Goal: Transaction & Acquisition: Purchase product/service

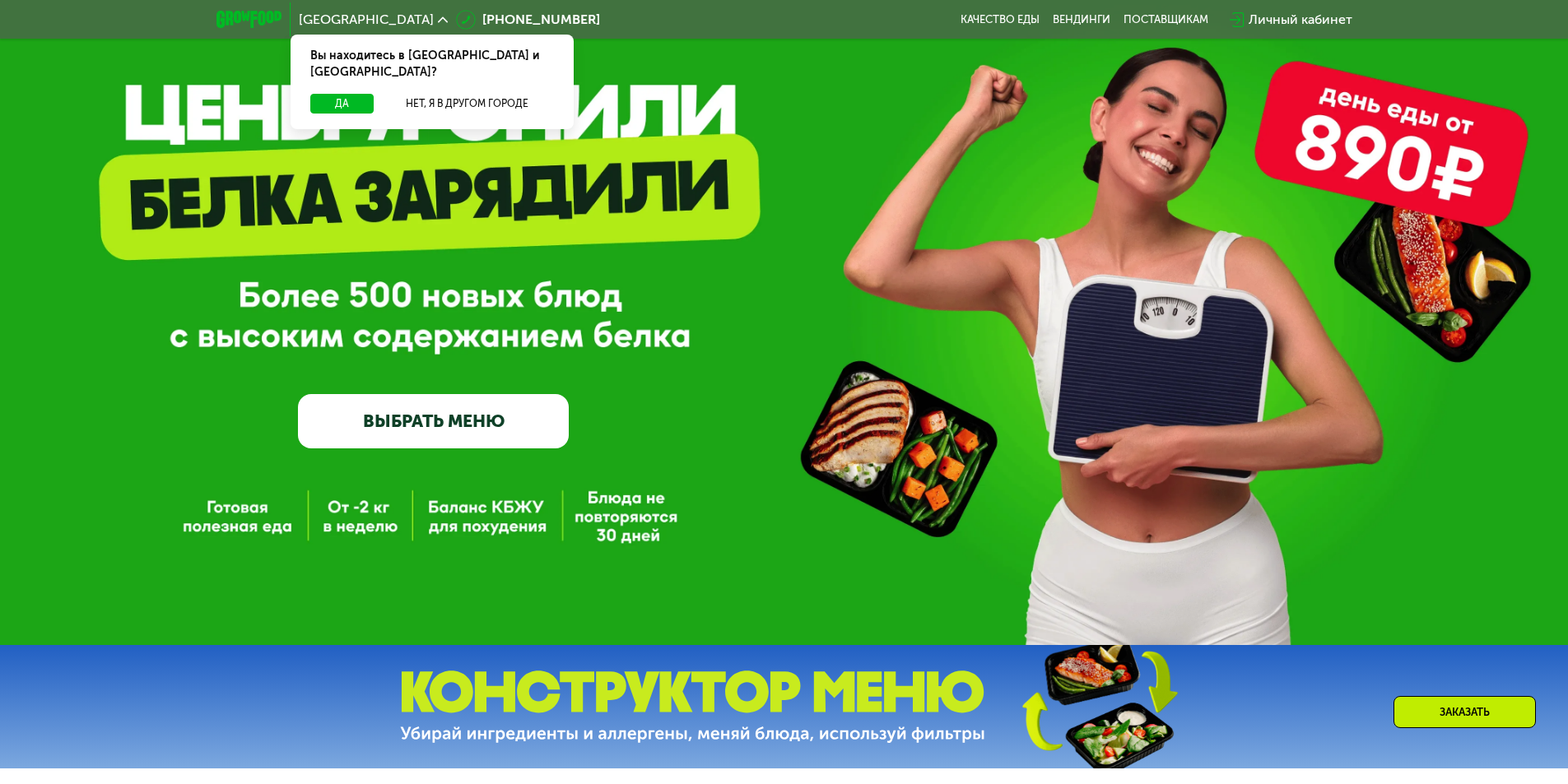
scroll to position [133, 0]
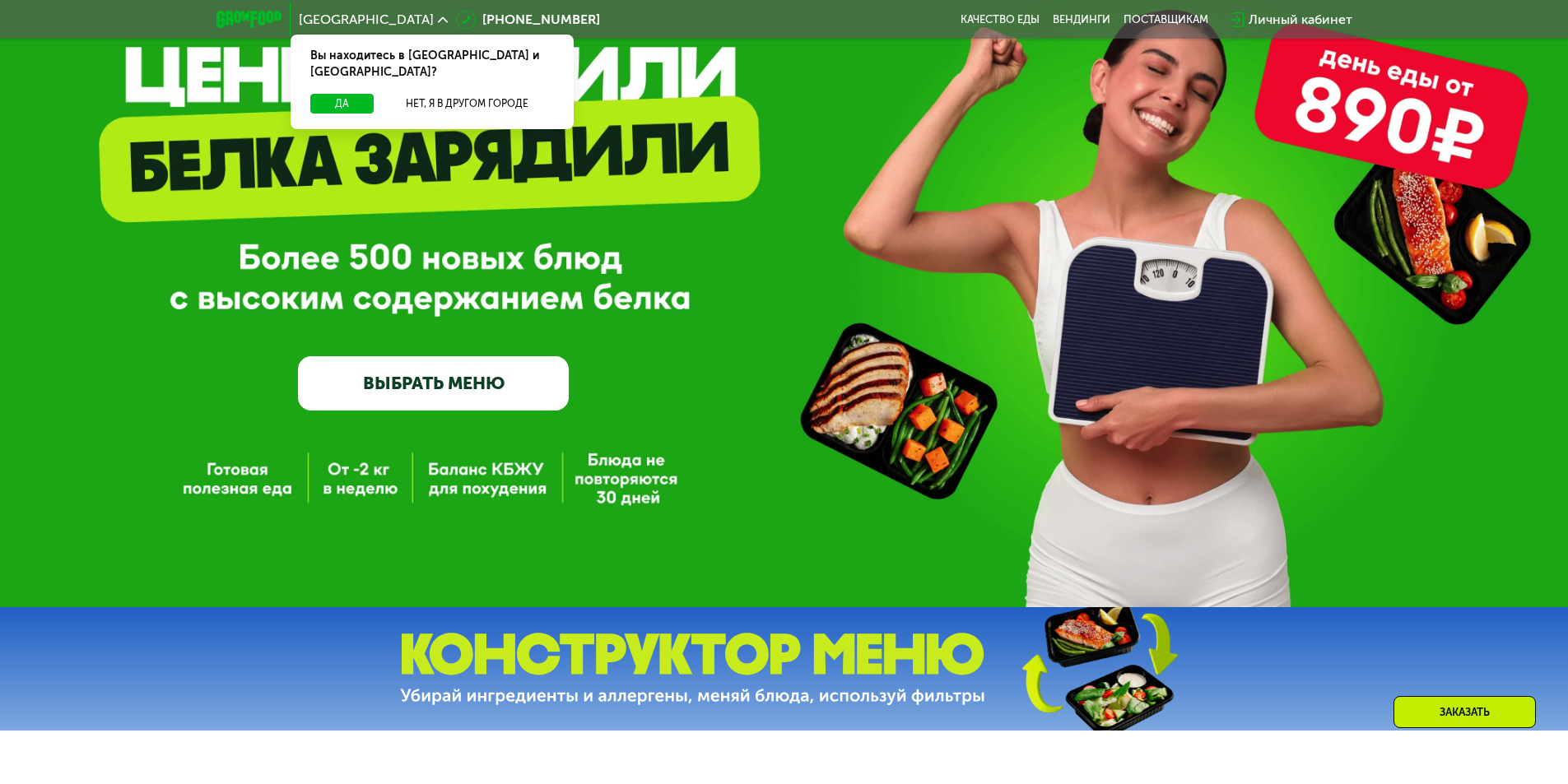
click at [439, 389] on link "ВЫБРАТЬ МЕНЮ" at bounding box center [433, 383] width 271 height 54
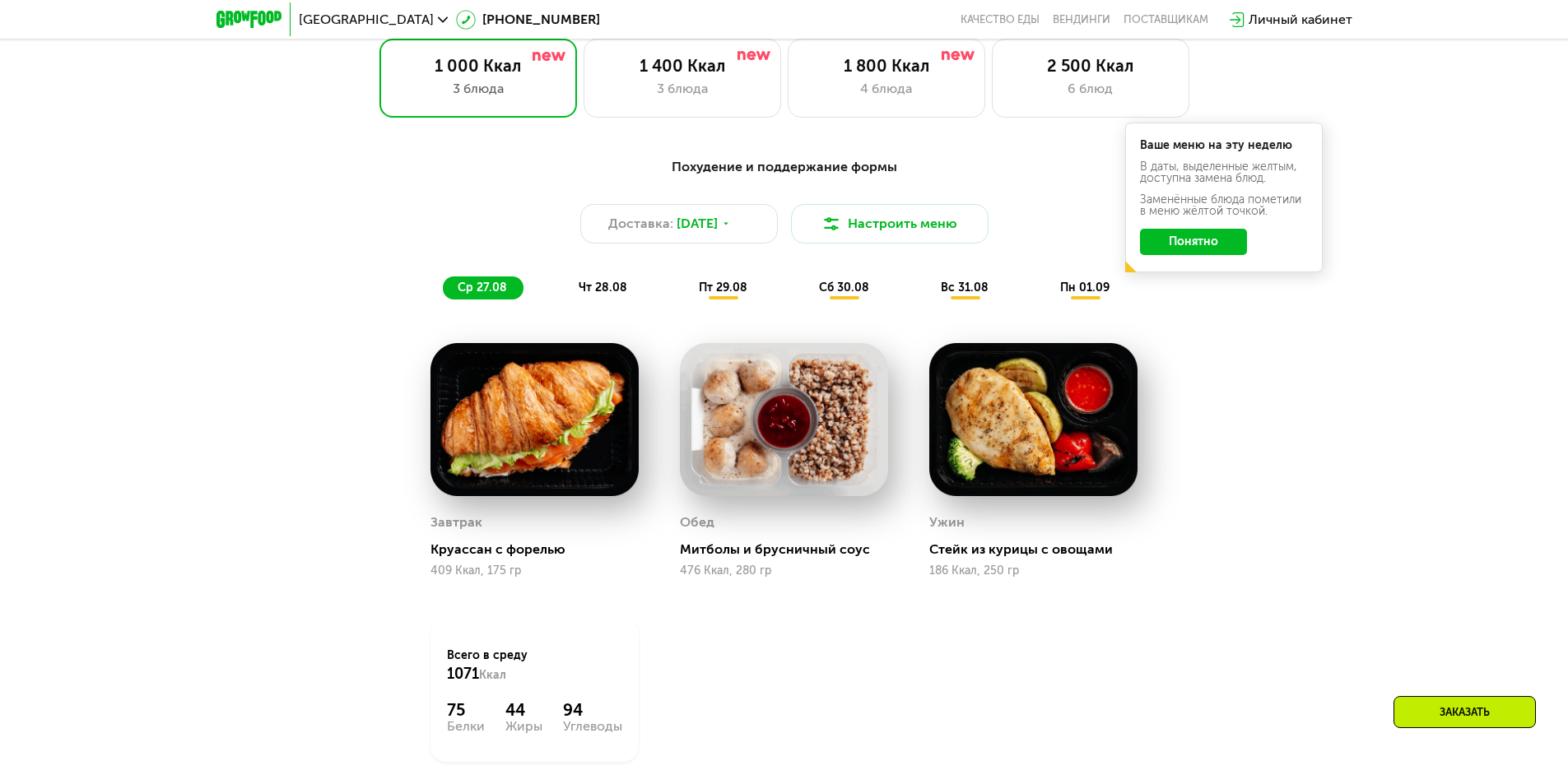
scroll to position [971, 0]
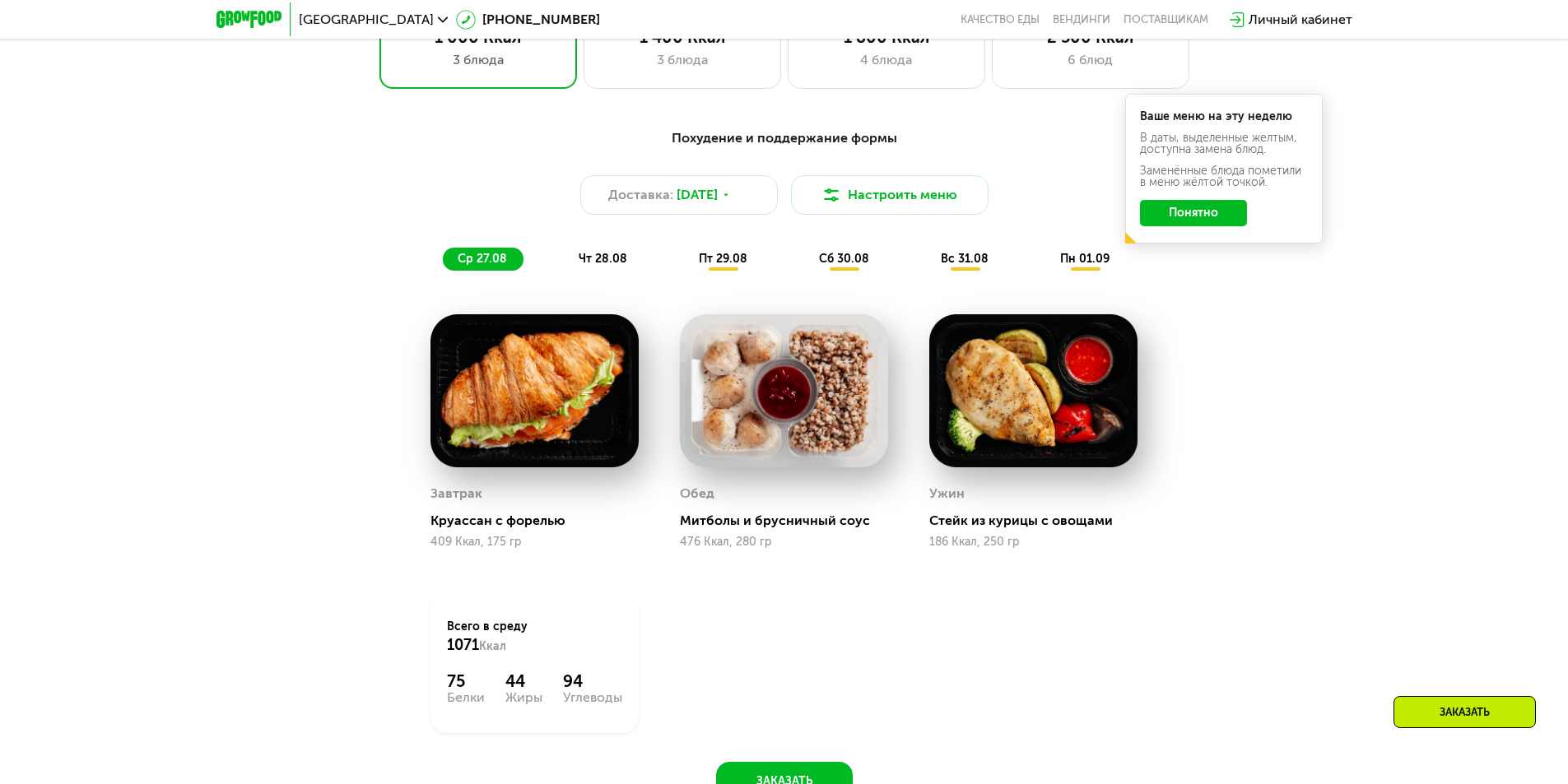
click at [618, 266] on span "чт 28.08" at bounding box center [603, 259] width 49 height 14
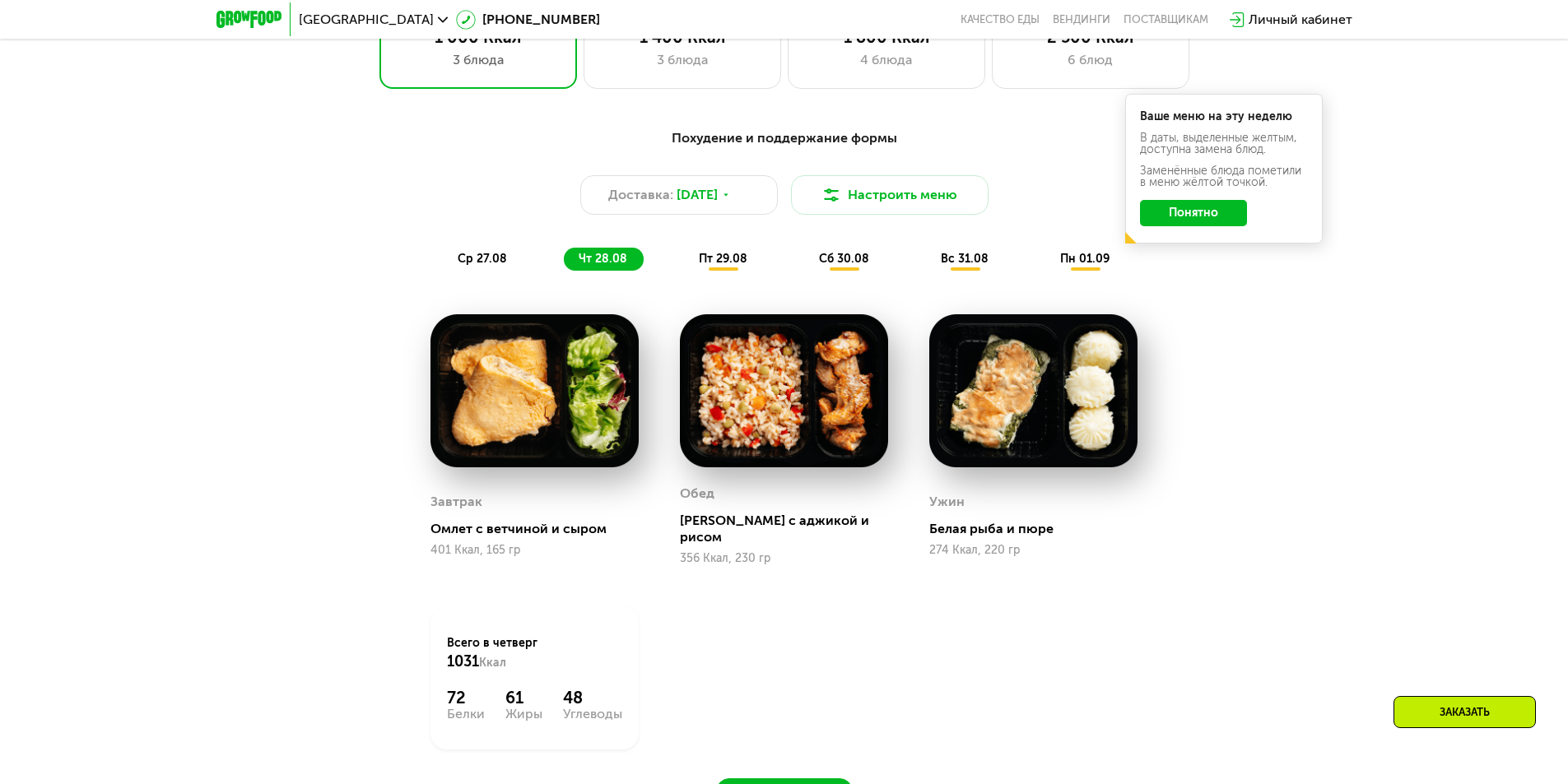
click at [730, 266] on span "пт 29.08" at bounding box center [723, 259] width 49 height 14
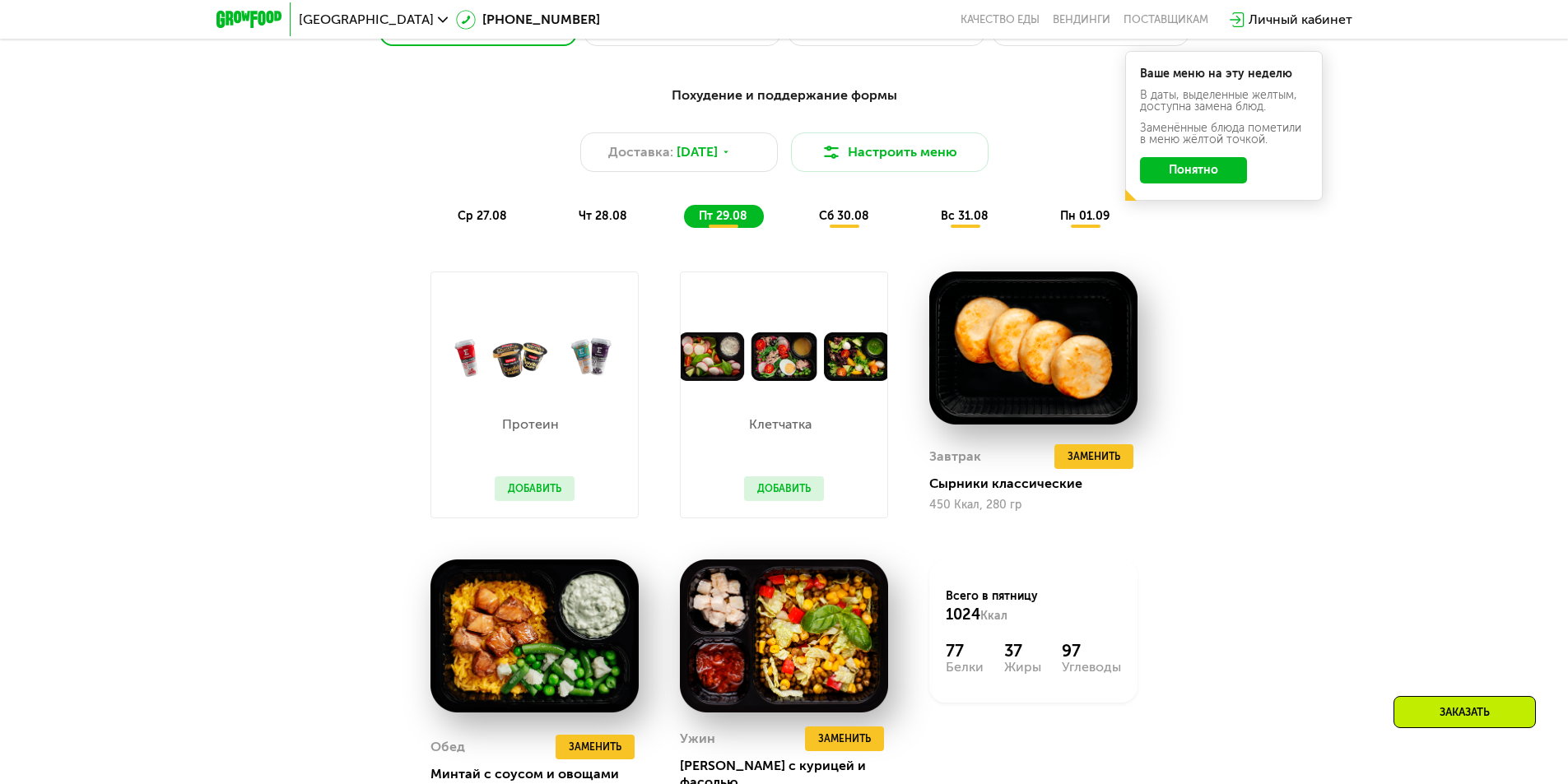
scroll to position [1053, 0]
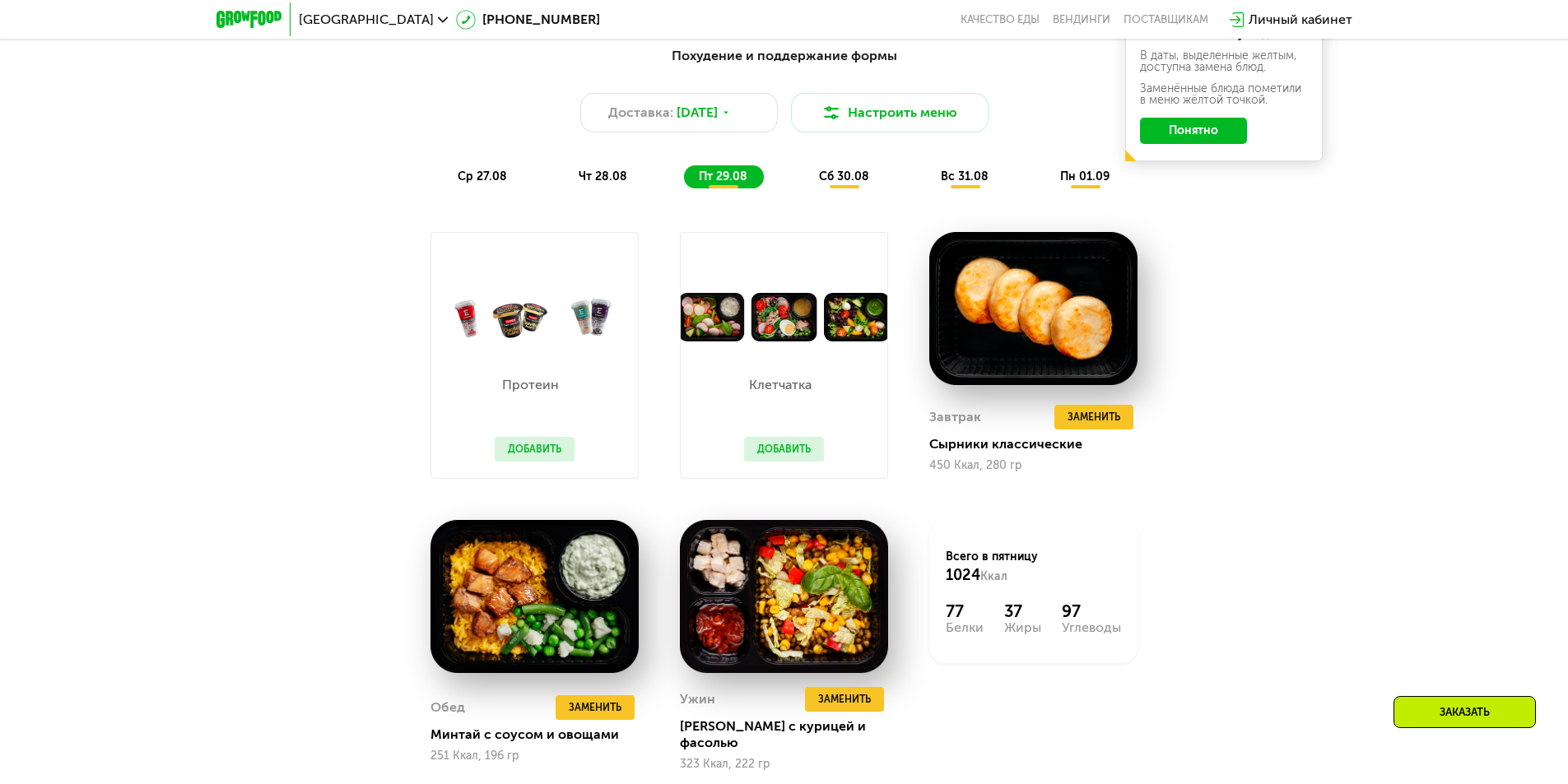
click at [528, 462] on button "Добавить" at bounding box center [534, 449] width 80 height 24
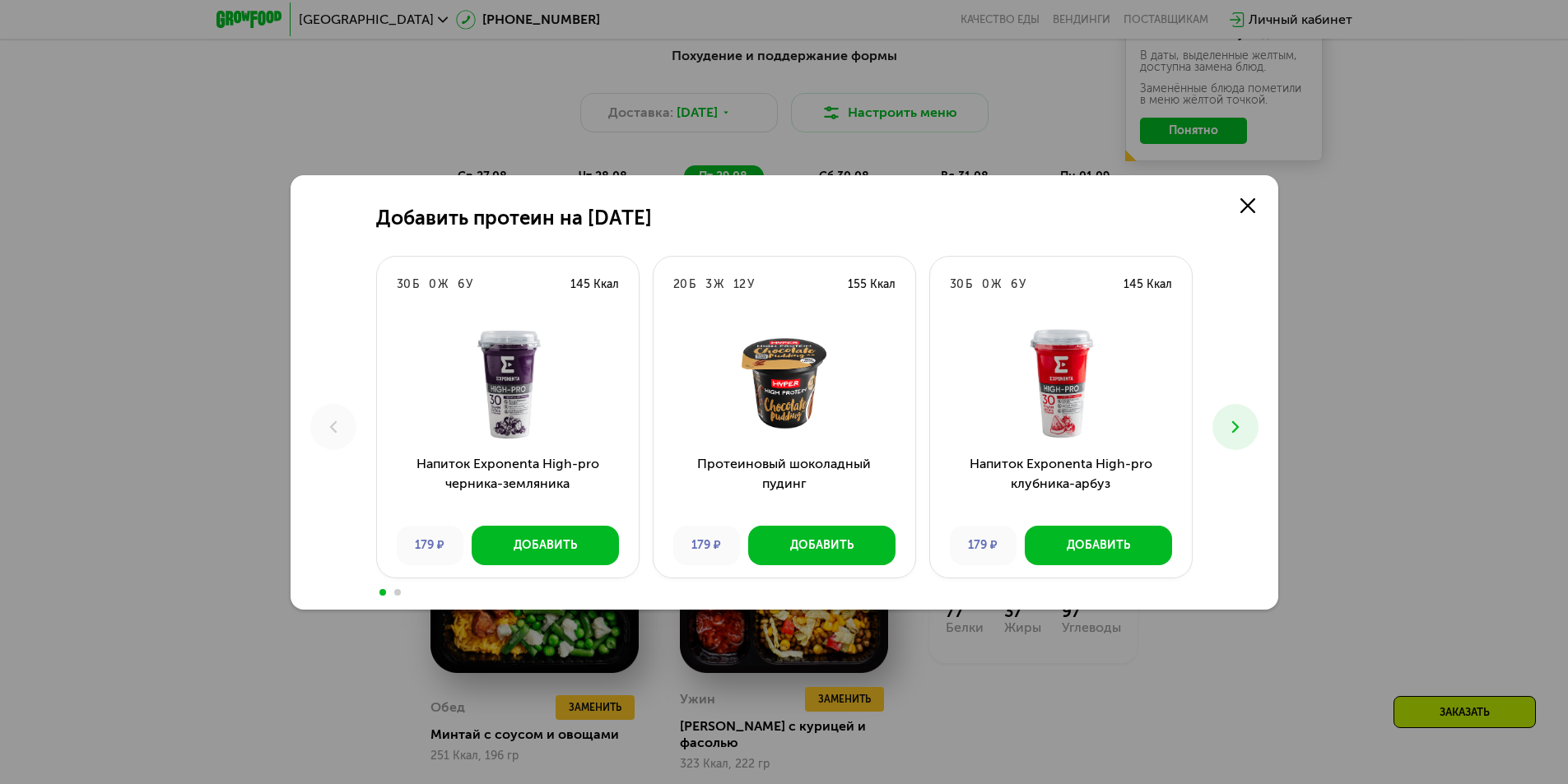
click at [1251, 426] on button at bounding box center [1235, 426] width 46 height 46
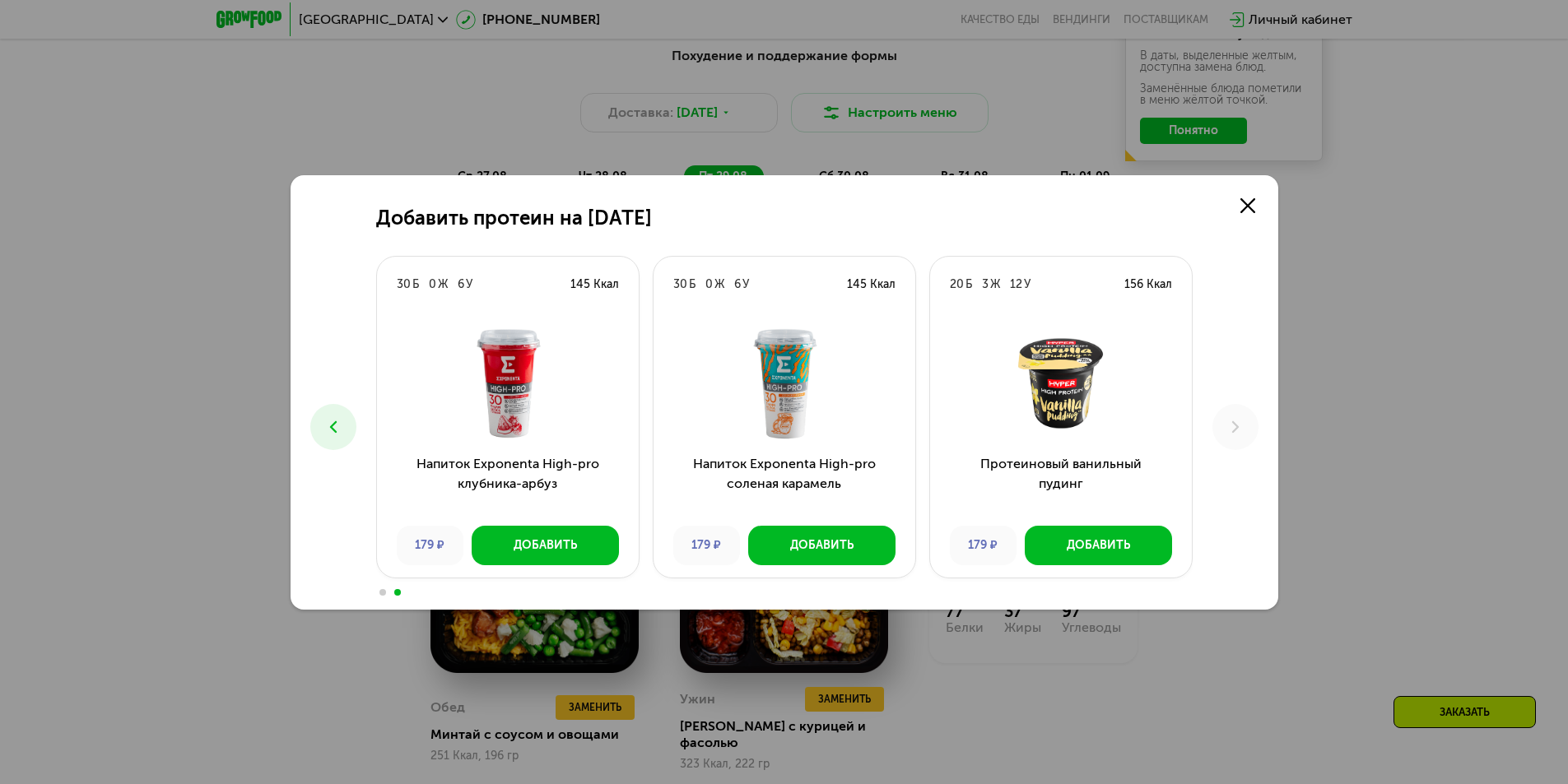
click at [1449, 397] on div "Добавить протеин на [DATE] Б 0 Ж 6 У 145 Ккал Напиток Exponenta High-pro черник…" at bounding box center [784, 392] width 1568 height 784
click at [1243, 218] on link at bounding box center [1247, 205] width 33 height 33
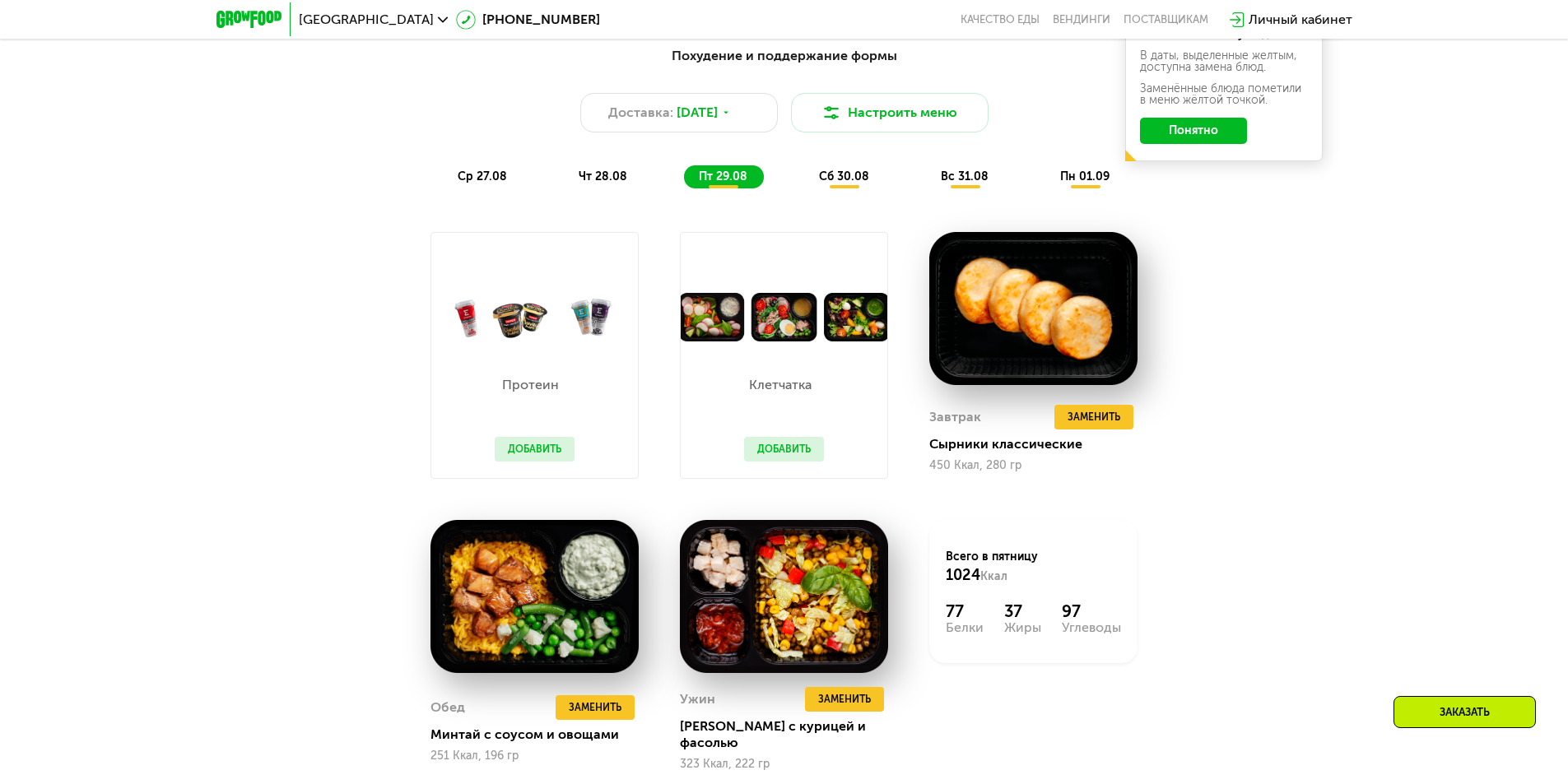
click at [807, 462] on button "Добавить" at bounding box center [784, 449] width 80 height 24
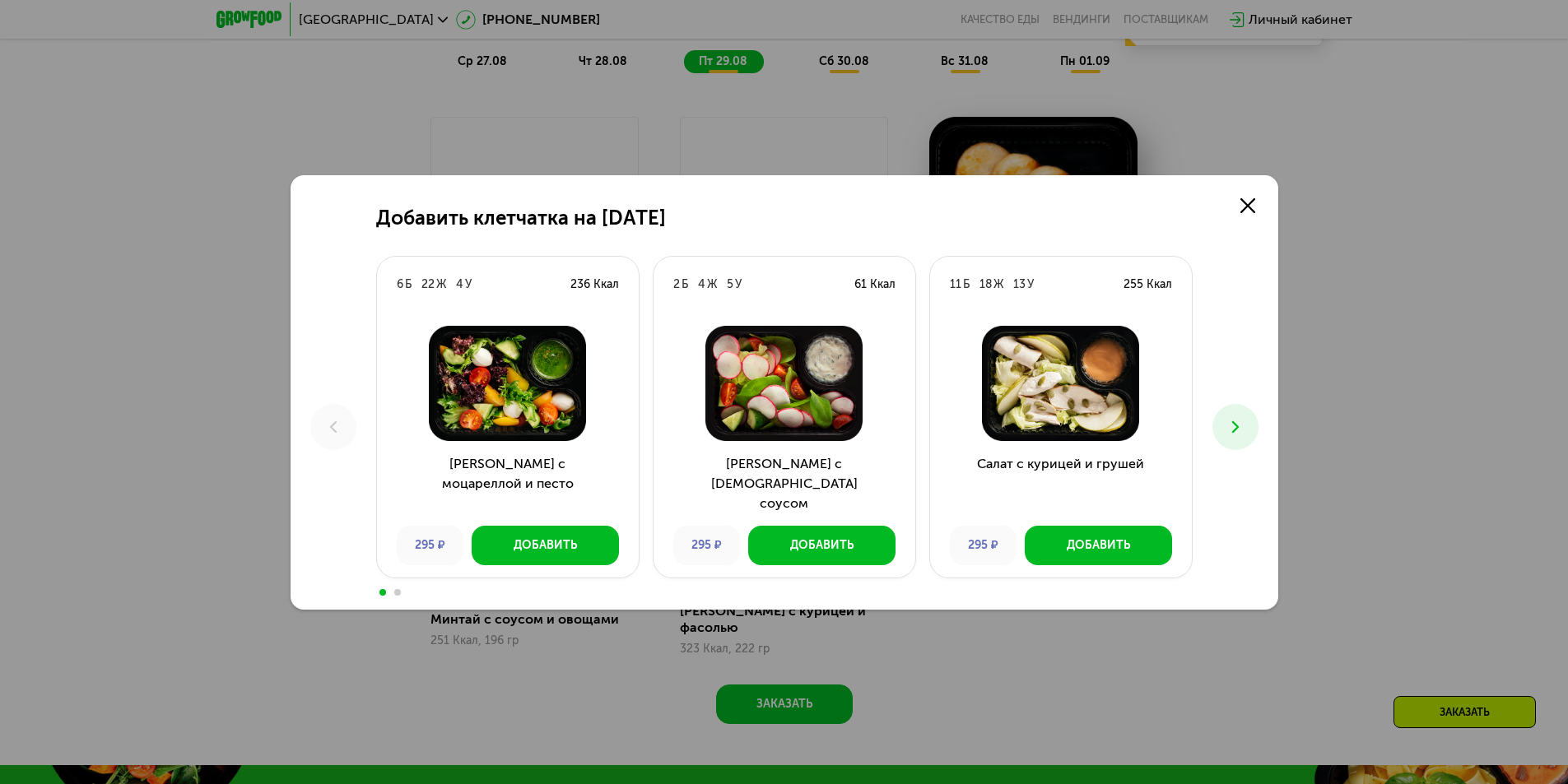
scroll to position [1218, 0]
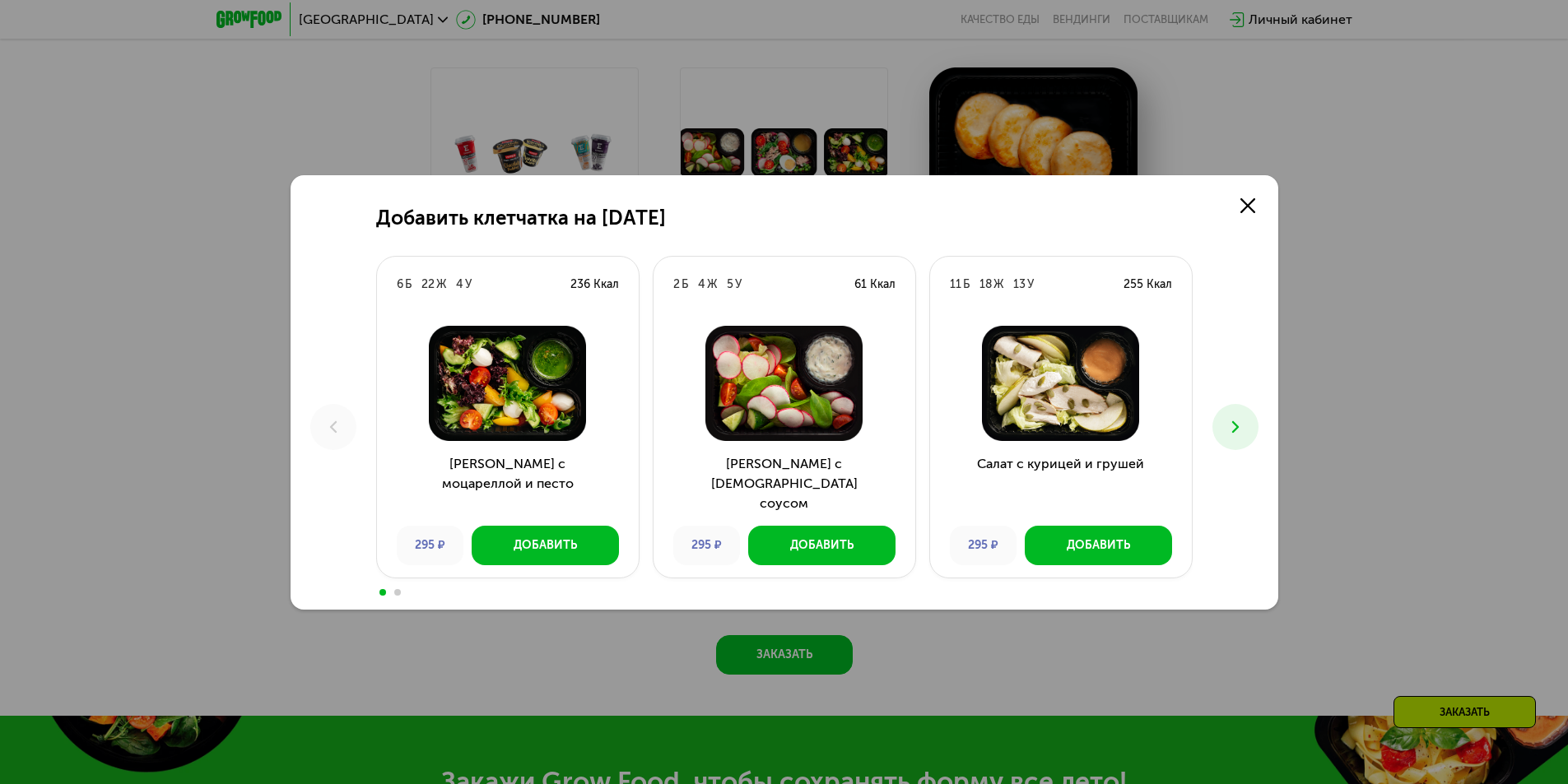
click at [1245, 422] on icon at bounding box center [1236, 427] width 20 height 20
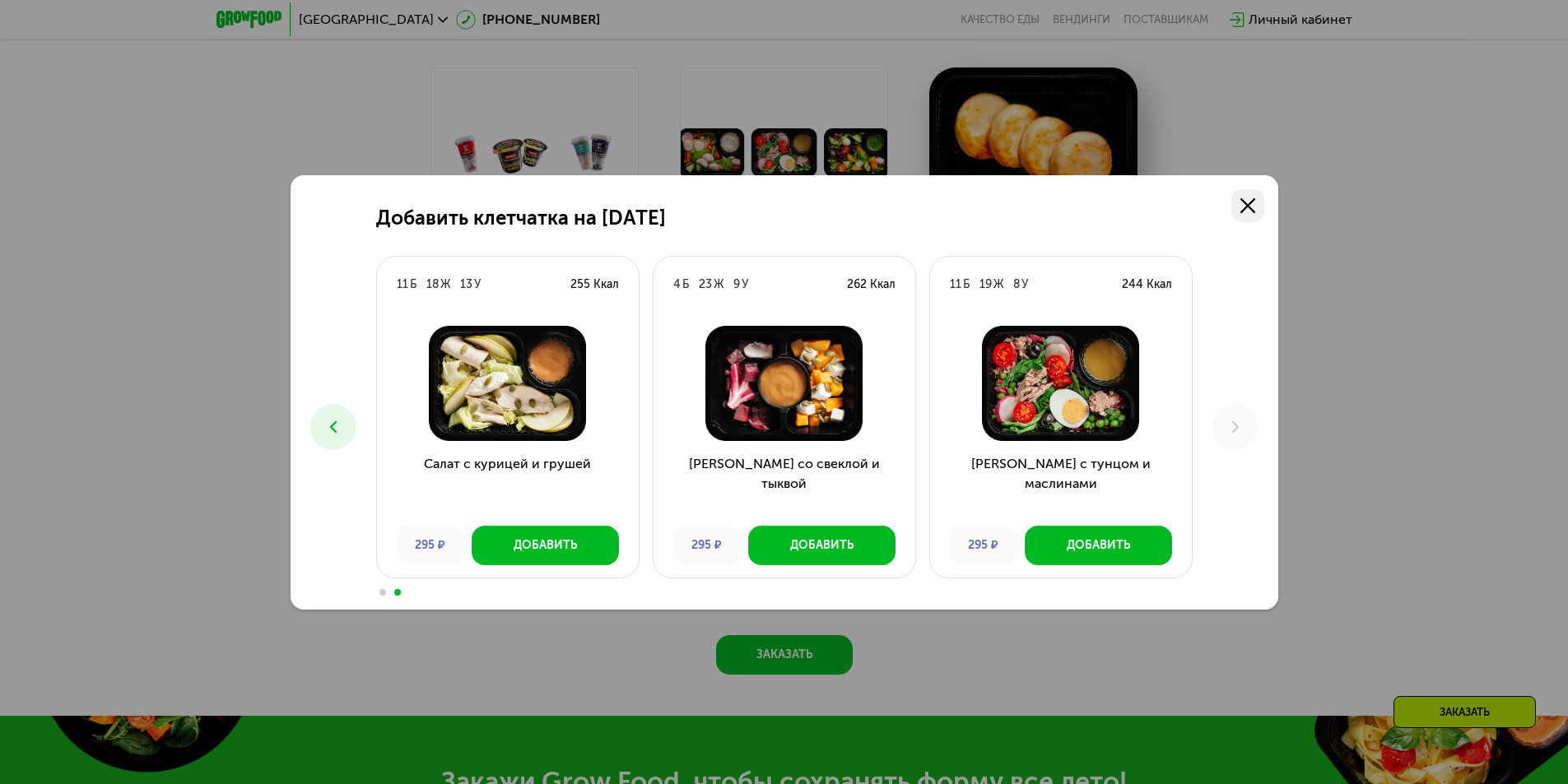
click at [1247, 207] on use at bounding box center [1248, 206] width 15 height 15
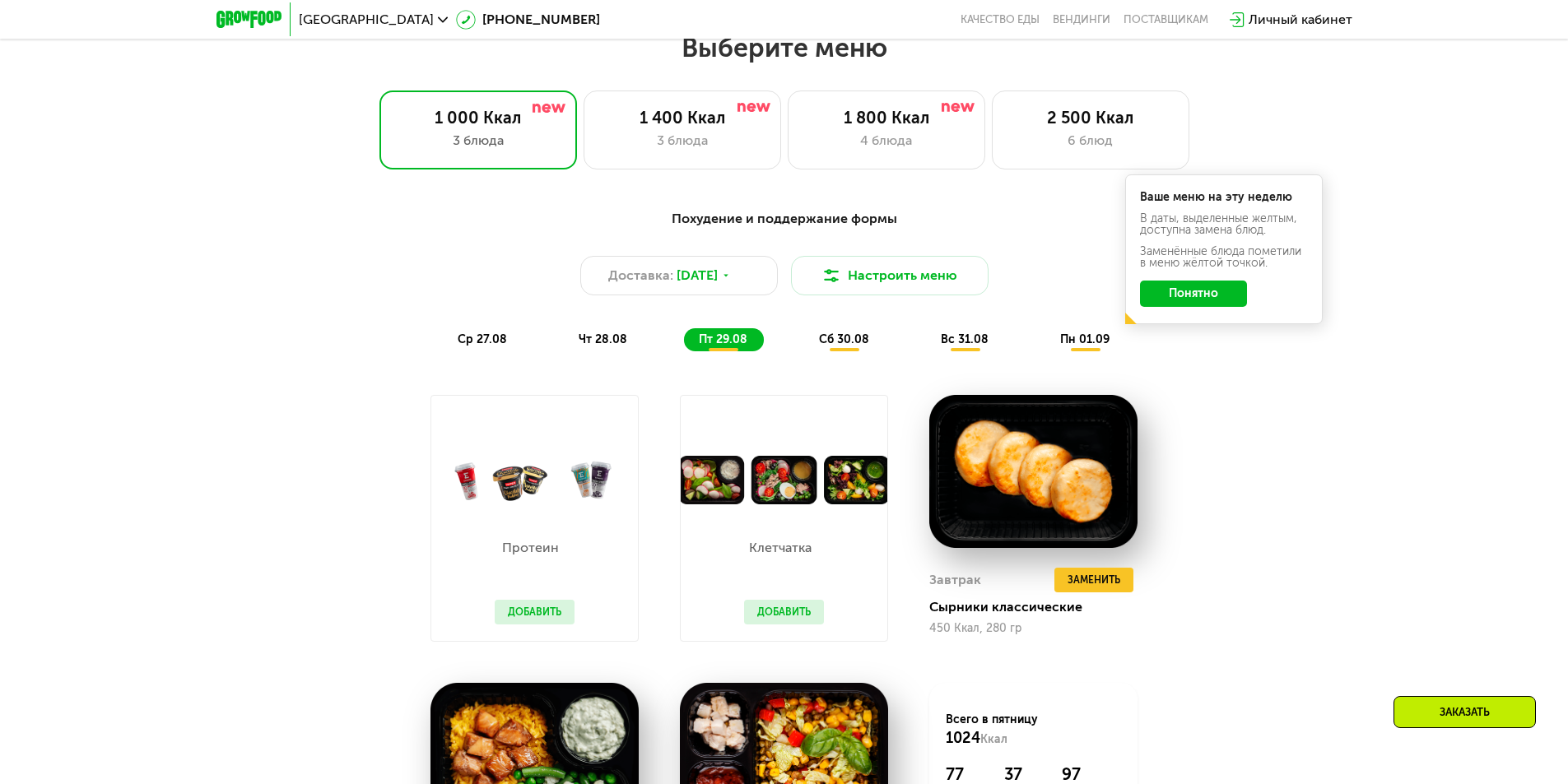
scroll to position [889, 0]
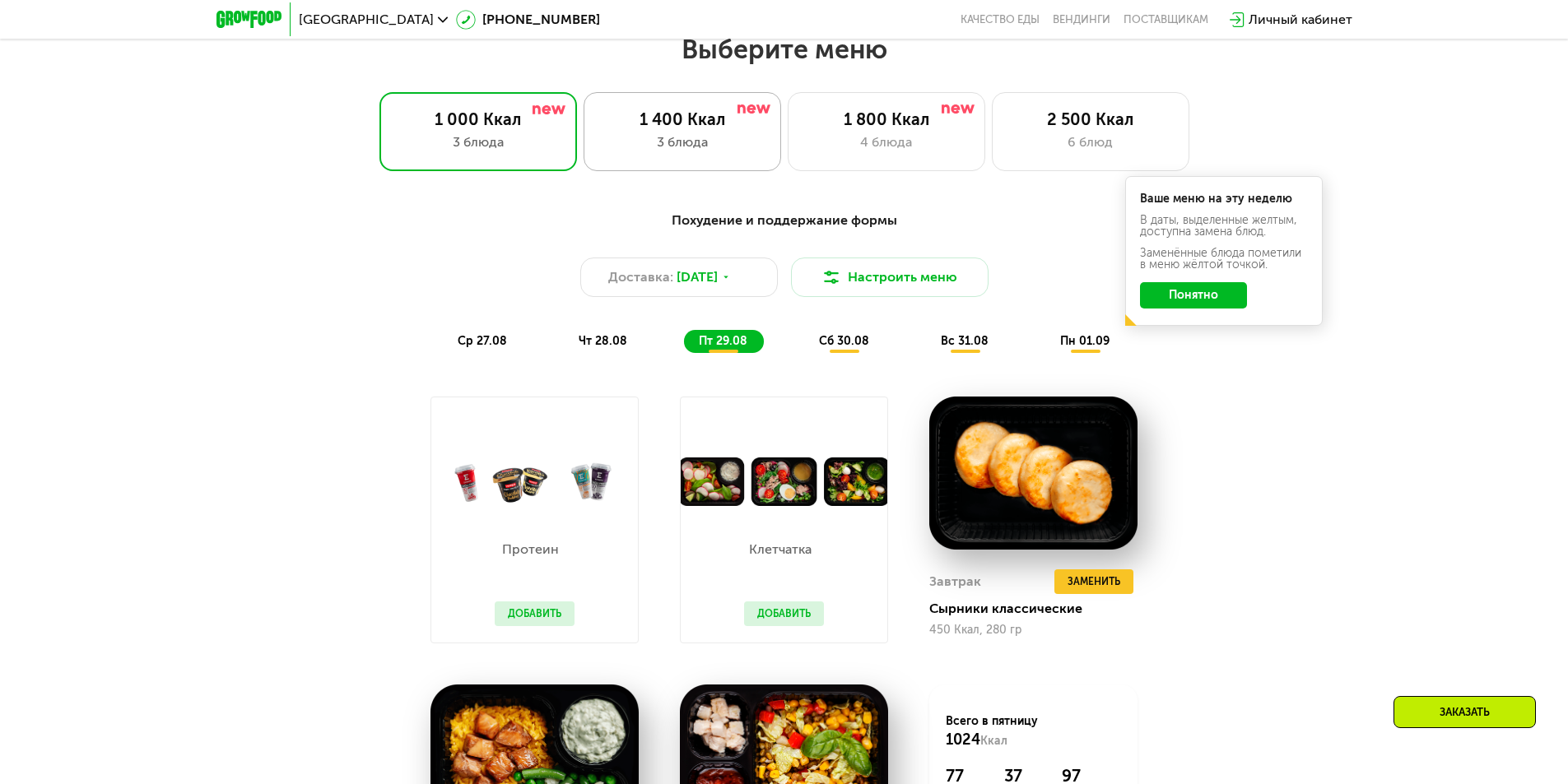
click at [739, 126] on div "1 400 Ккал" at bounding box center [682, 120] width 163 height 20
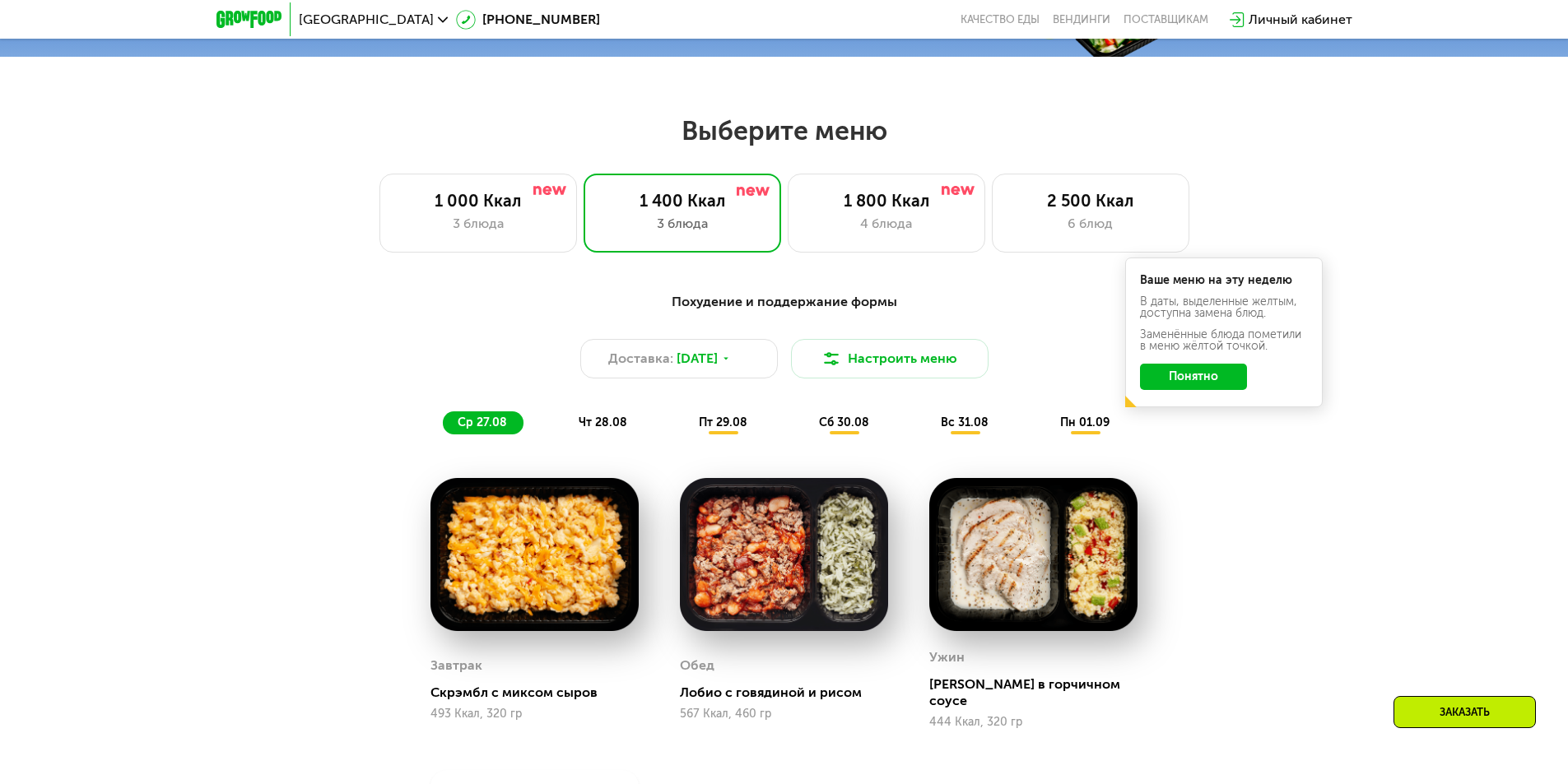
scroll to position [807, 0]
click at [914, 235] on div "4 блюда" at bounding box center [887, 224] width 163 height 20
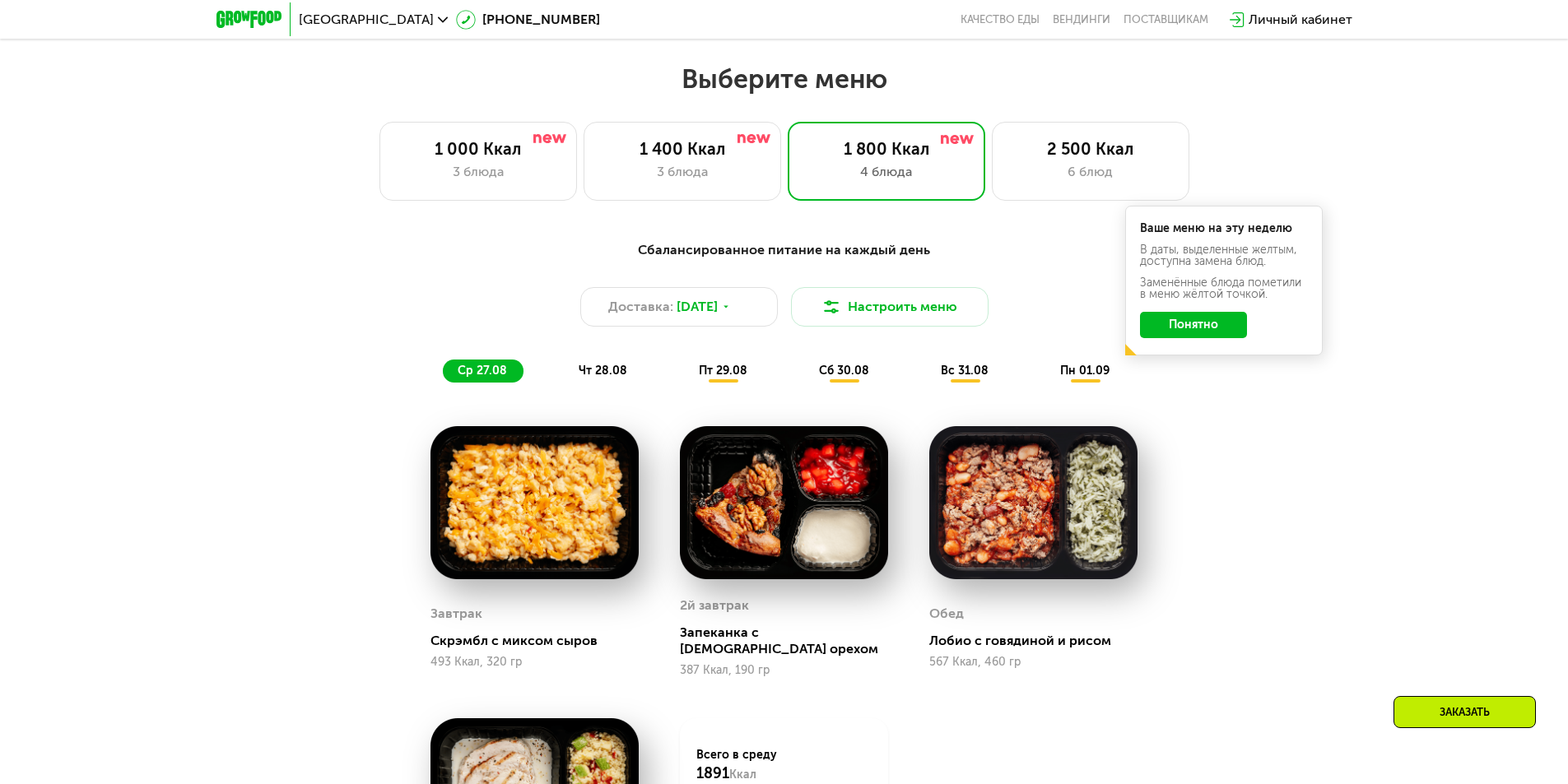
scroll to position [889, 0]
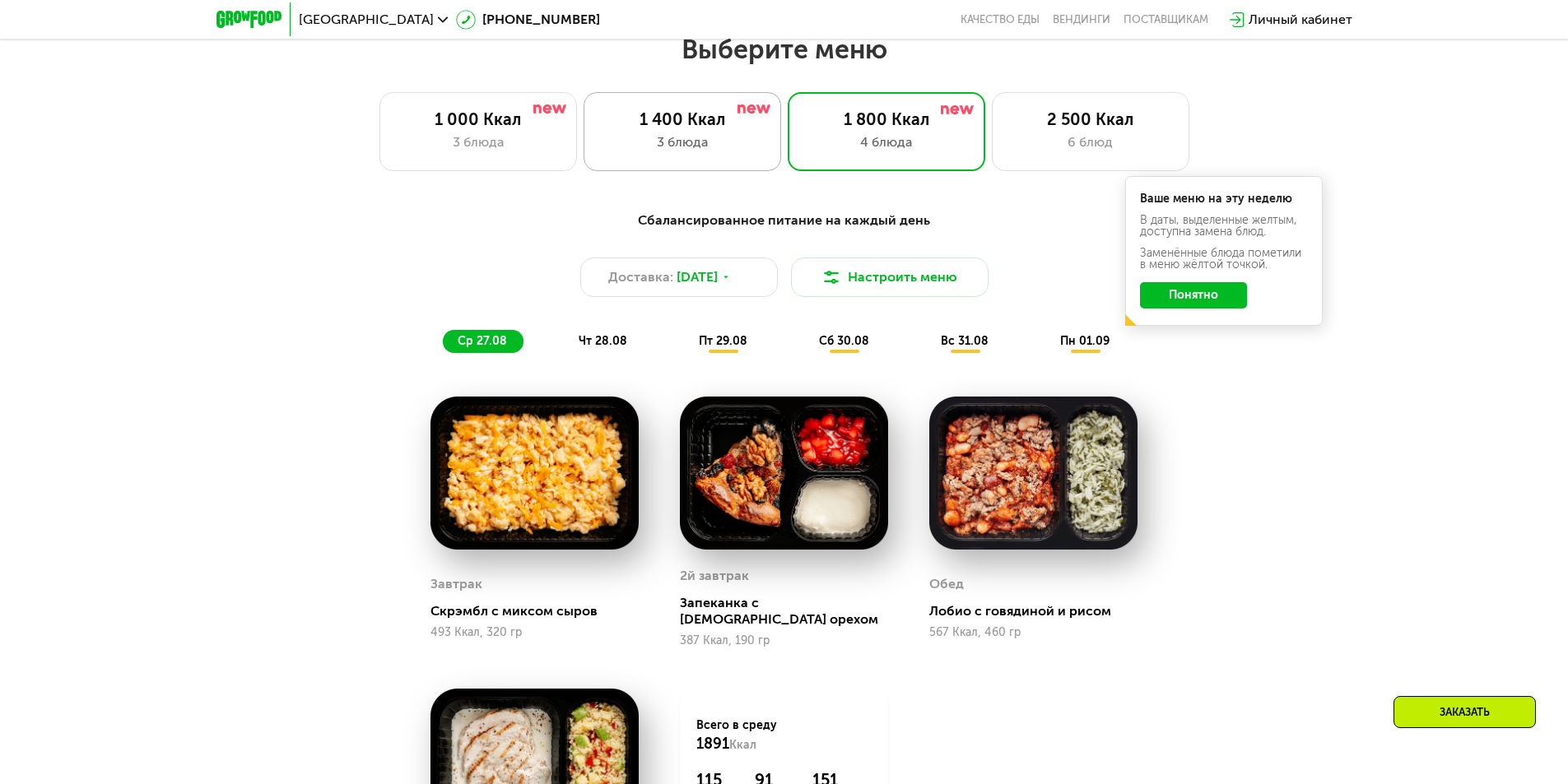
click at [729, 146] on div "3 блюда" at bounding box center [682, 142] width 163 height 20
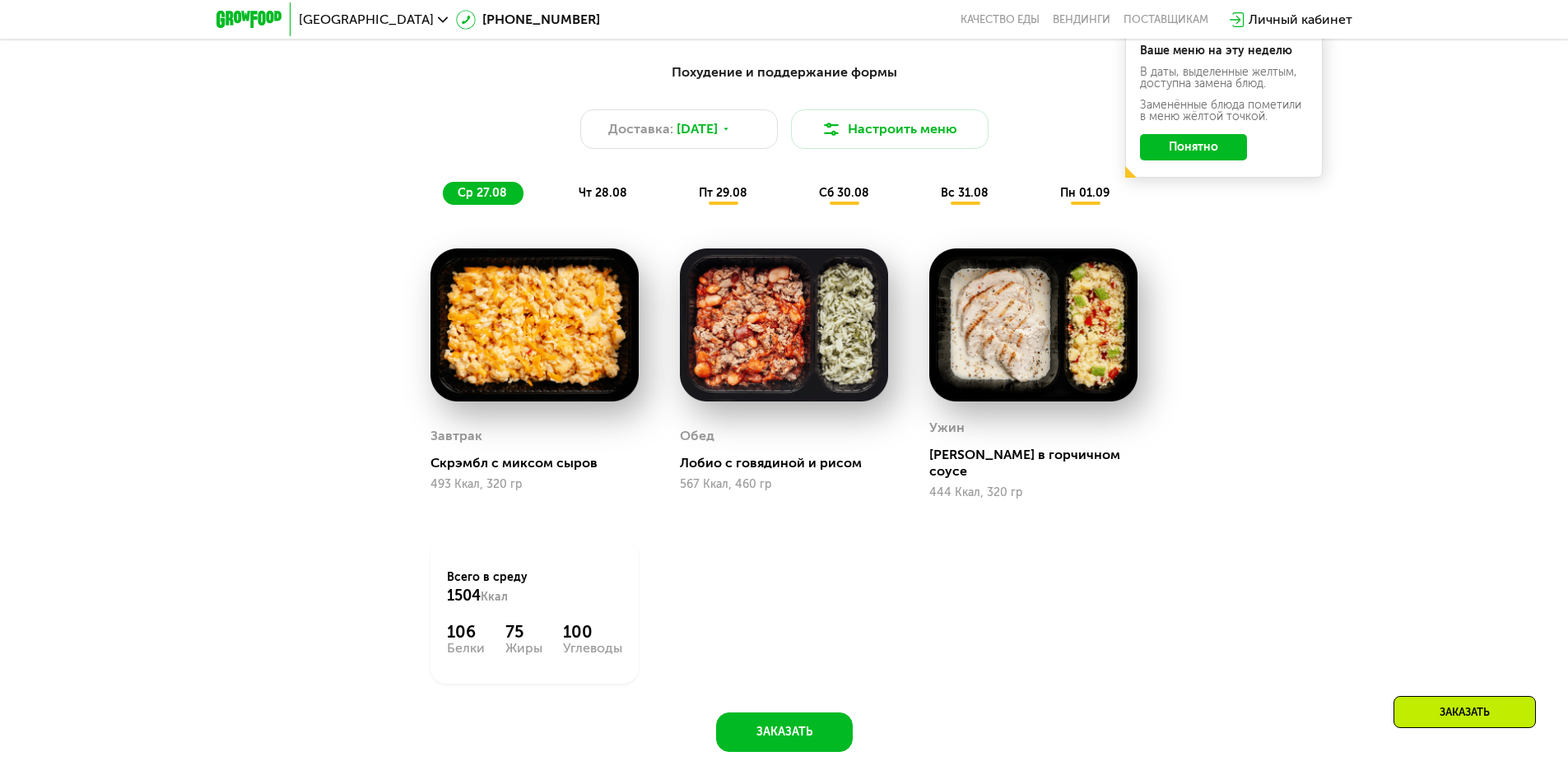
scroll to position [1053, 0]
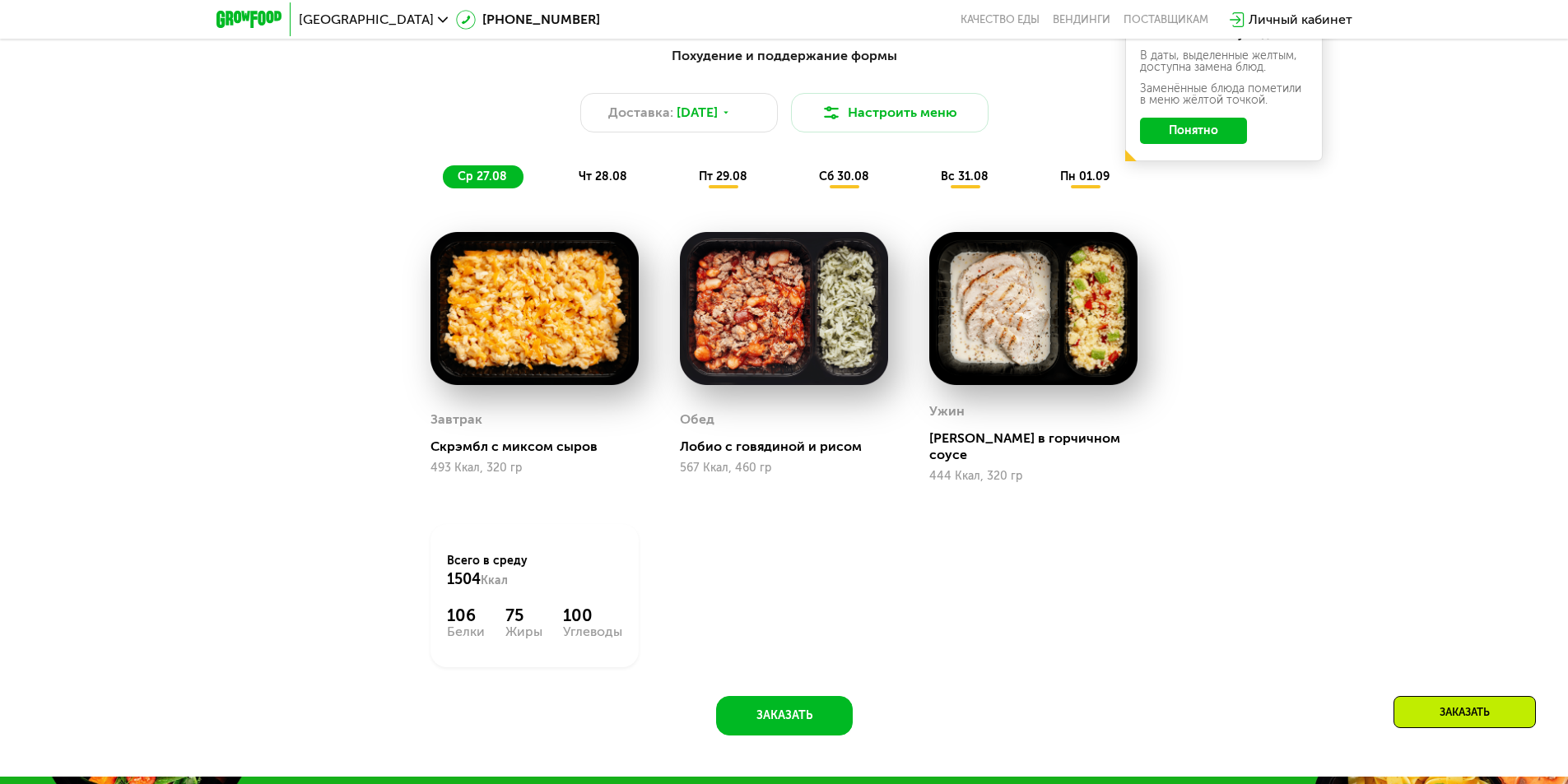
click at [623, 195] on div "Похудение и поддержание формы Доставка: [DATE] Настроить меню ср 27.08 чт 28.08…" at bounding box center [784, 117] width 995 height 162
click at [615, 183] on span "чт 28.08" at bounding box center [603, 176] width 49 height 14
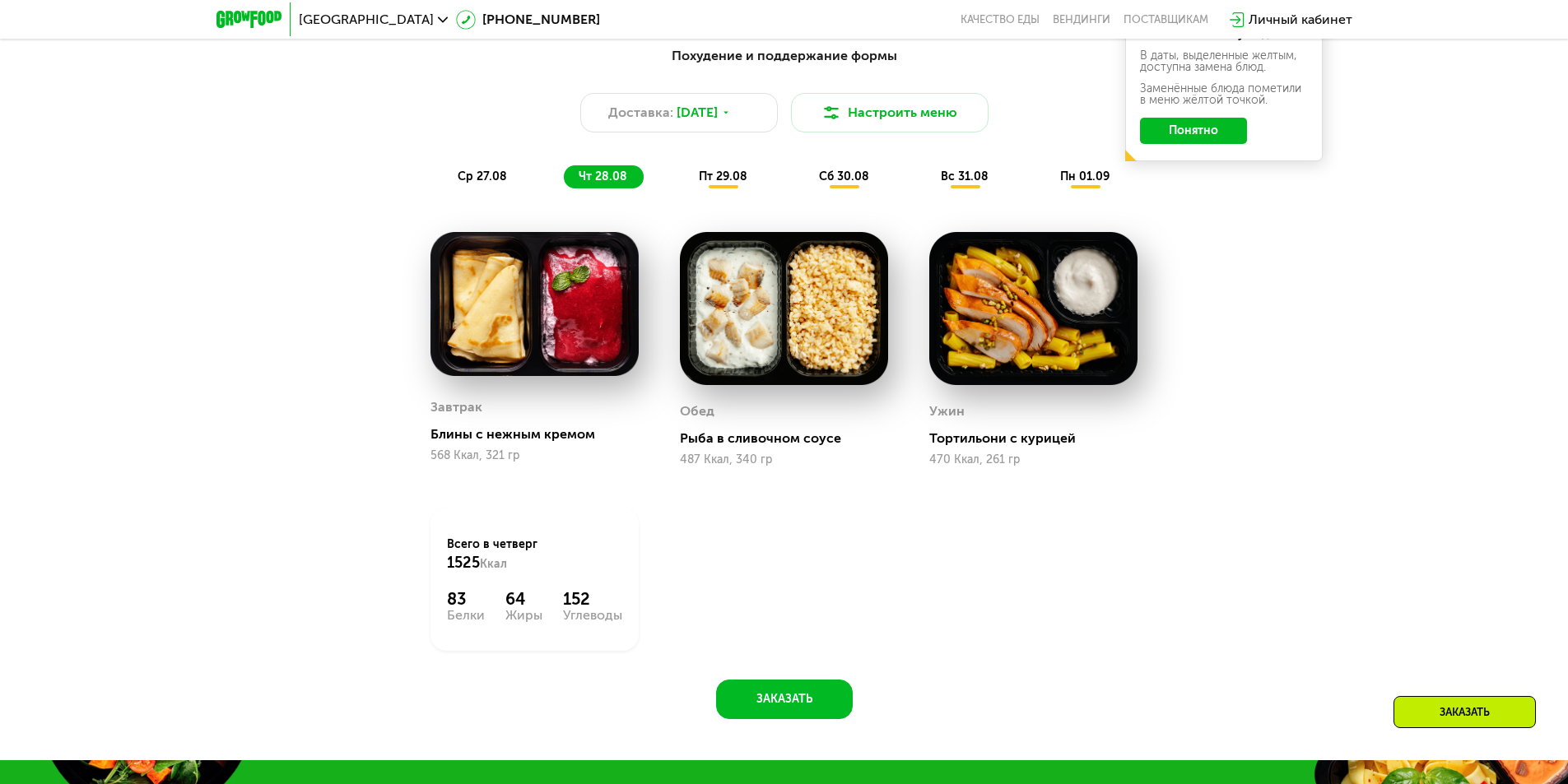
click at [724, 182] on span "пт 29.08" at bounding box center [723, 176] width 49 height 14
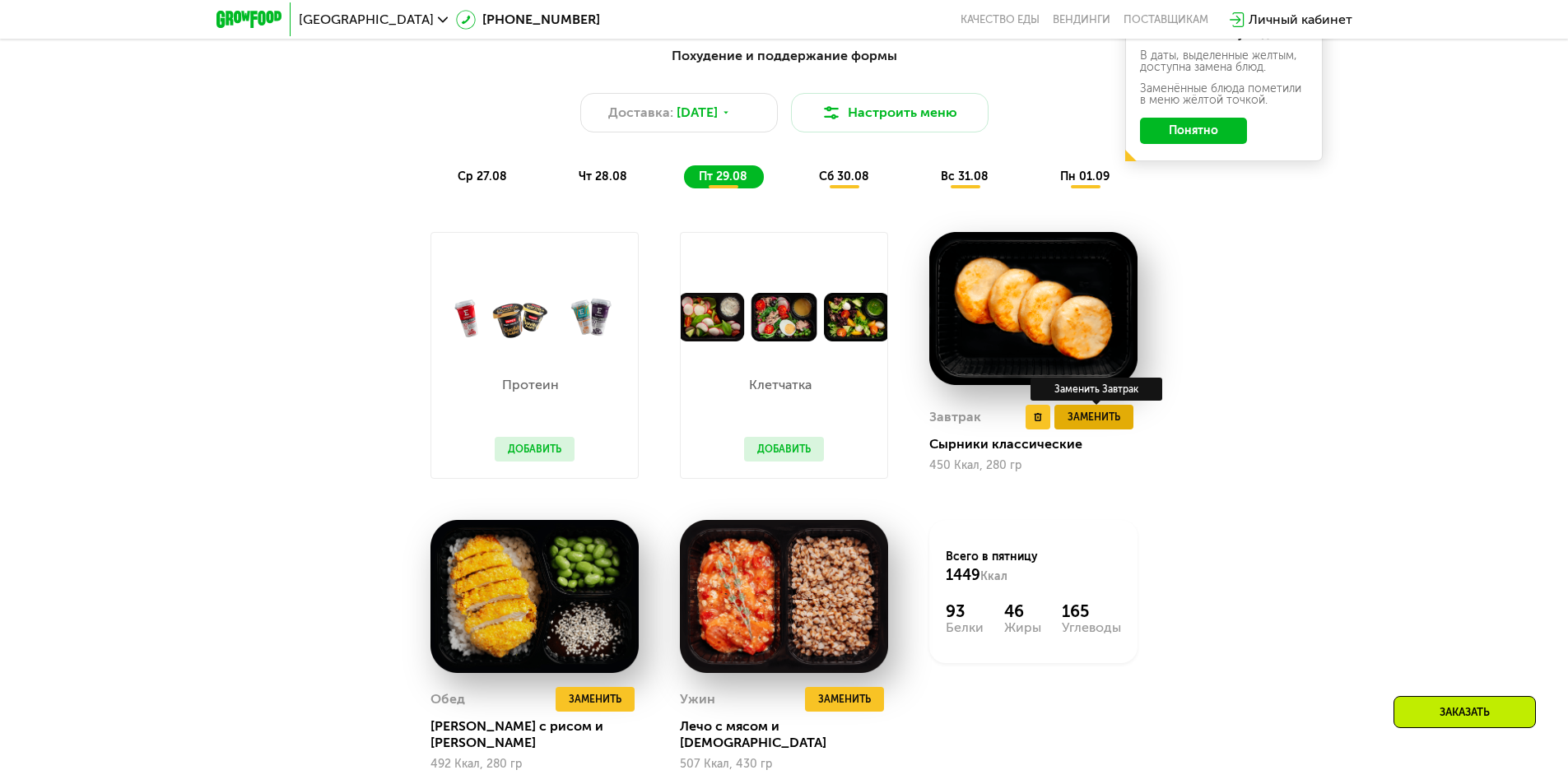
click at [1112, 426] on span "Заменить" at bounding box center [1094, 417] width 53 height 17
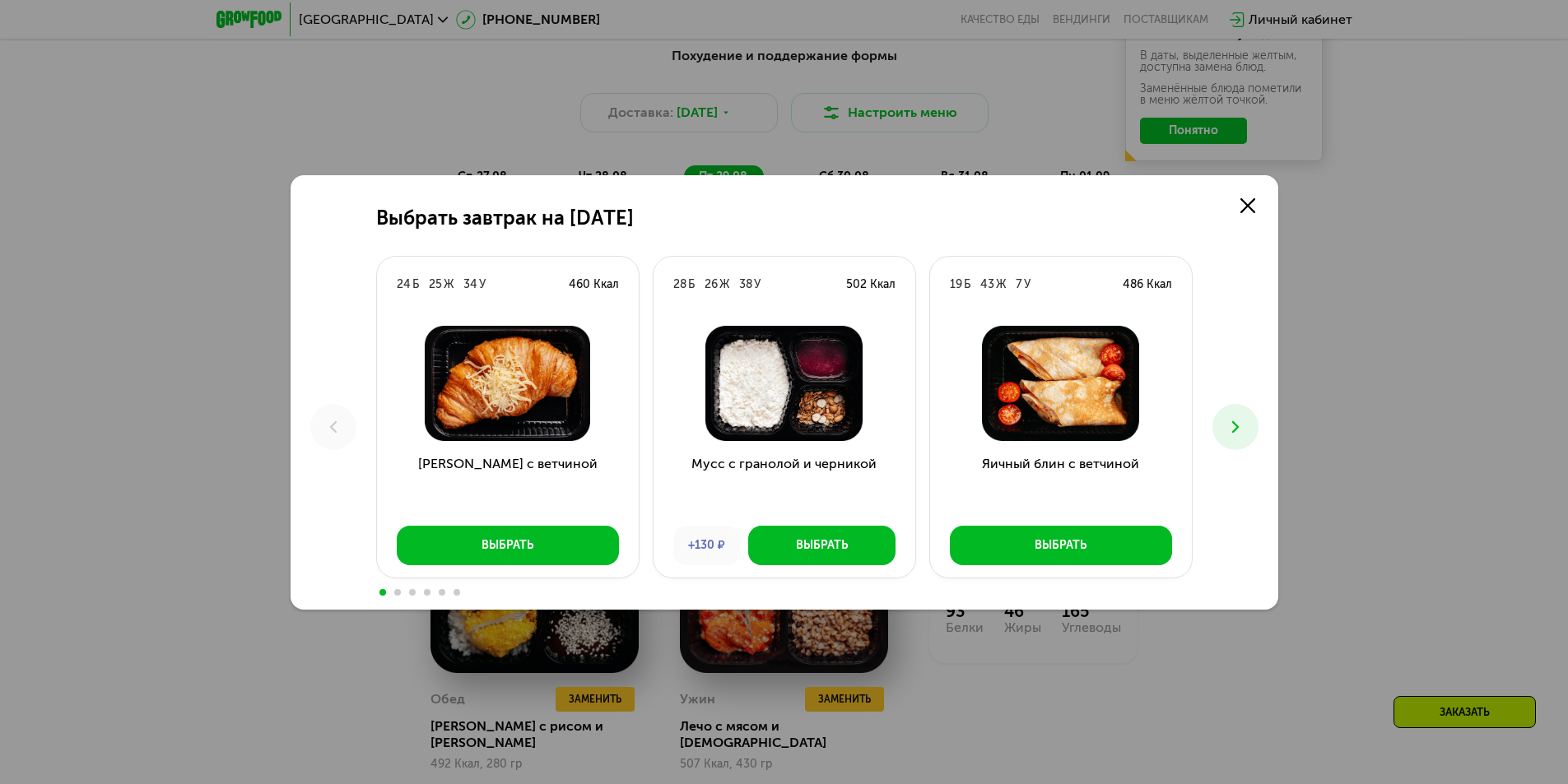
click at [1224, 428] on button at bounding box center [1235, 426] width 46 height 46
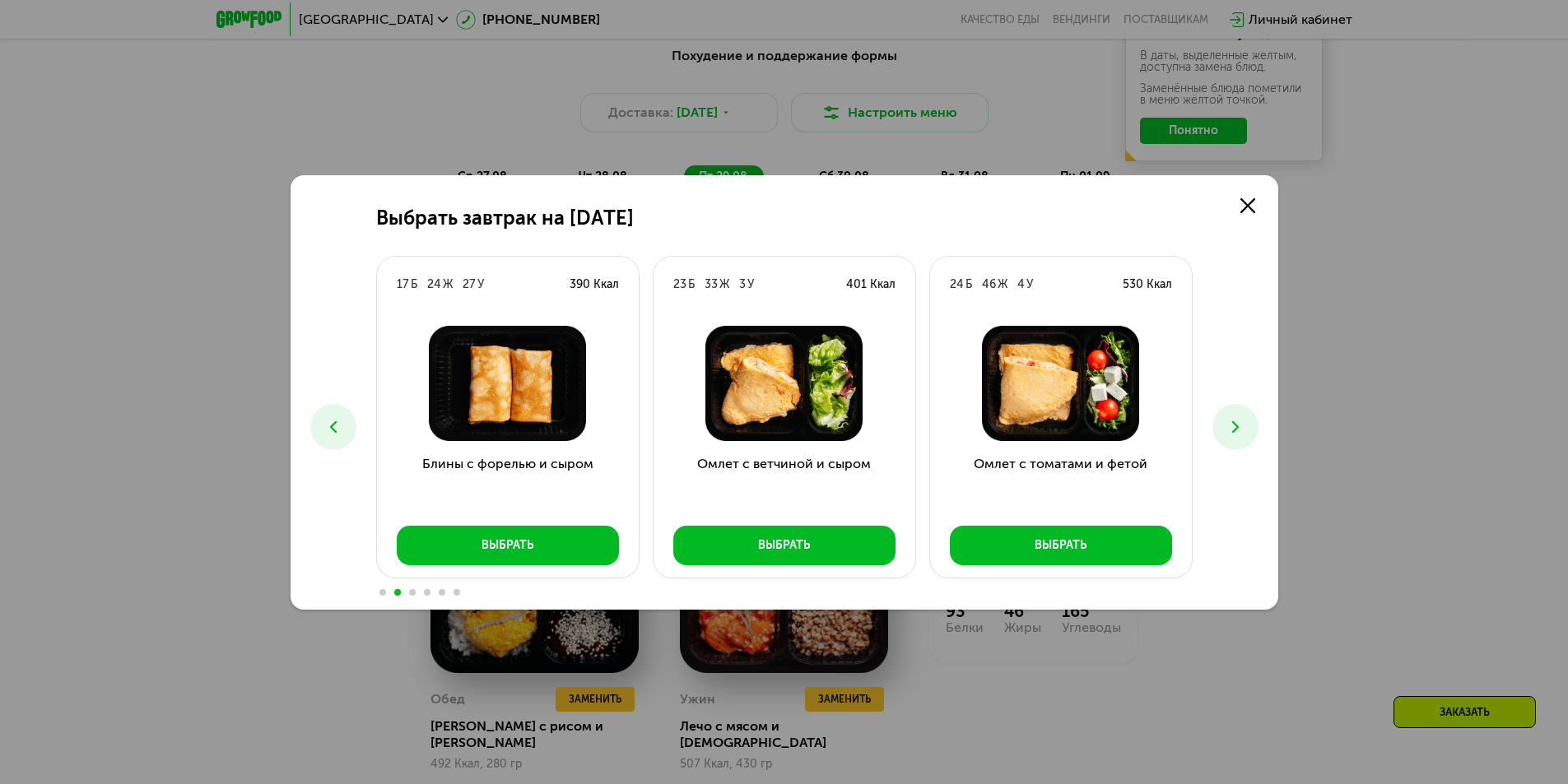
click at [1226, 427] on icon at bounding box center [1236, 427] width 20 height 20
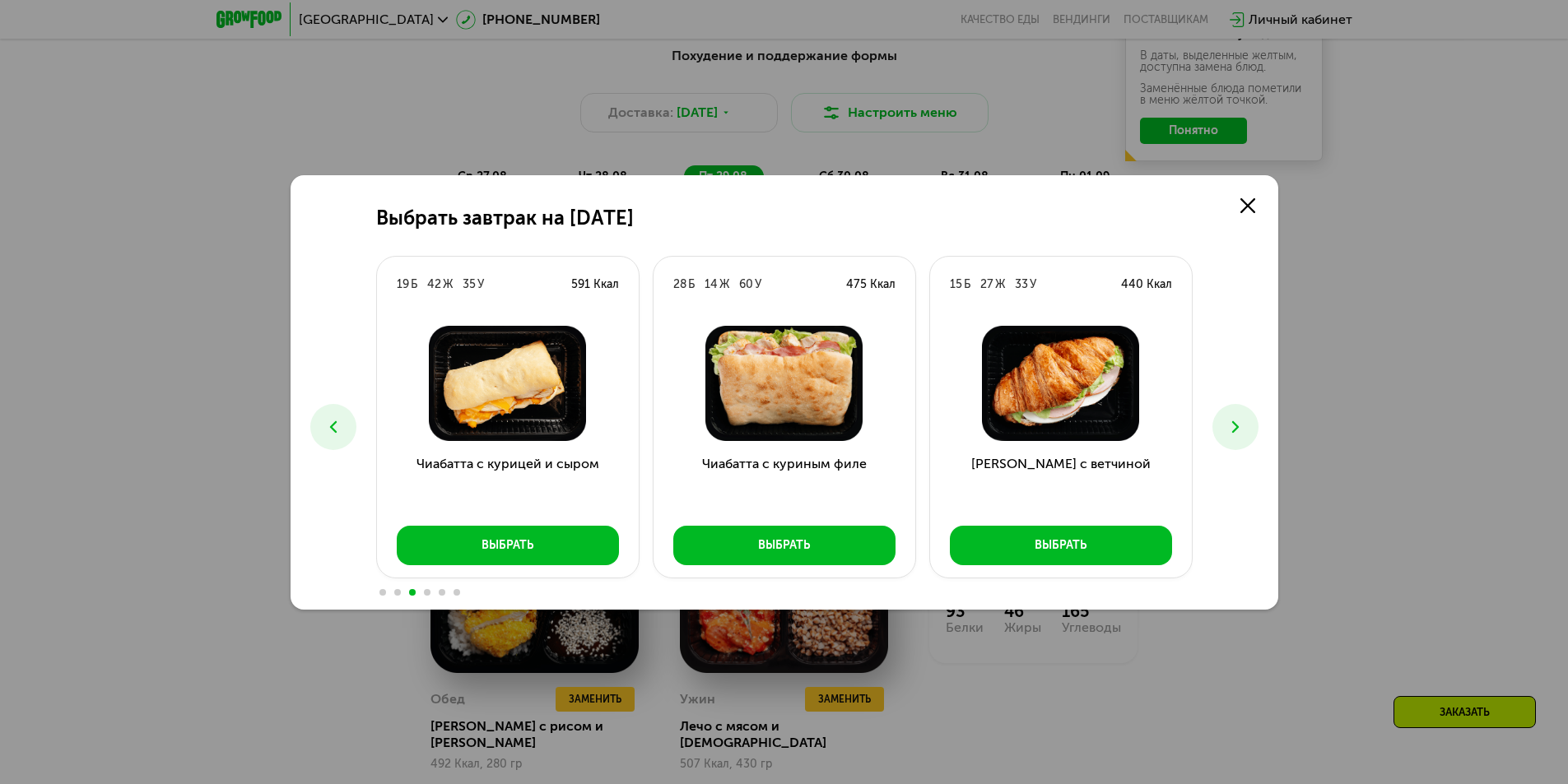
click at [1226, 427] on icon at bounding box center [1236, 427] width 20 height 20
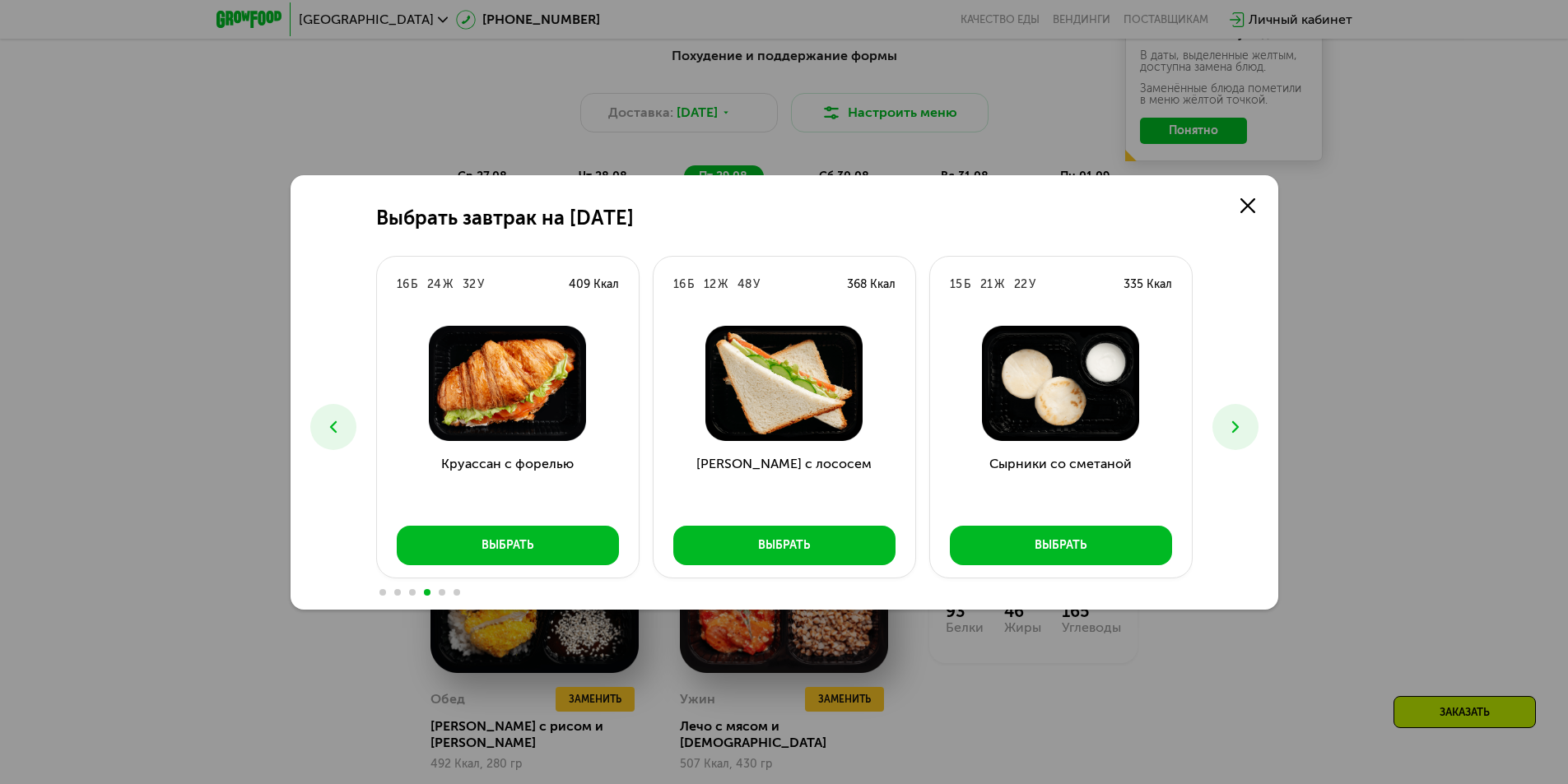
click at [1226, 427] on icon at bounding box center [1236, 427] width 20 height 20
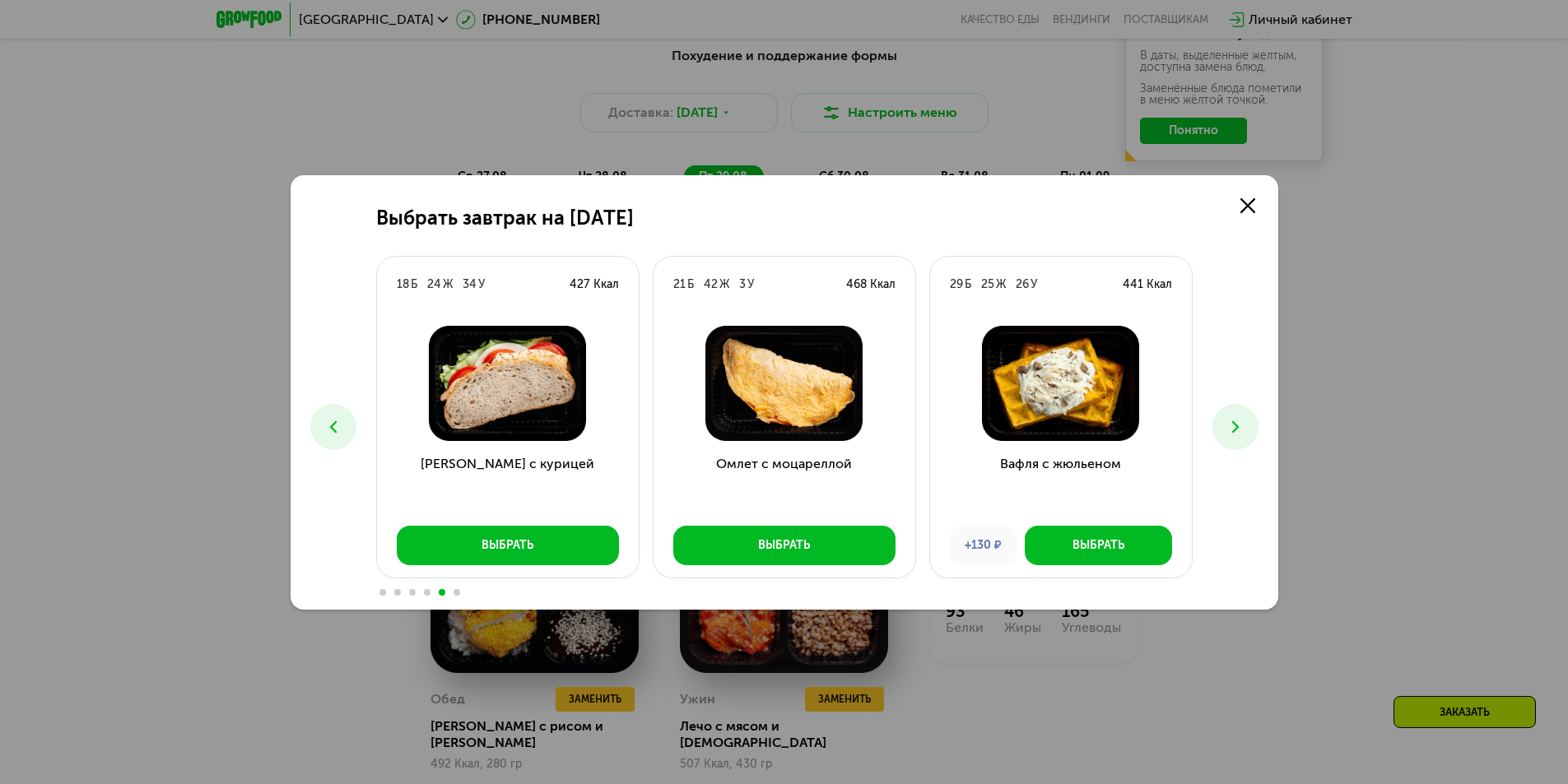
click at [1226, 427] on icon at bounding box center [1236, 427] width 20 height 20
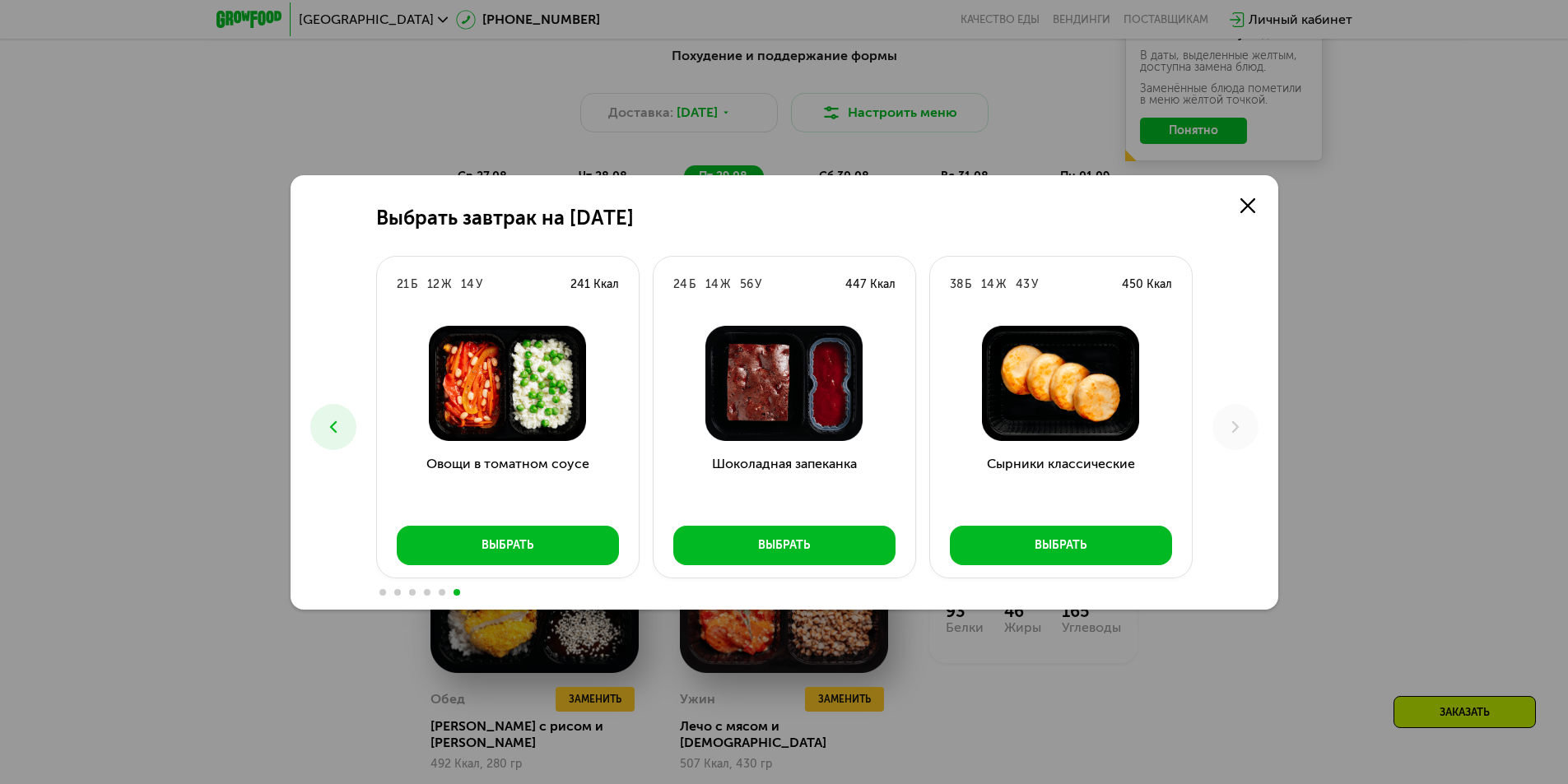
click at [1400, 423] on div "Выбрать завтрак на [DATE] Б 25 Ж 34 У 460 Ккал Круассан с ветчиной Выбрать 28 Б…" at bounding box center [784, 392] width 1568 height 784
click at [1246, 203] on icon at bounding box center [1248, 206] width 15 height 15
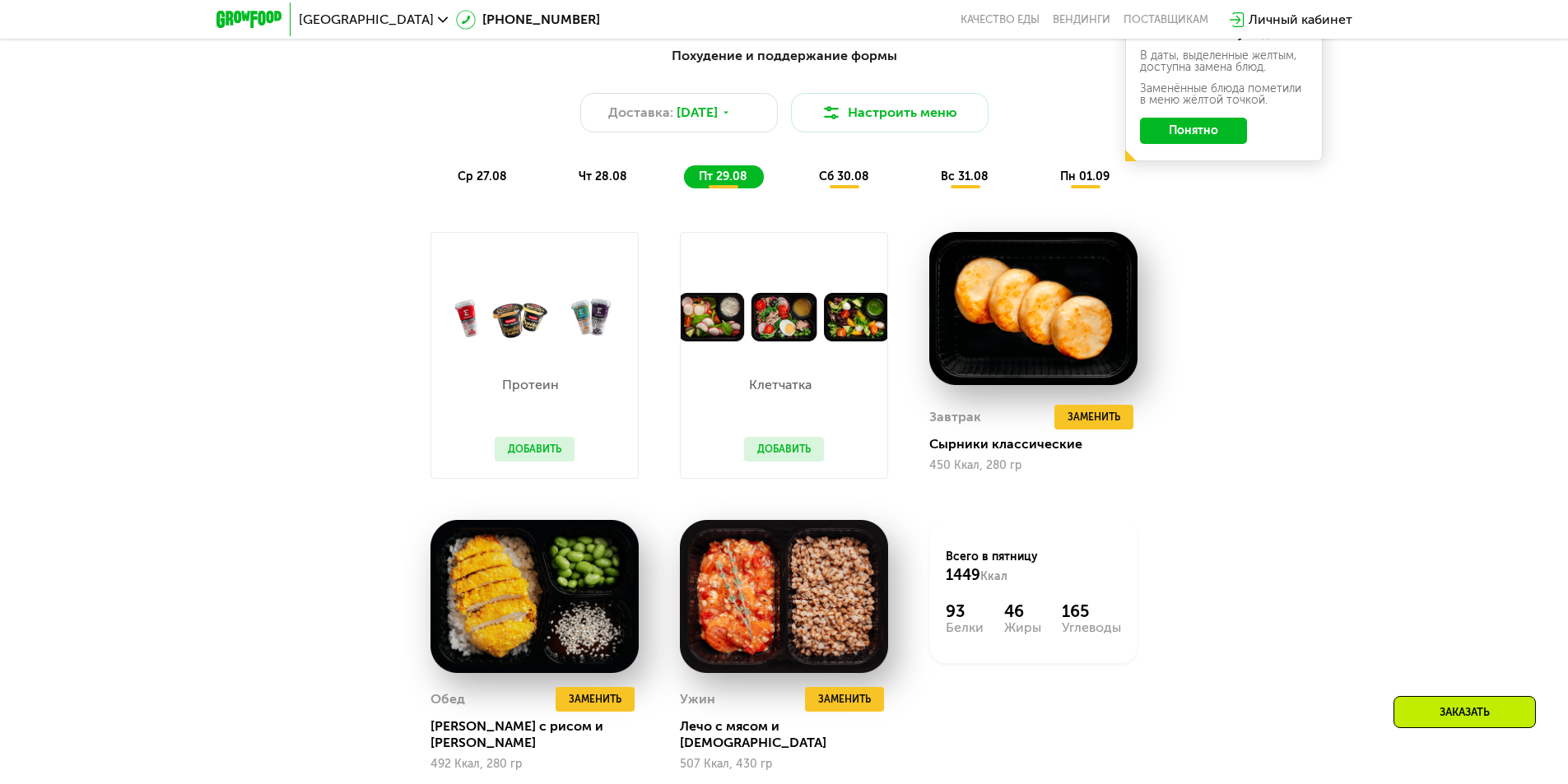
click at [860, 177] on span "сб 30.08" at bounding box center [844, 176] width 50 height 14
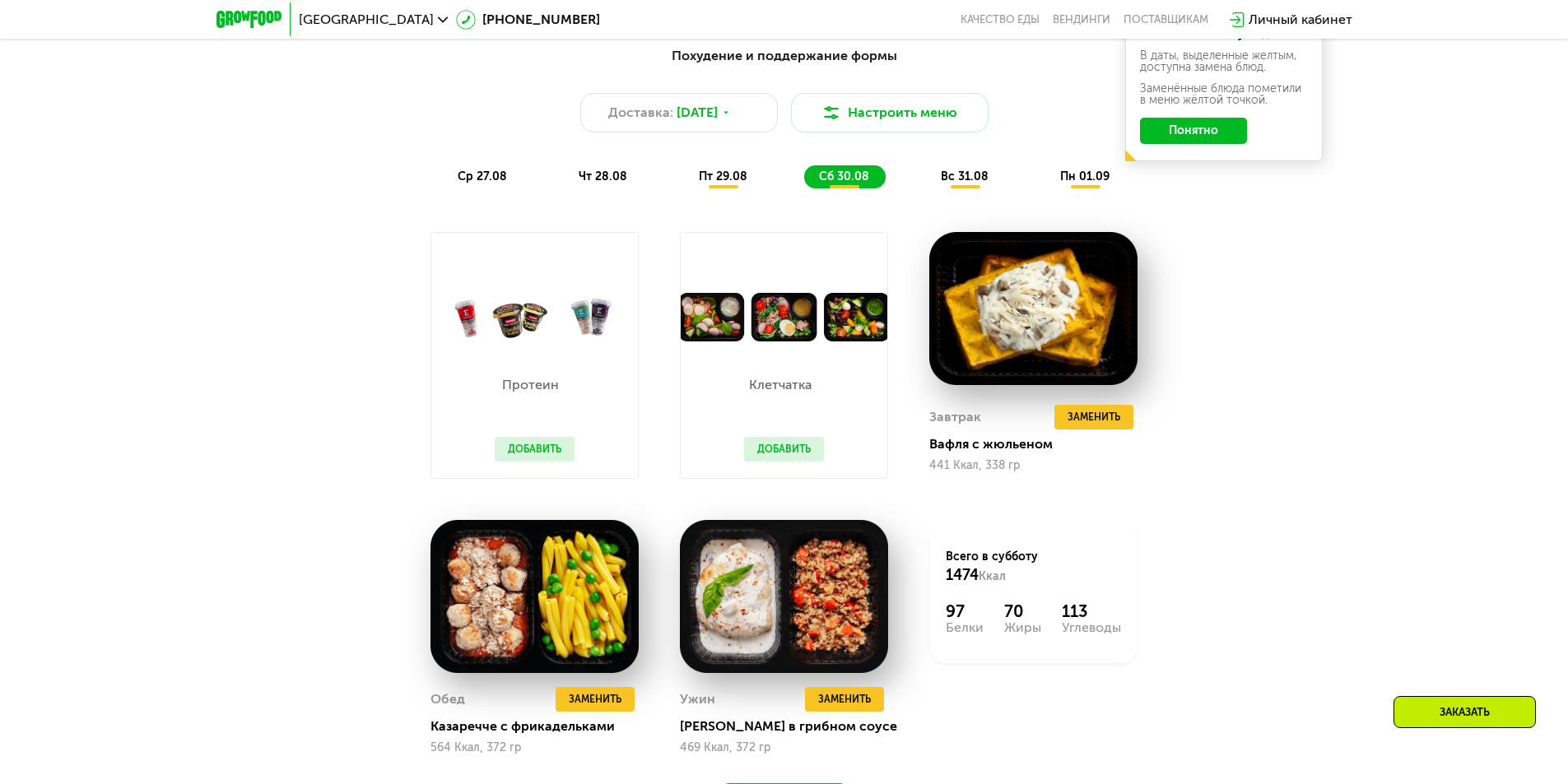
click at [950, 183] on span "вс 31.08" at bounding box center [965, 176] width 48 height 14
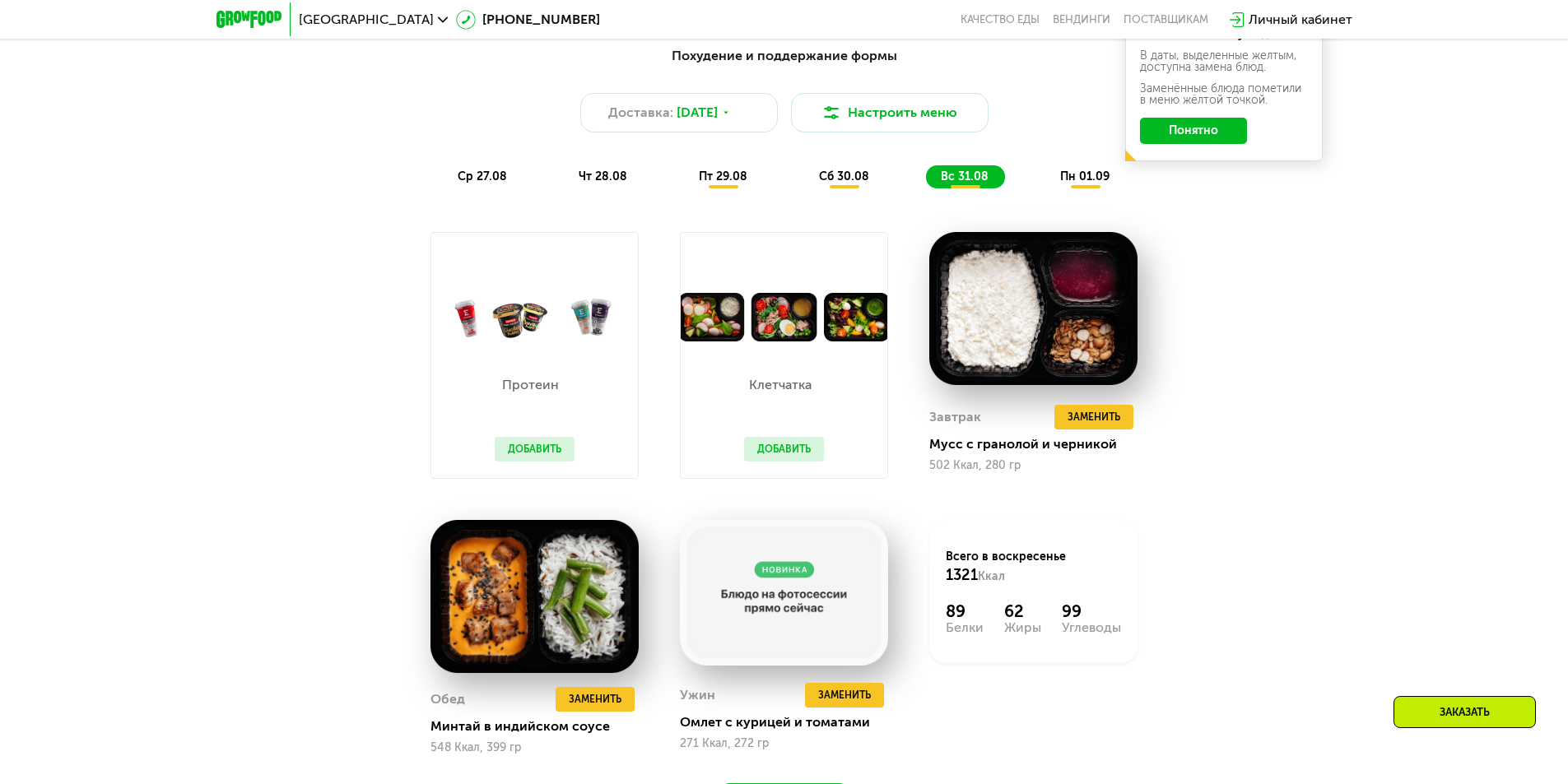
click at [1071, 179] on span "пн 01.09" at bounding box center [1084, 176] width 49 height 14
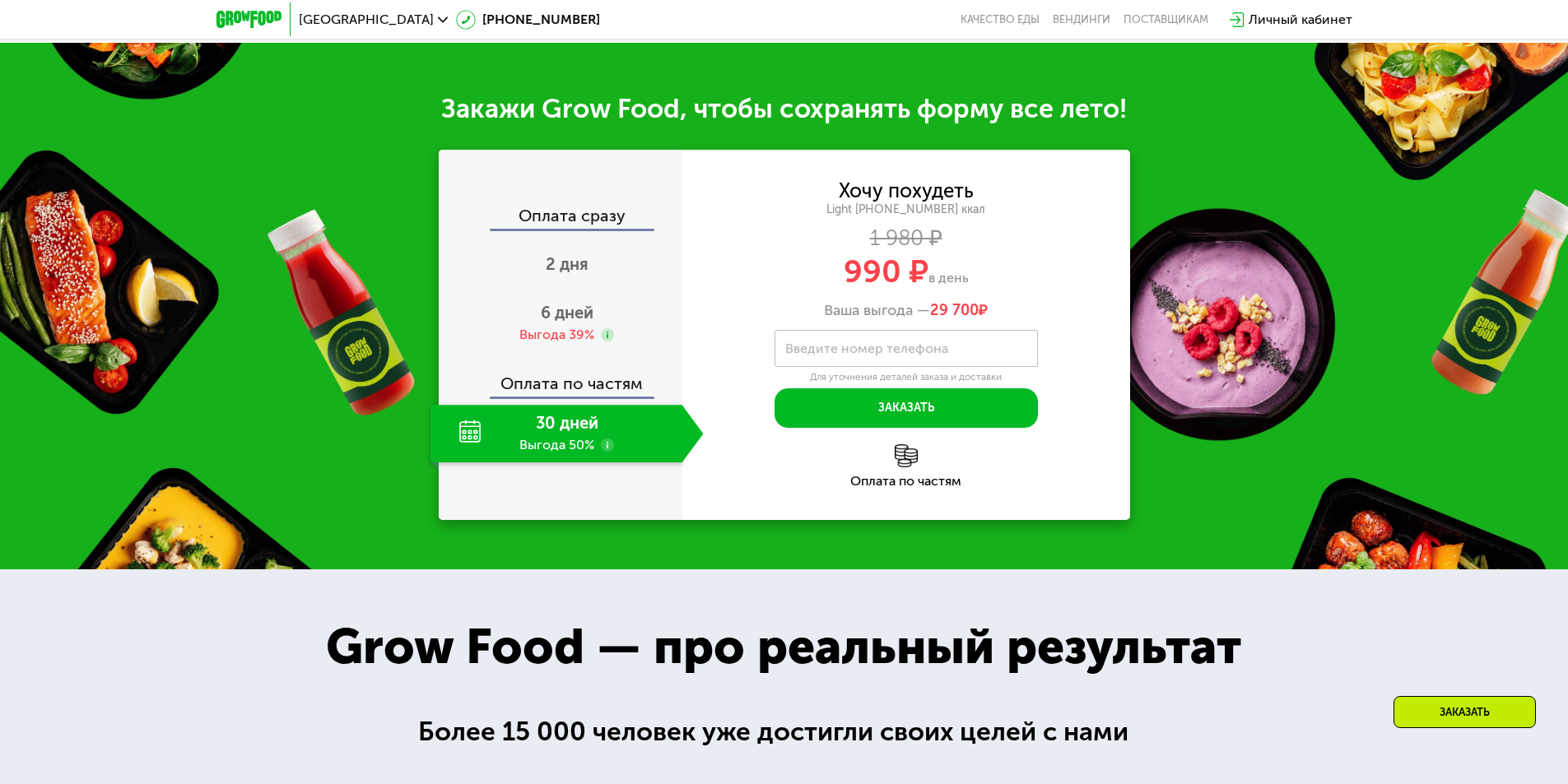
scroll to position [1876, 0]
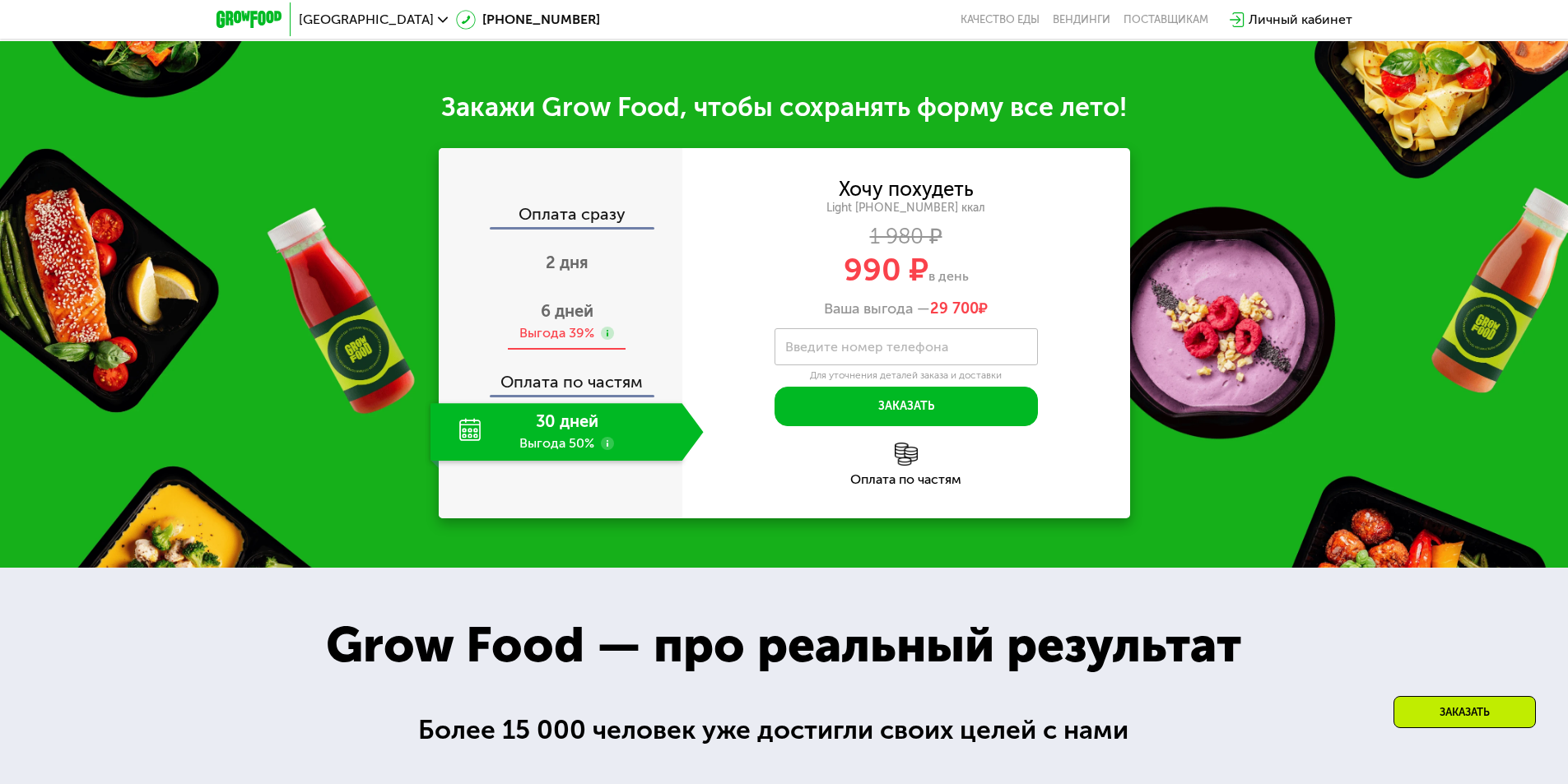
click at [608, 340] on use at bounding box center [608, 333] width 13 height 13
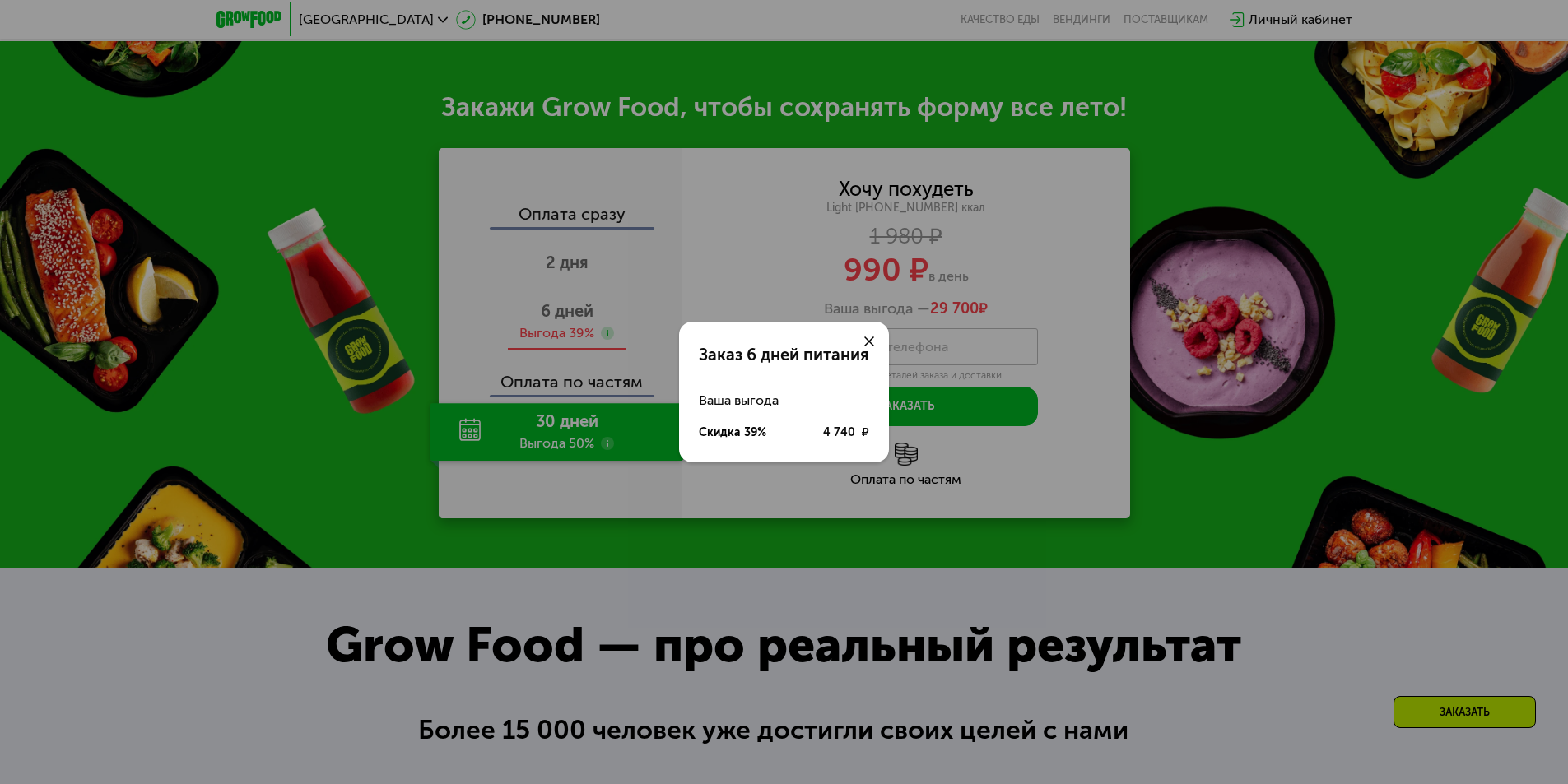
click at [608, 343] on div "Заказ 6 дней питания Ваша выгода Скидка 39% 4 740 ₽" at bounding box center [784, 392] width 1568 height 784
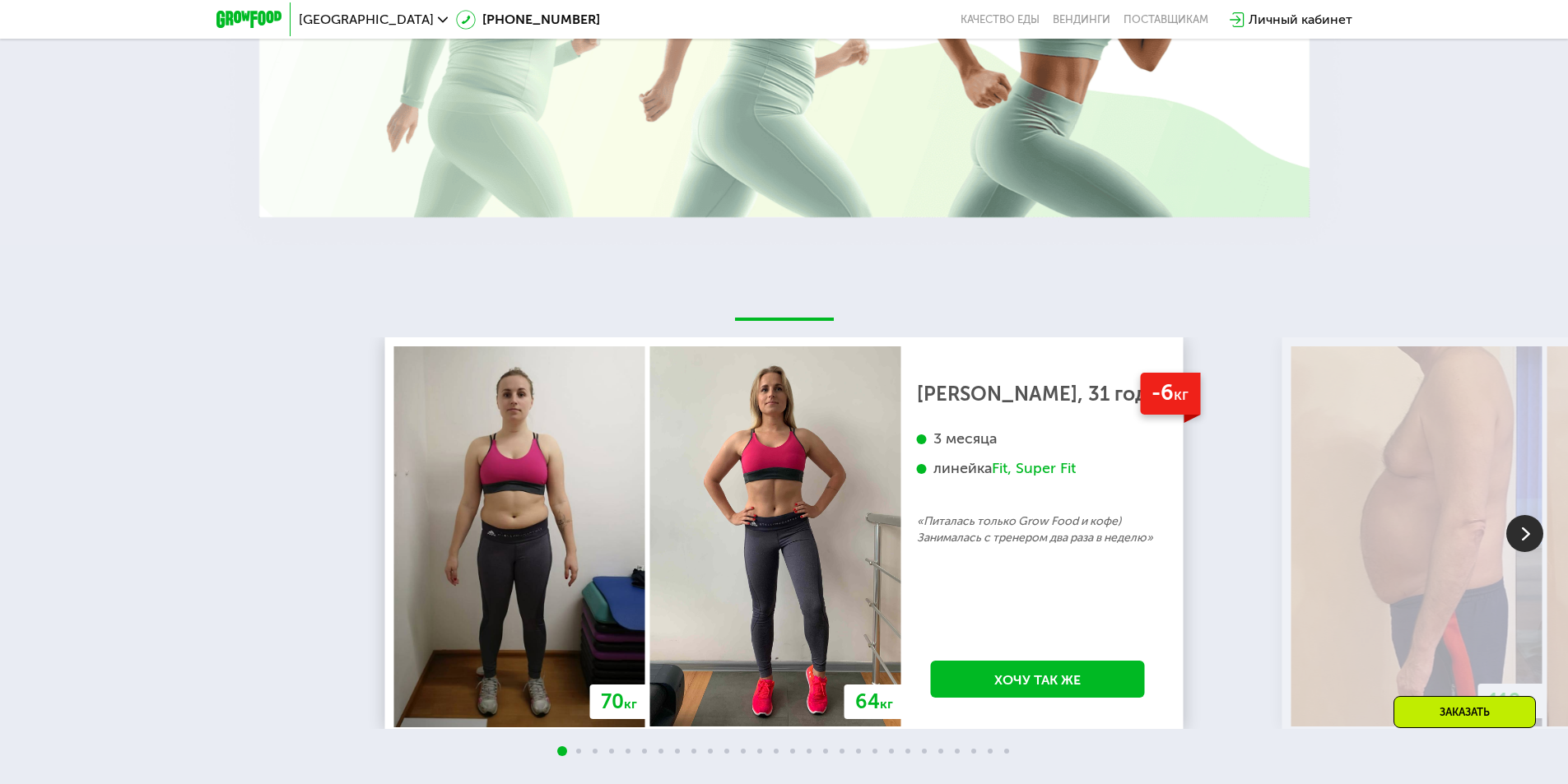
scroll to position [3110, 0]
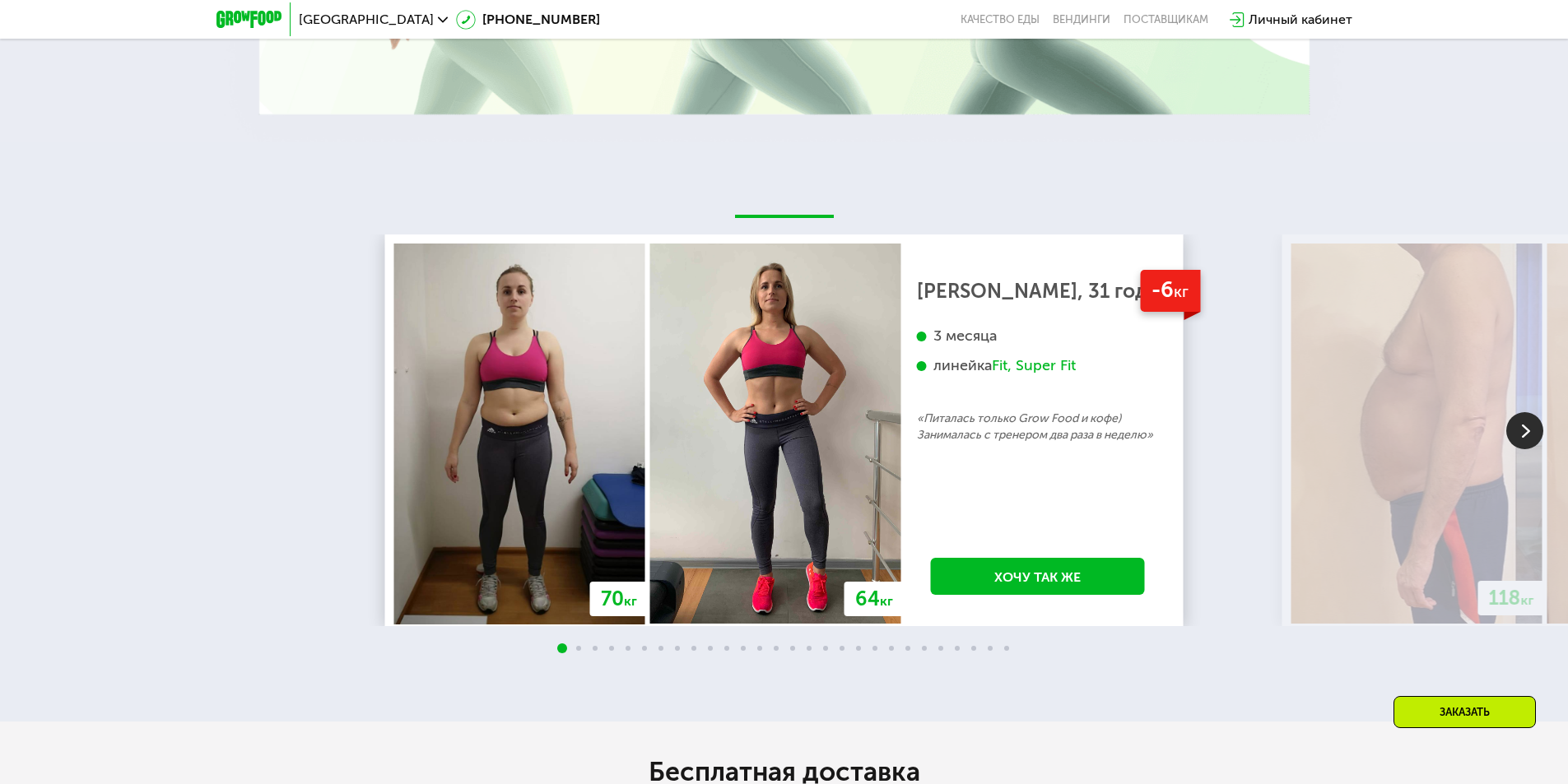
click at [1518, 428] on img at bounding box center [1525, 431] width 37 height 37
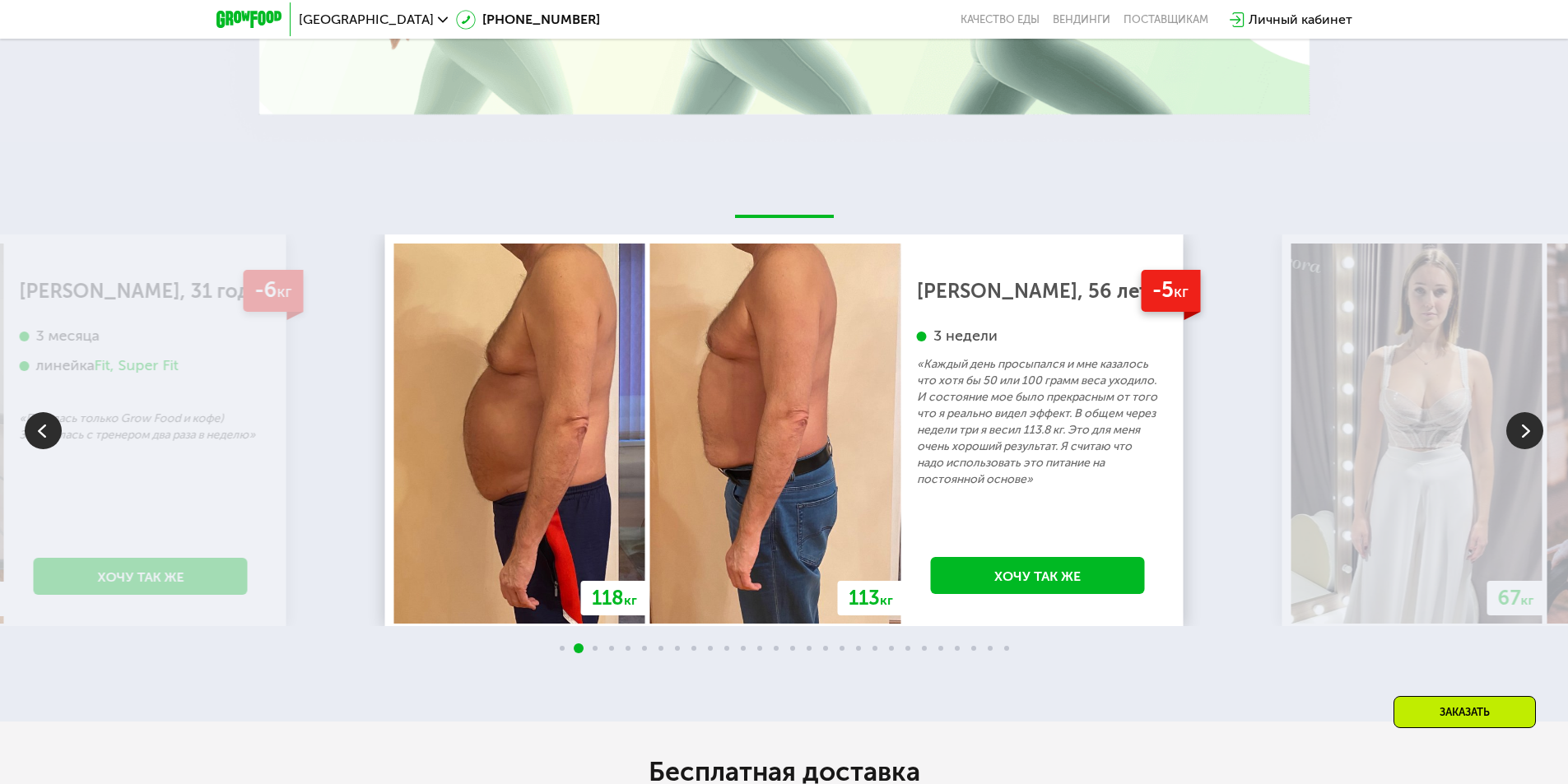
click at [1516, 431] on img at bounding box center [1525, 431] width 37 height 37
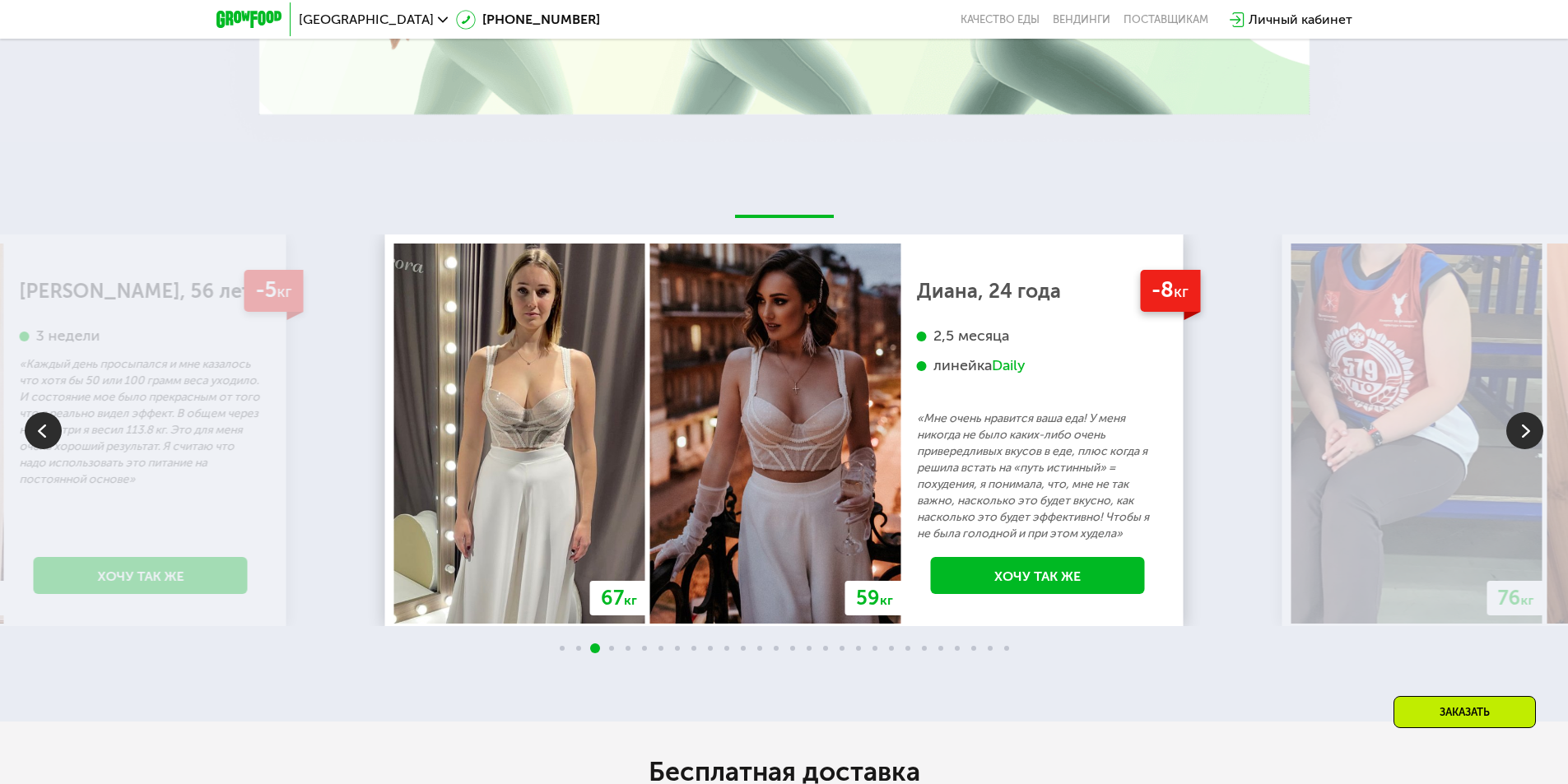
click at [1522, 438] on img at bounding box center [1525, 431] width 37 height 37
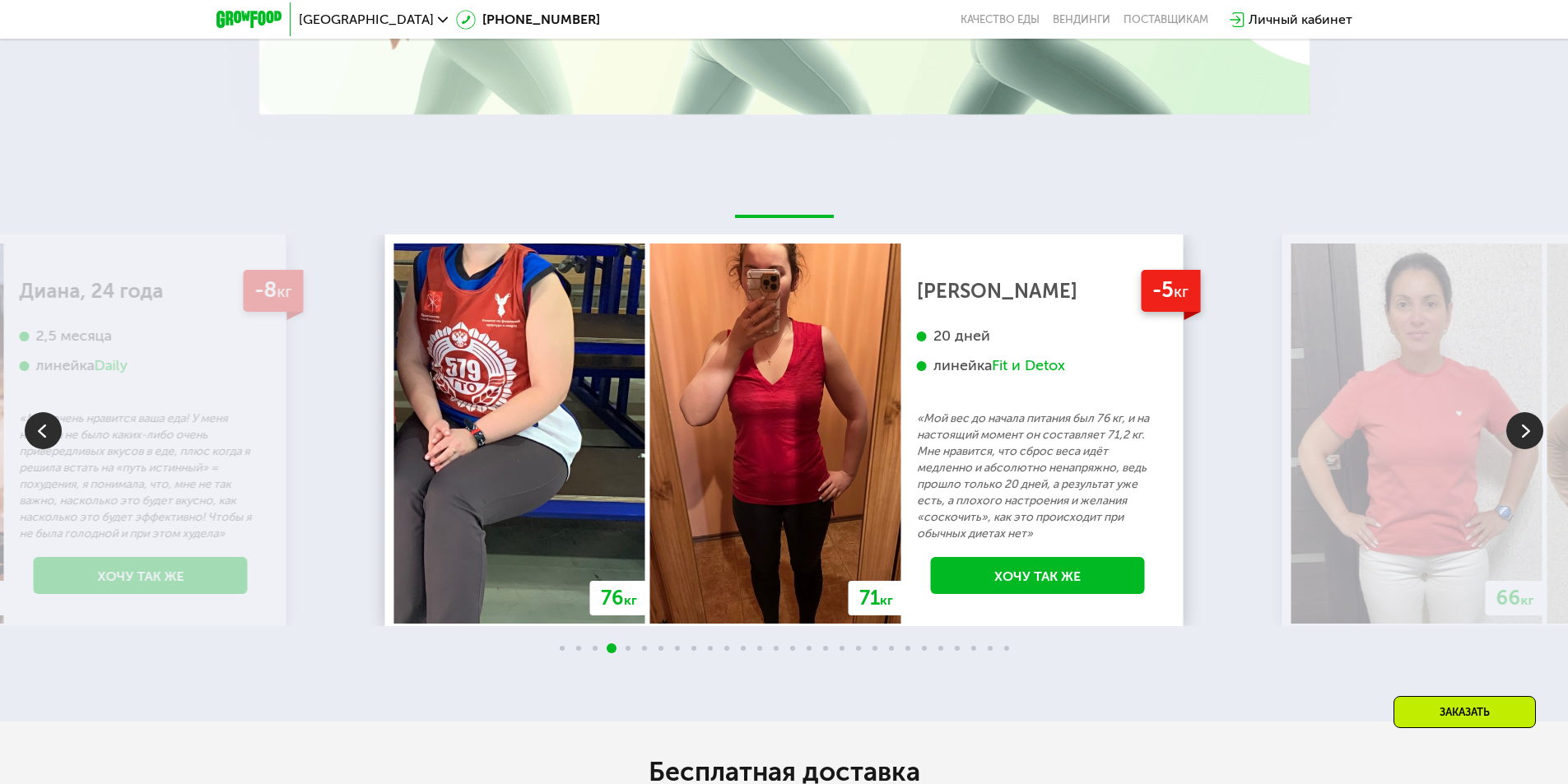
click at [1522, 438] on img at bounding box center [1525, 431] width 37 height 37
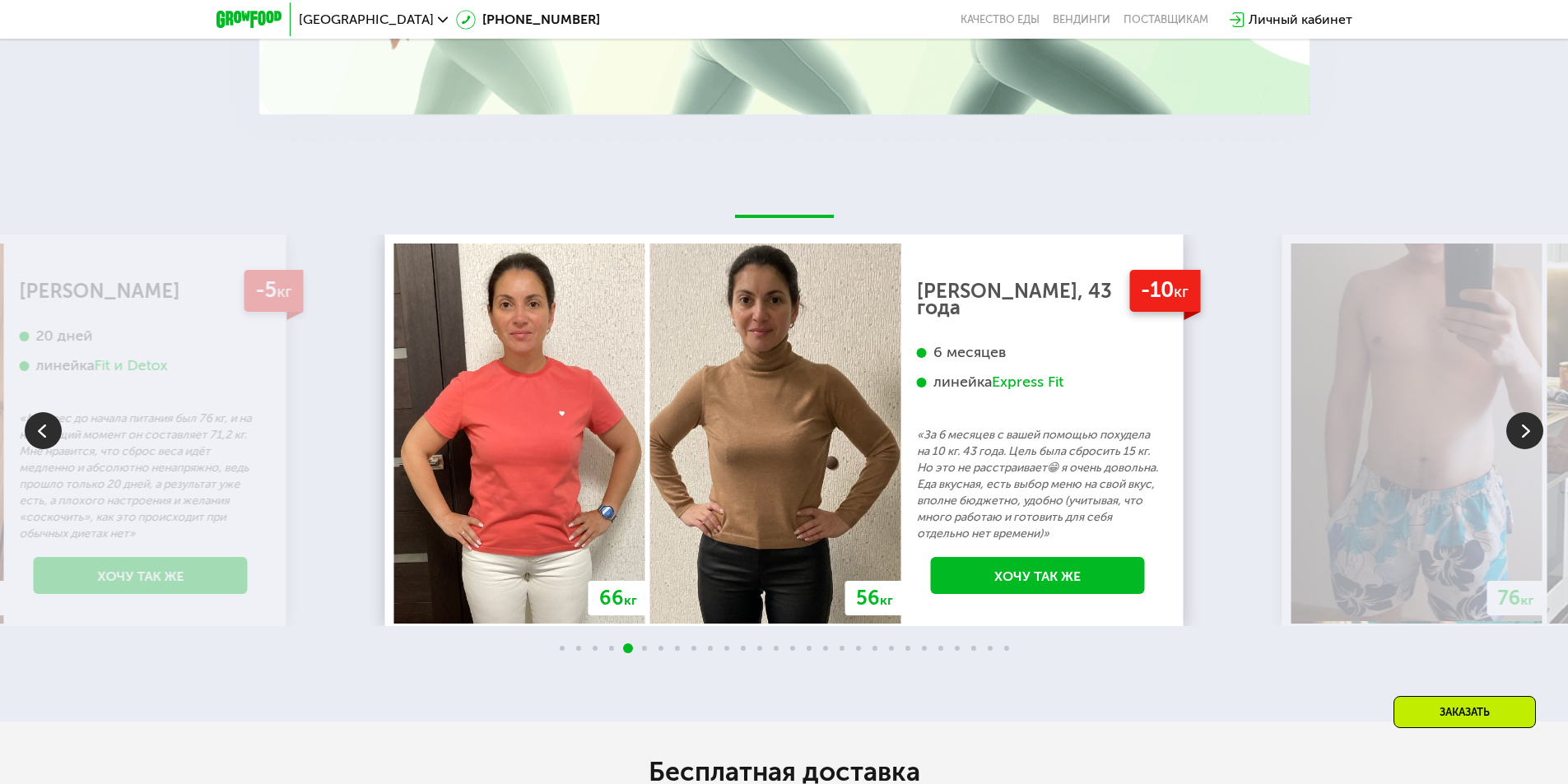
click at [1522, 438] on img at bounding box center [1525, 431] width 37 height 37
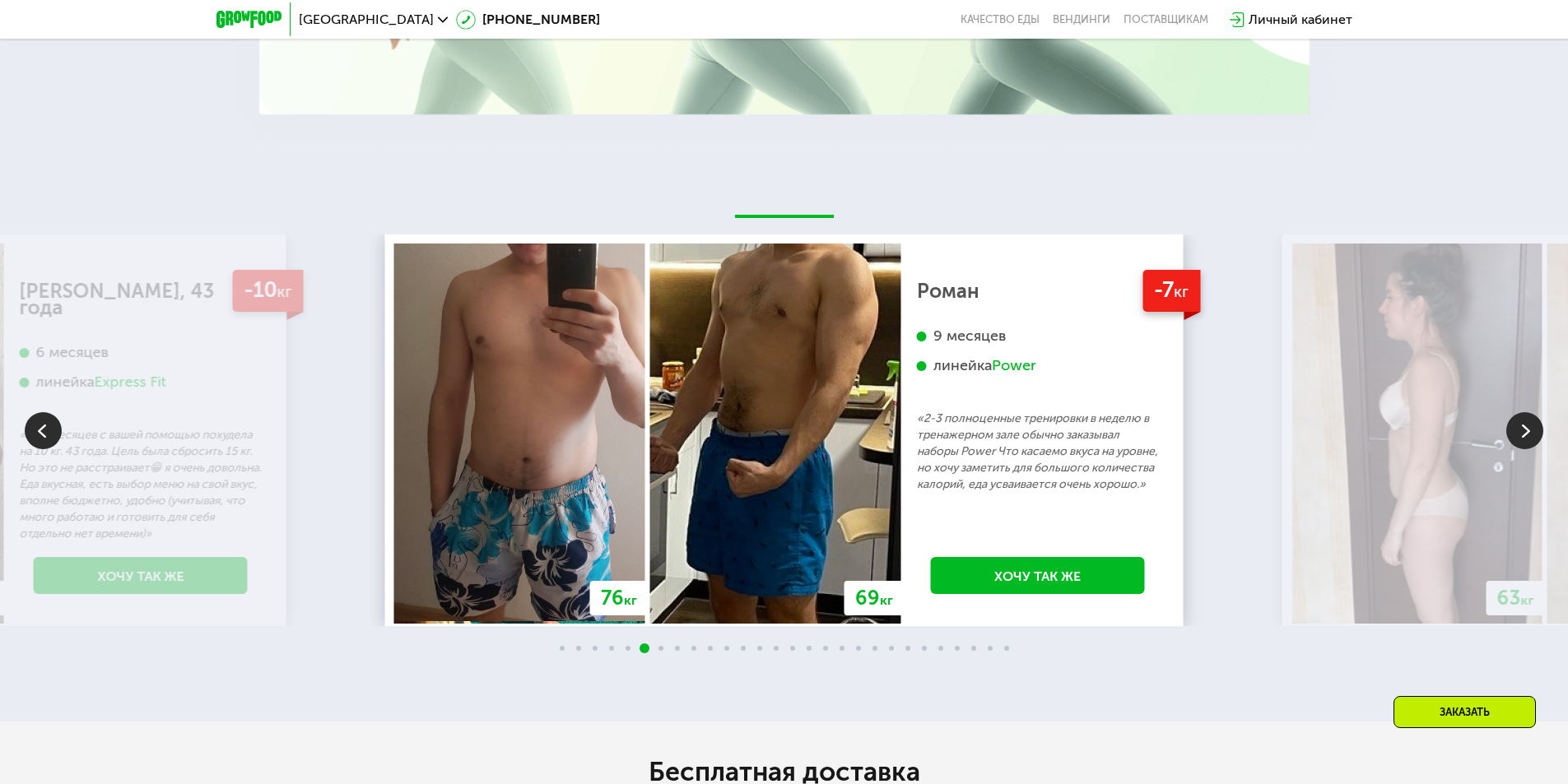
click at [1522, 438] on img at bounding box center [1525, 431] width 37 height 37
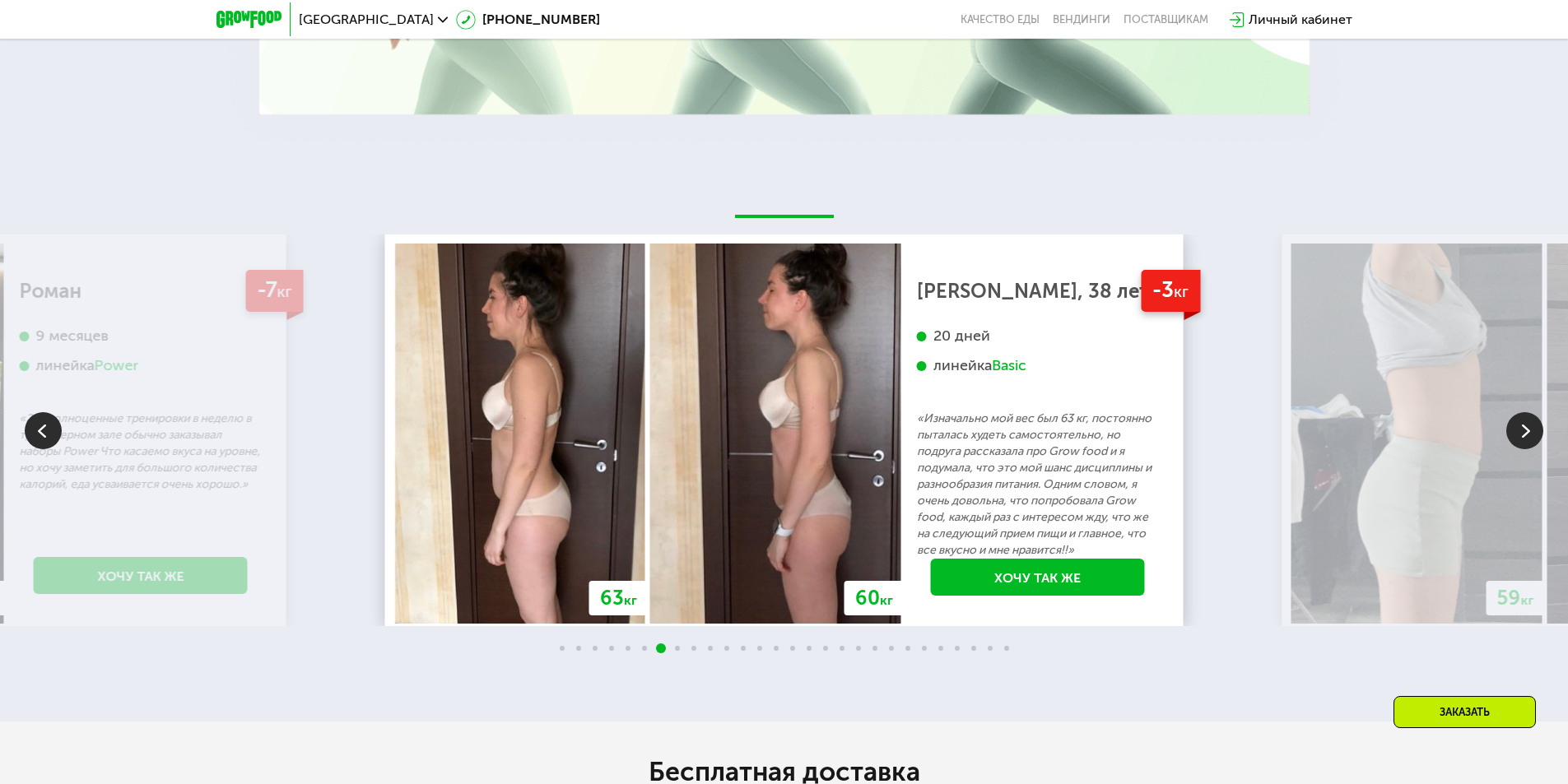
click at [1522, 438] on img at bounding box center [1525, 431] width 37 height 37
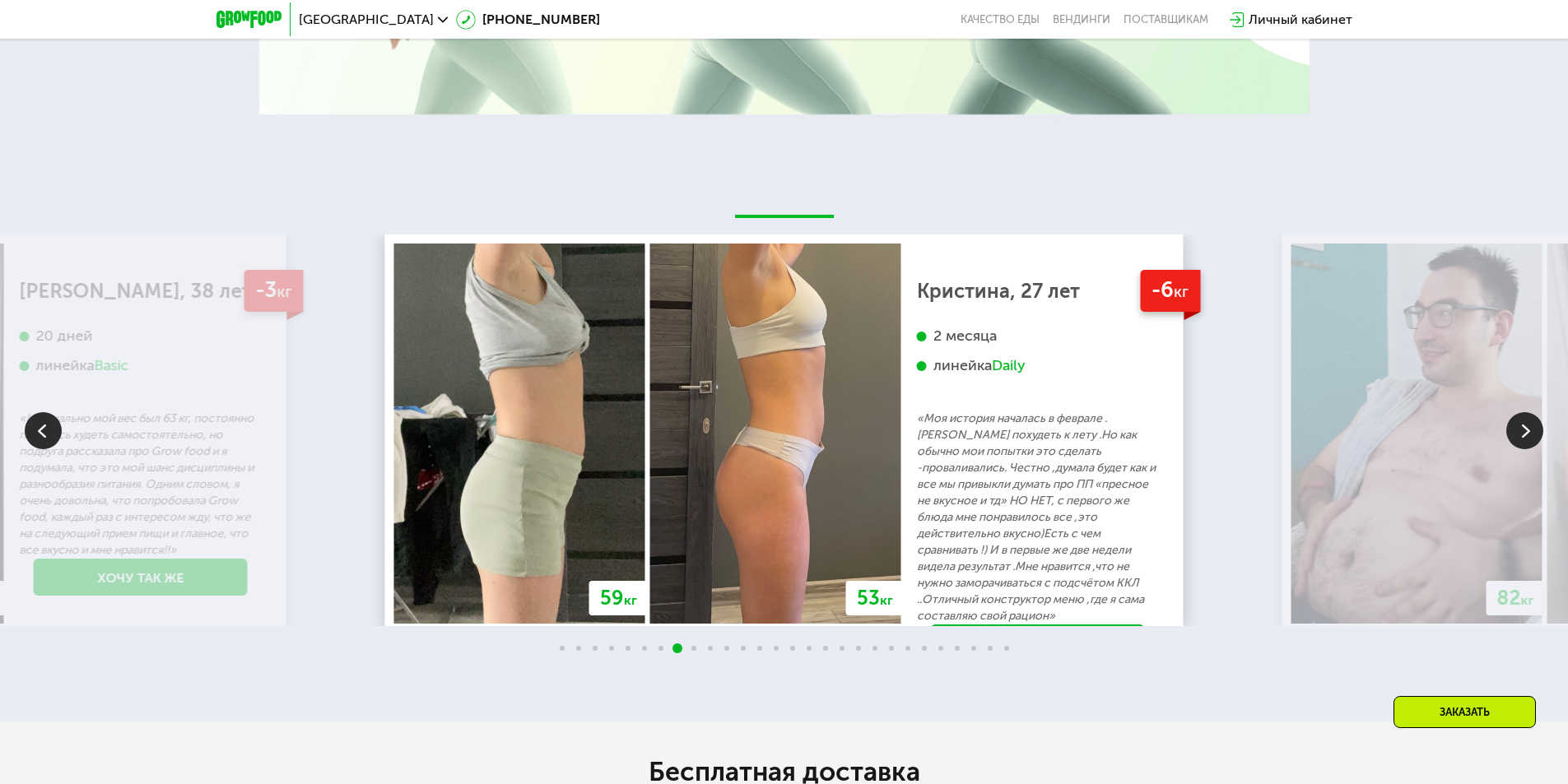
click at [1522, 438] on img at bounding box center [1525, 431] width 37 height 37
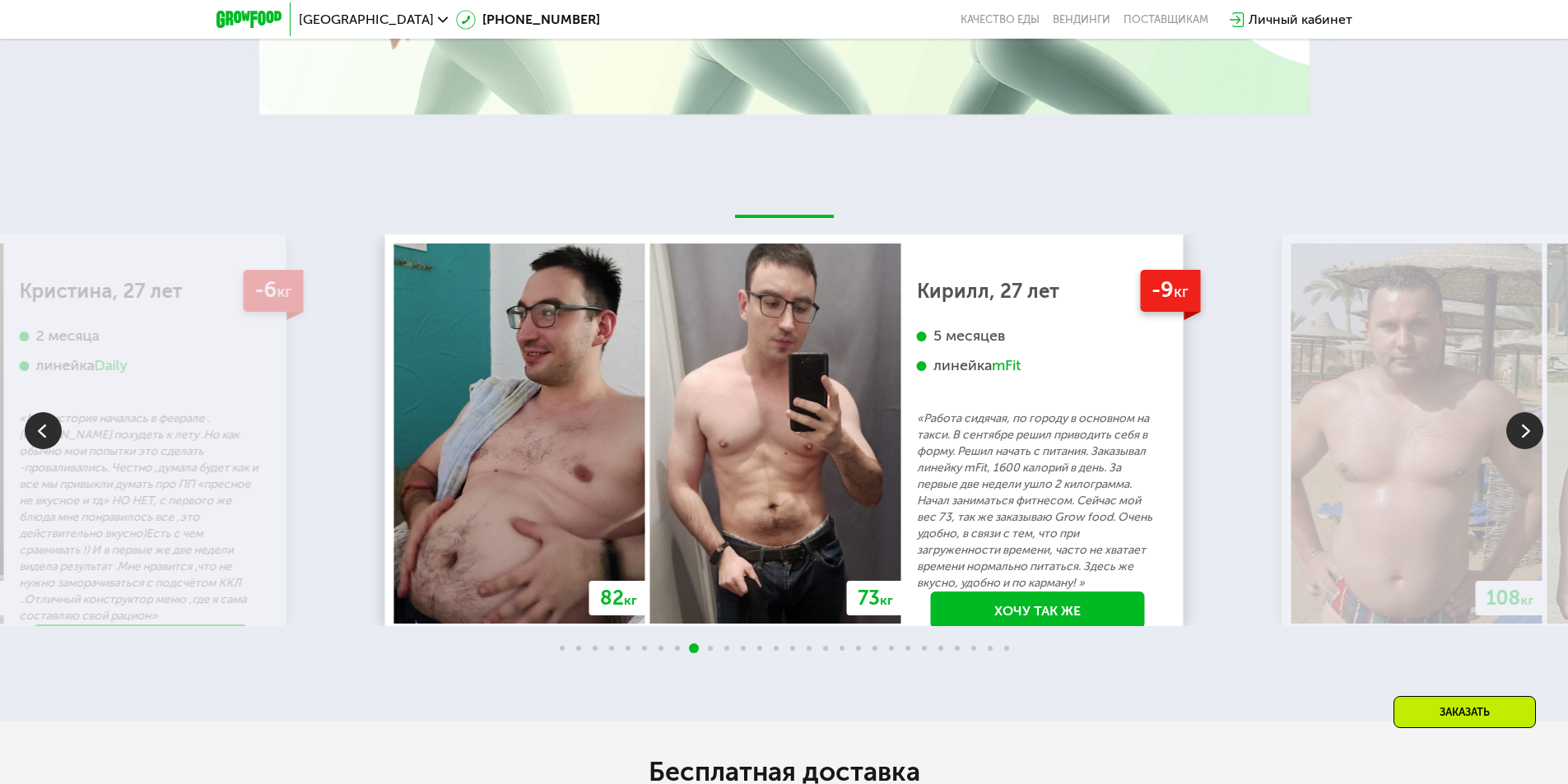
click at [1522, 438] on img at bounding box center [1525, 431] width 37 height 37
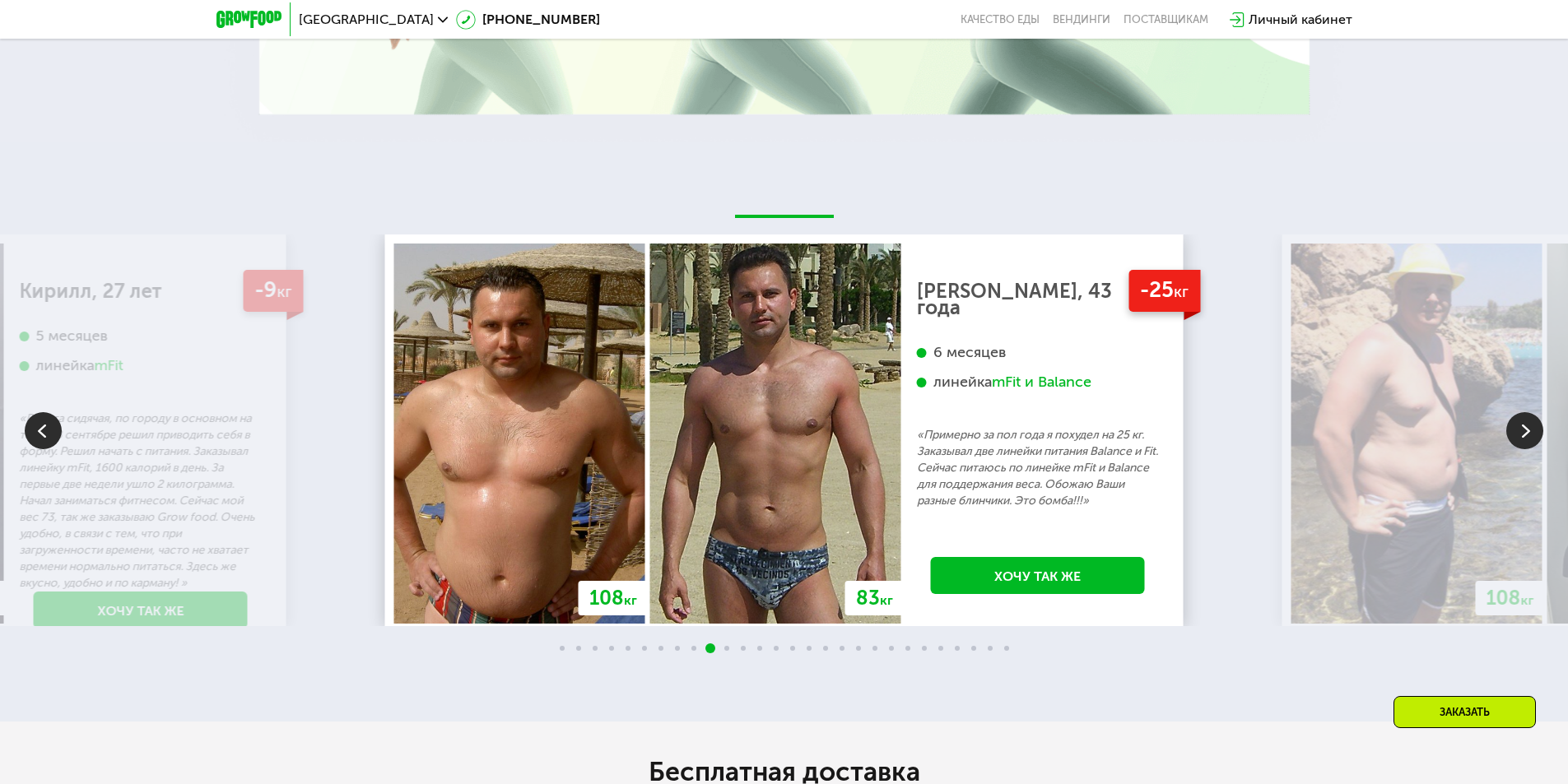
click at [1522, 438] on img at bounding box center [1525, 431] width 37 height 37
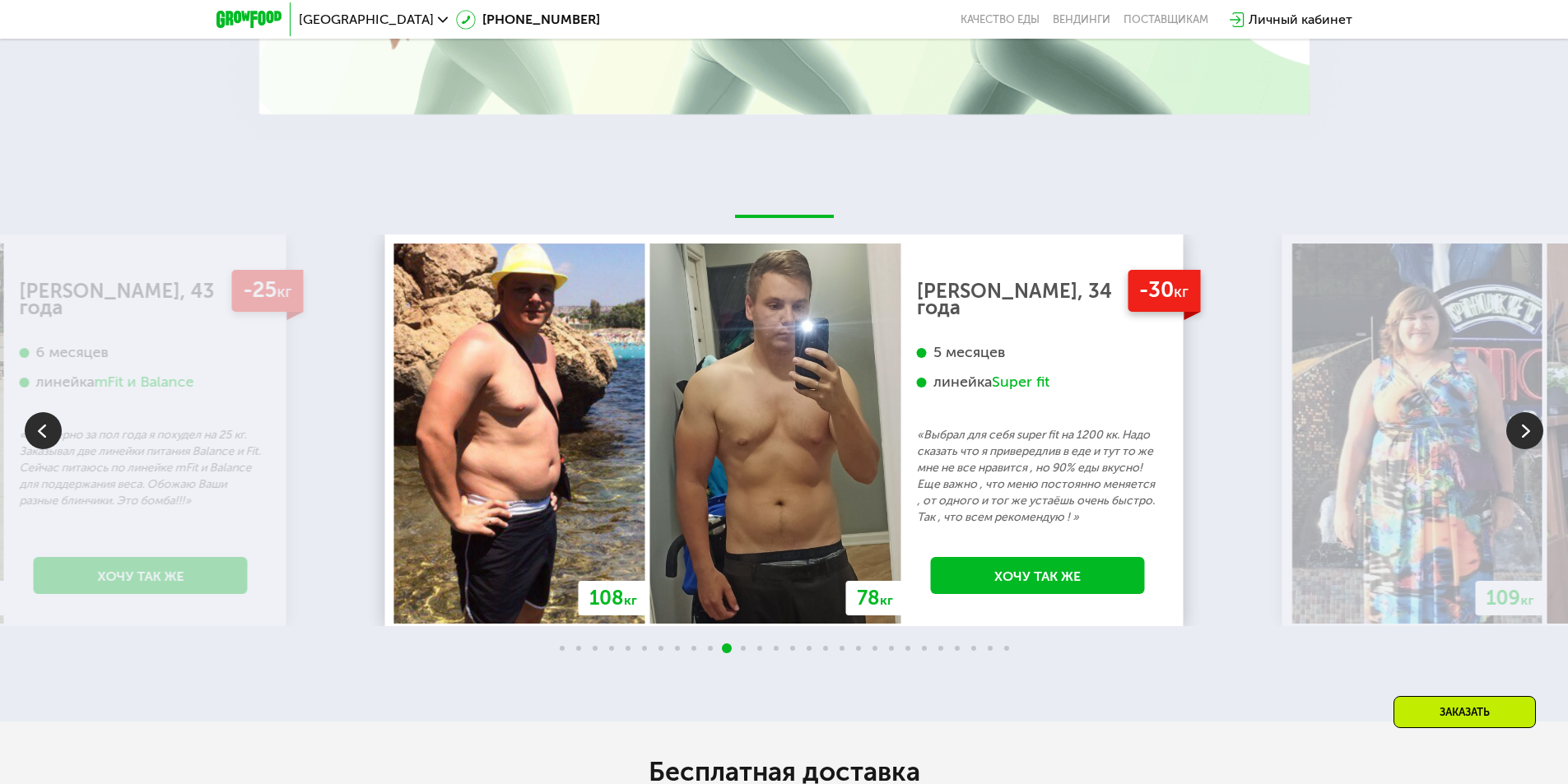
click at [1522, 438] on img at bounding box center [1525, 431] width 37 height 37
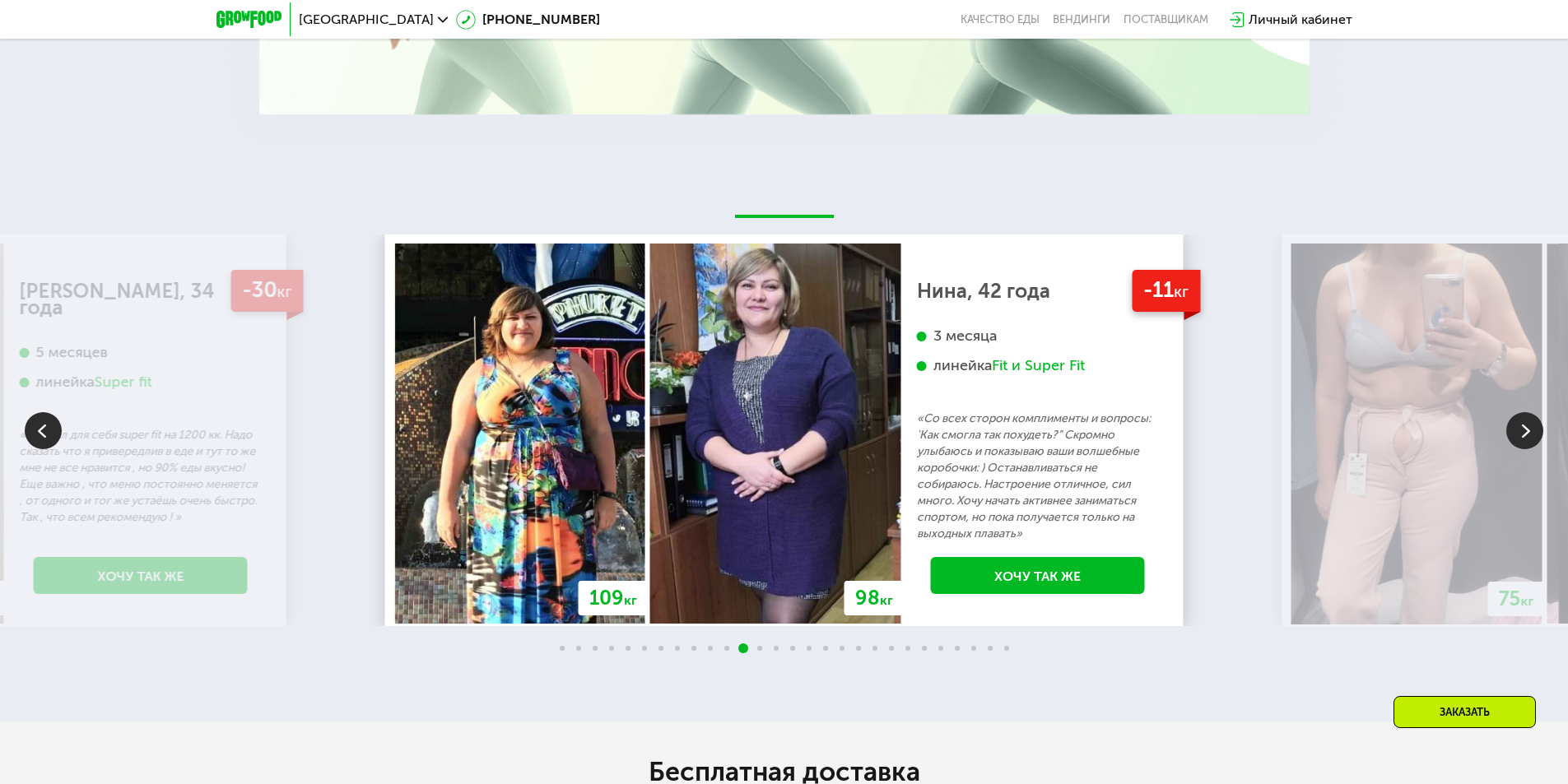
click at [1522, 438] on img at bounding box center [1525, 431] width 37 height 37
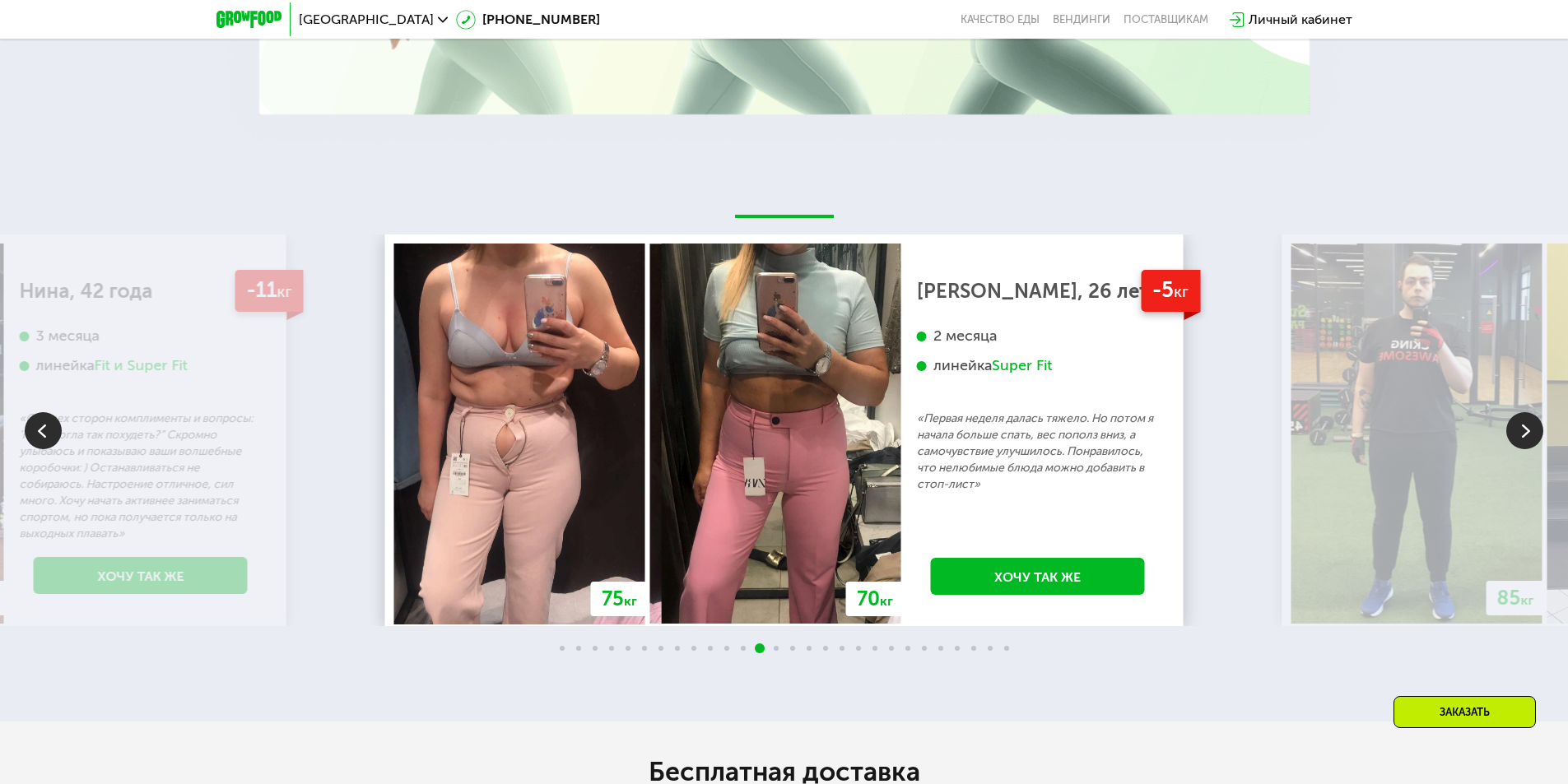
click at [1522, 438] on img at bounding box center [1525, 431] width 37 height 37
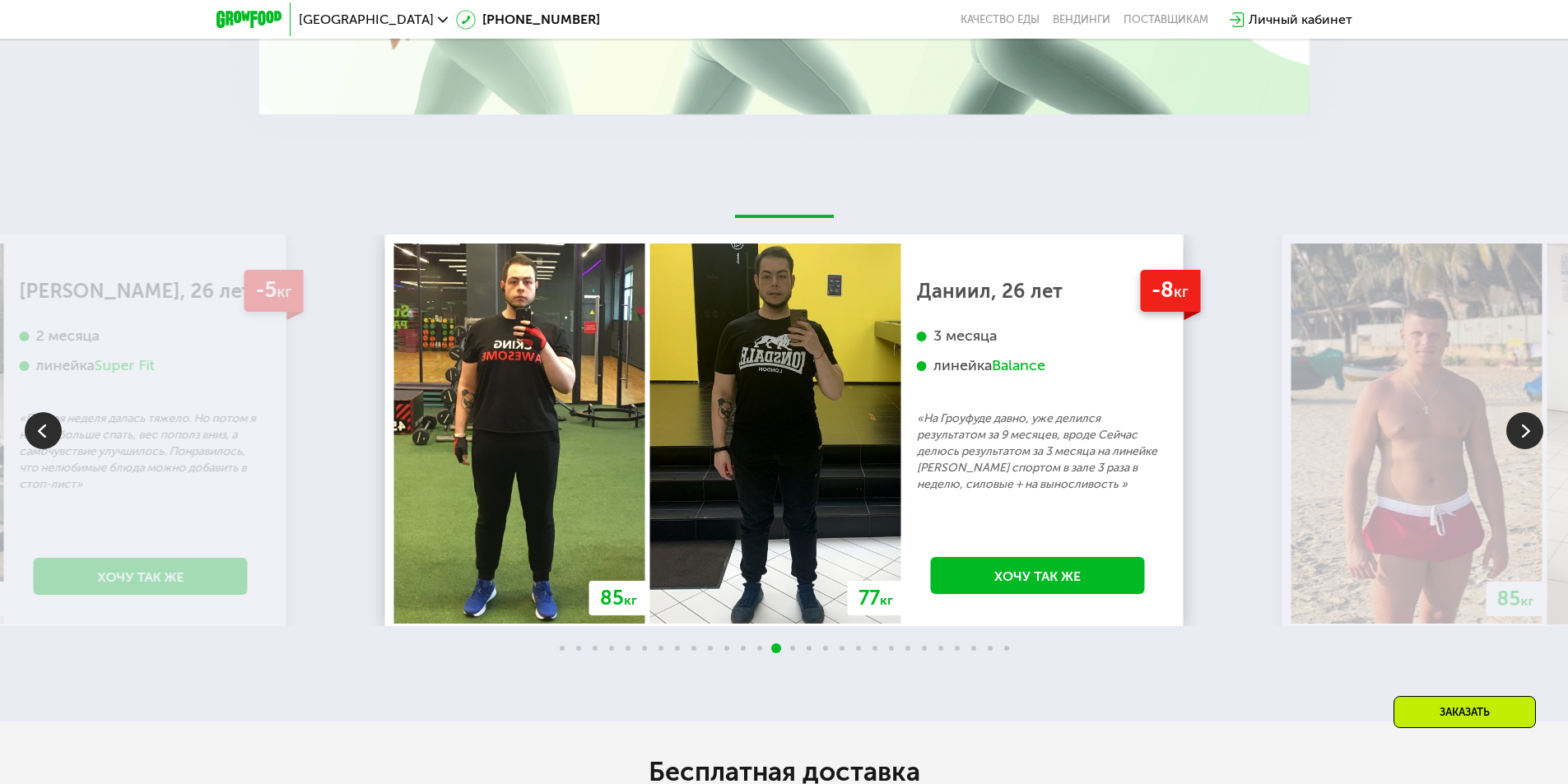
click at [1522, 438] on img at bounding box center [1525, 431] width 37 height 37
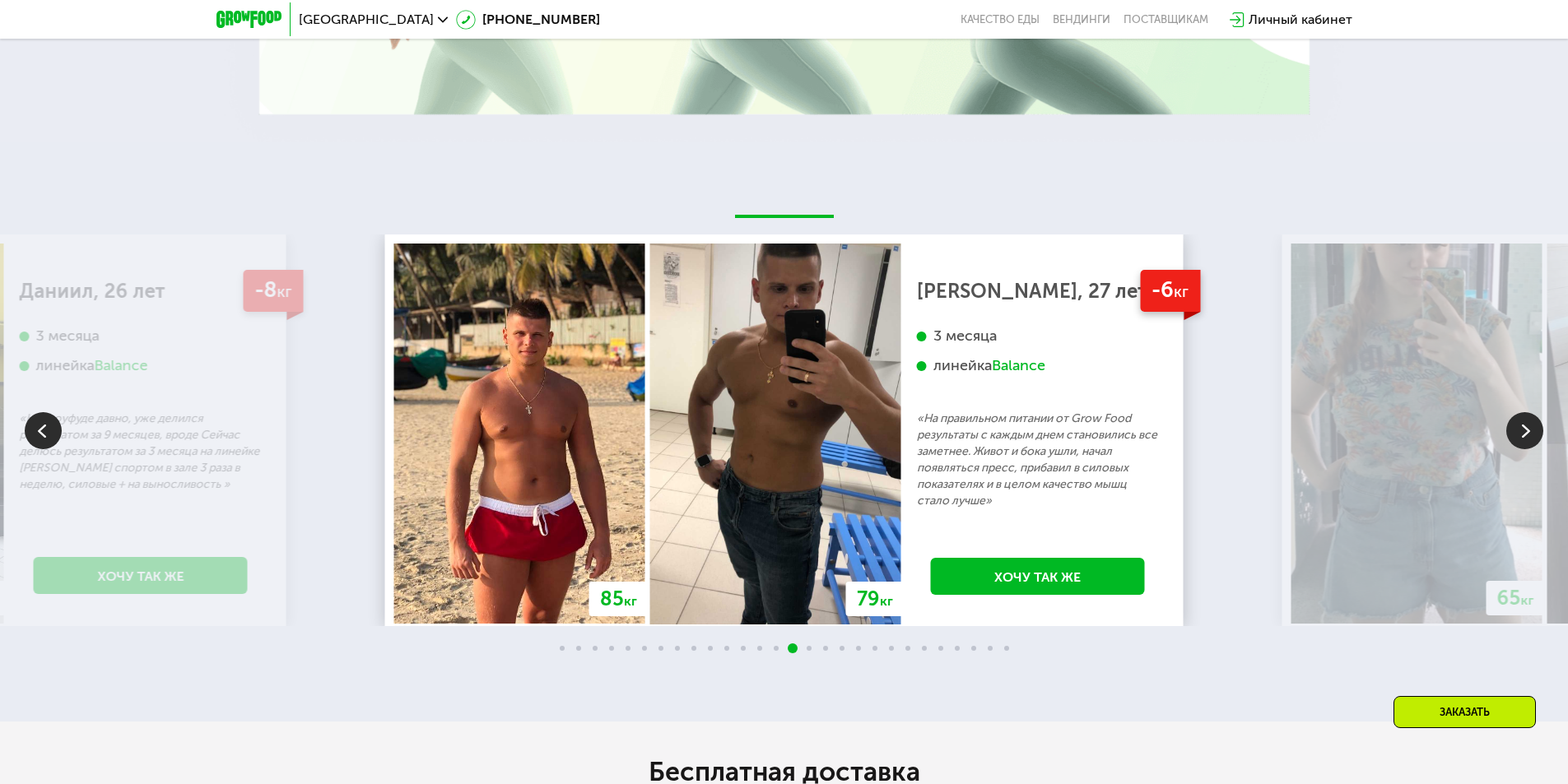
click at [1522, 438] on img at bounding box center [1525, 431] width 37 height 37
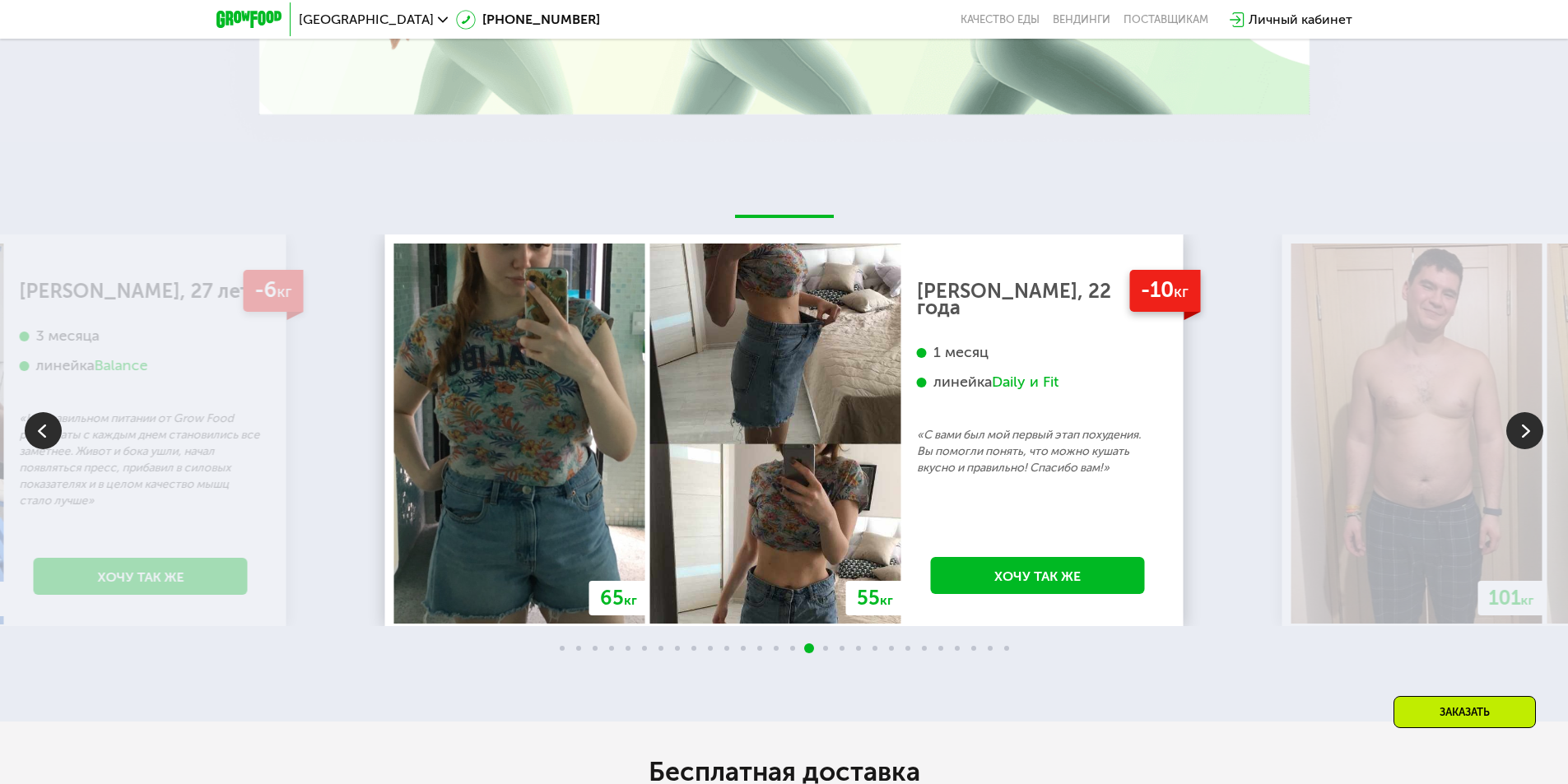
click at [1522, 438] on img at bounding box center [1525, 431] width 37 height 37
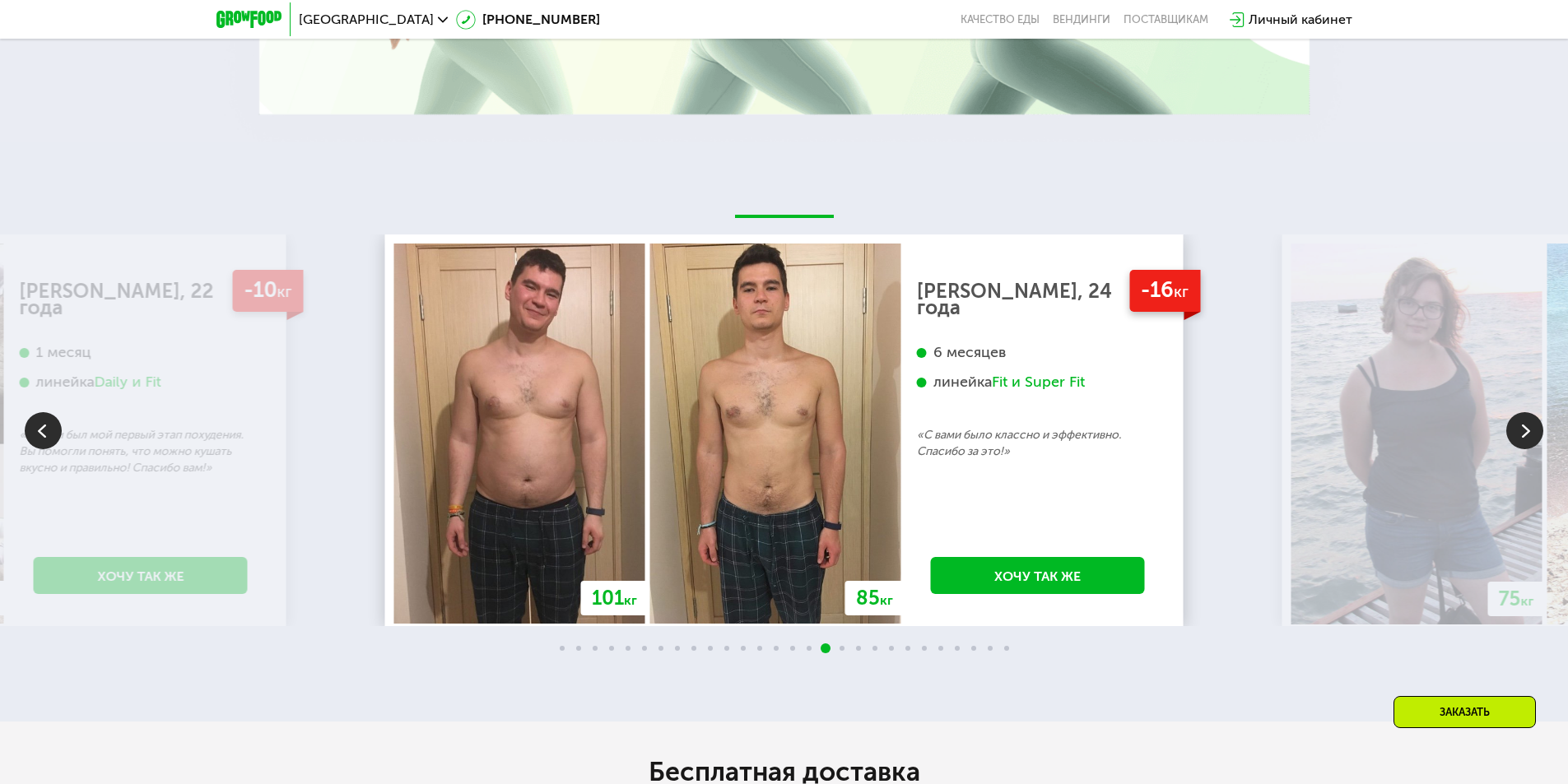
click at [60, 439] on img at bounding box center [43, 431] width 37 height 37
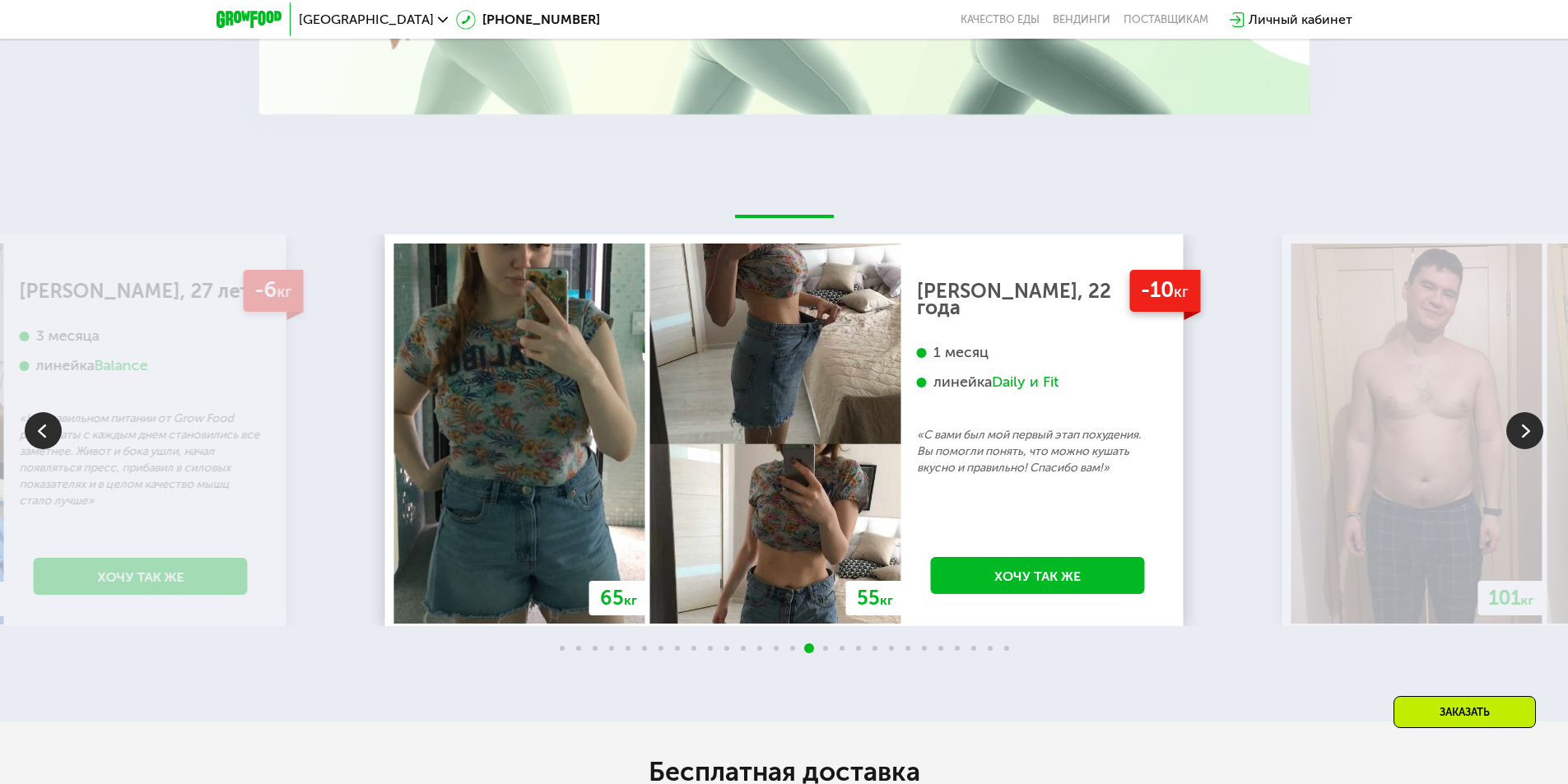
click at [1524, 441] on img at bounding box center [1525, 431] width 37 height 37
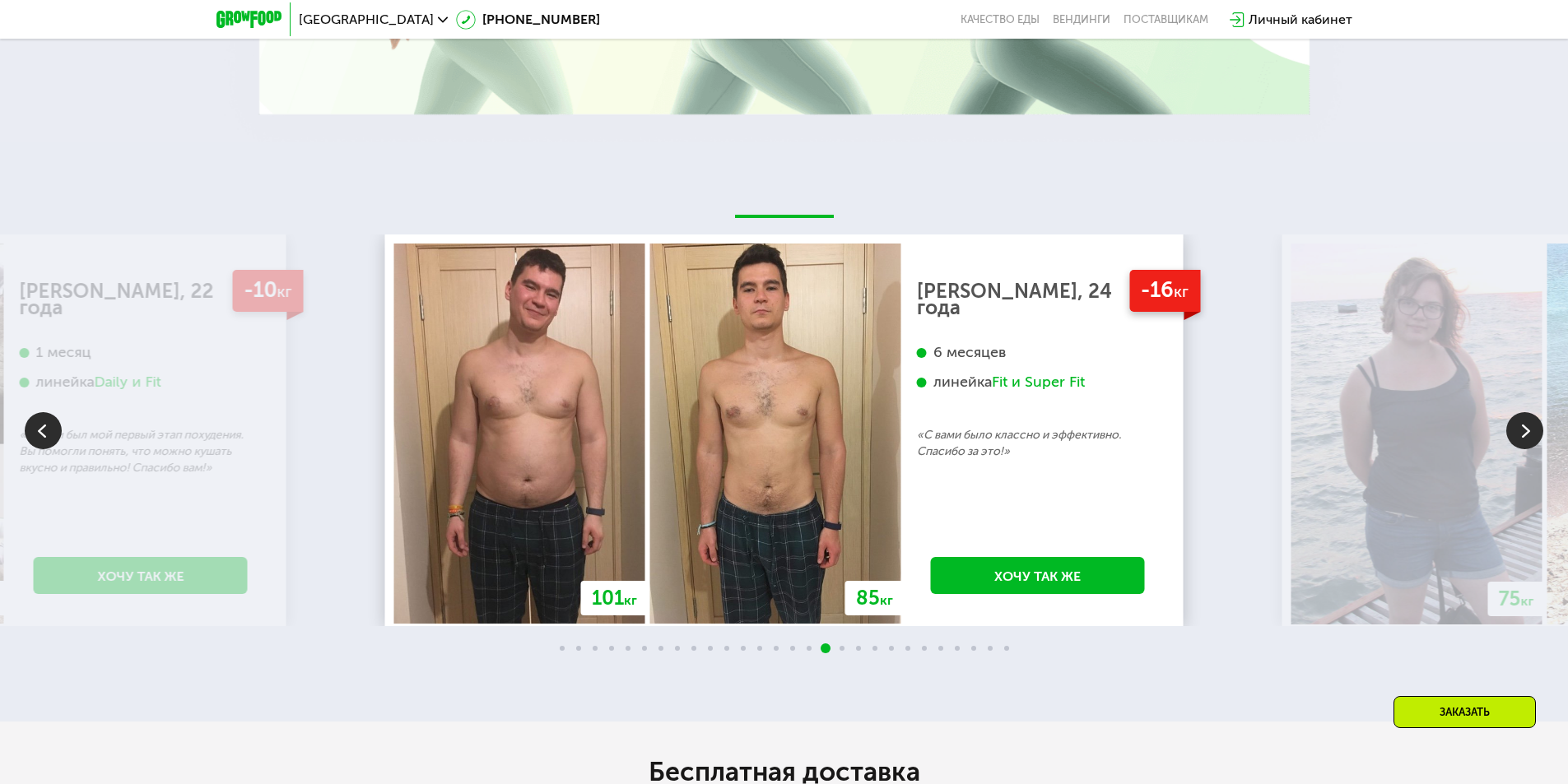
click at [1522, 431] on img at bounding box center [1525, 431] width 37 height 37
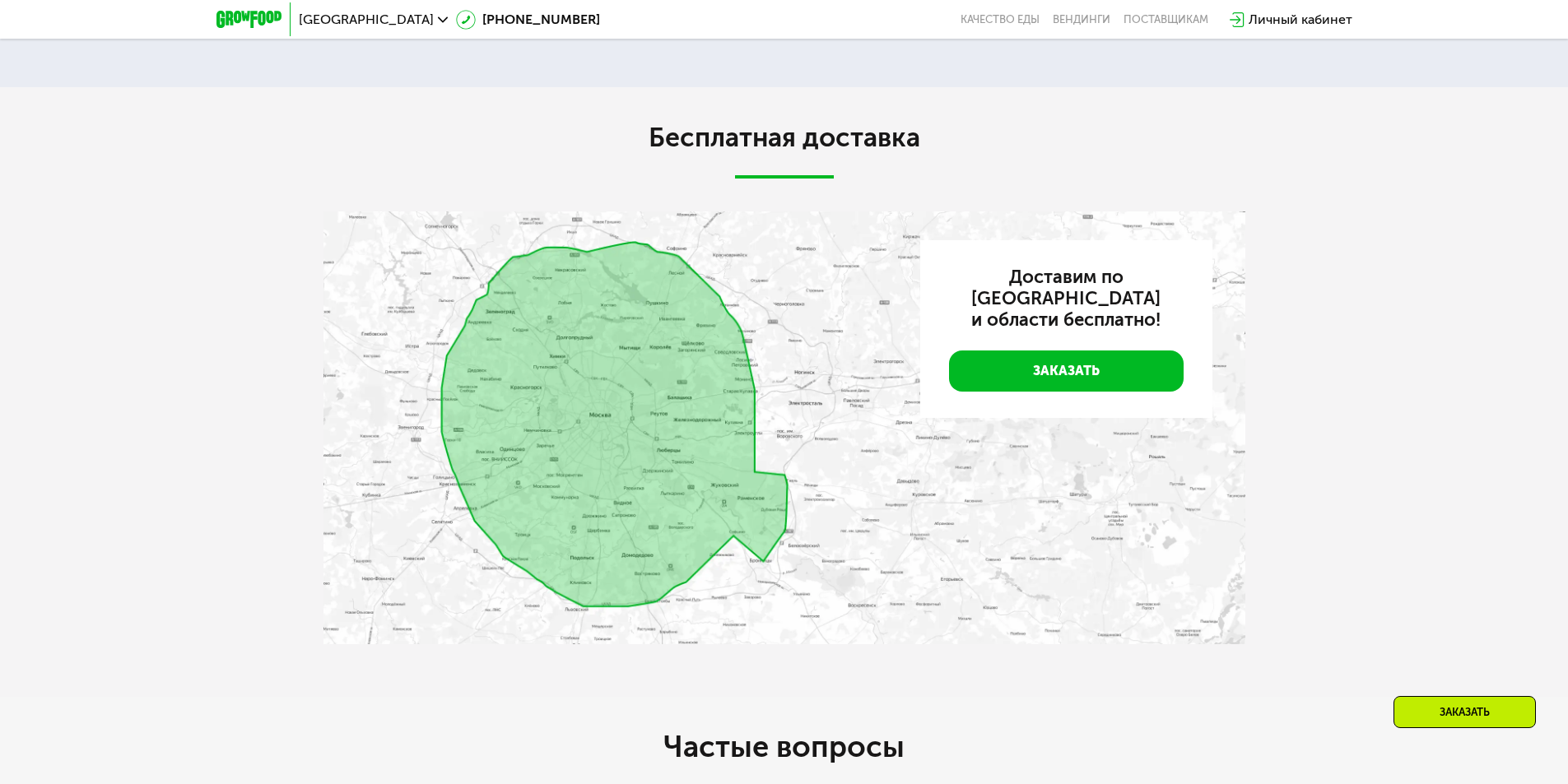
scroll to position [3768, 0]
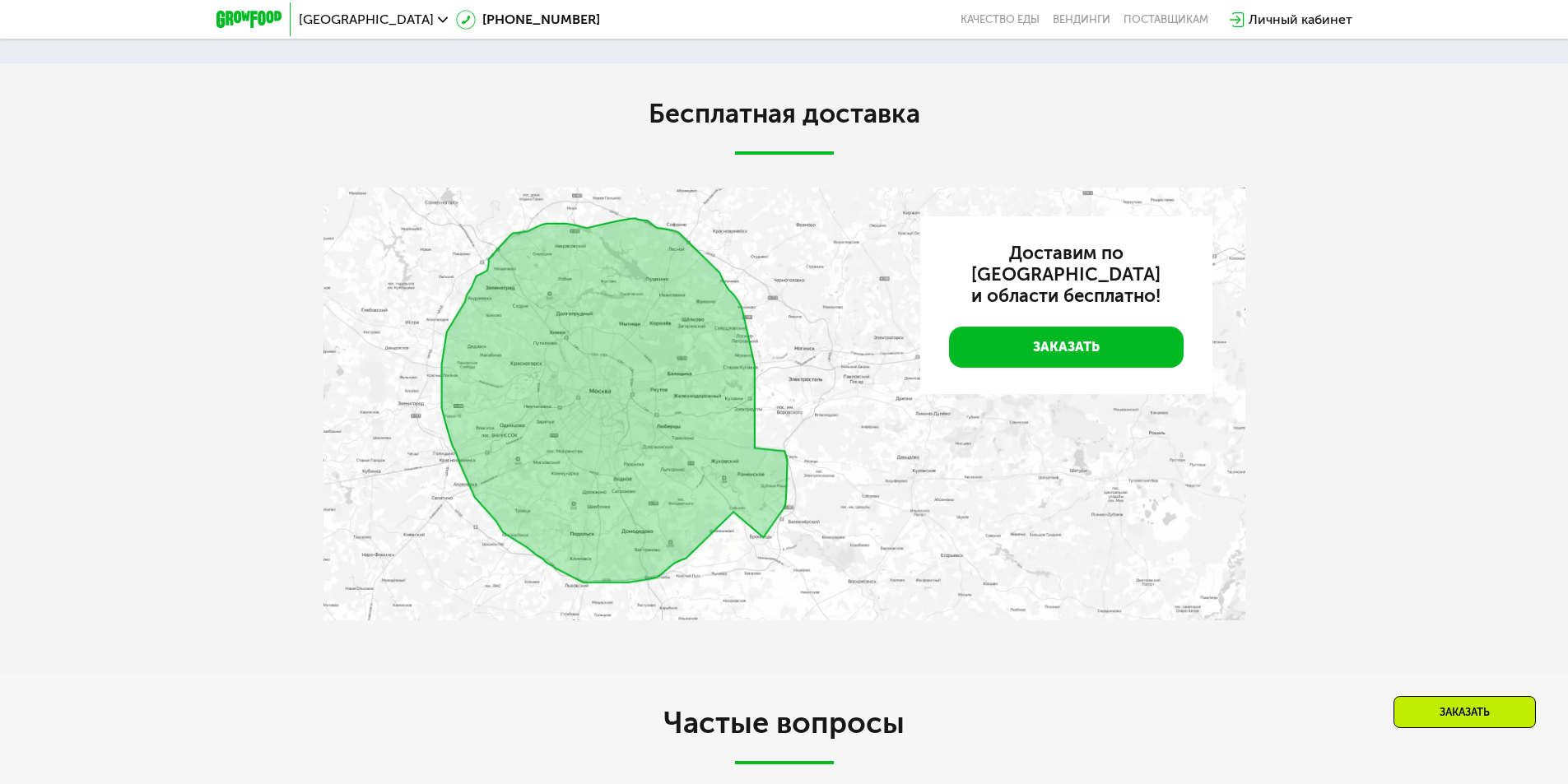
click at [1467, 709] on div "Заказать" at bounding box center [1465, 712] width 142 height 32
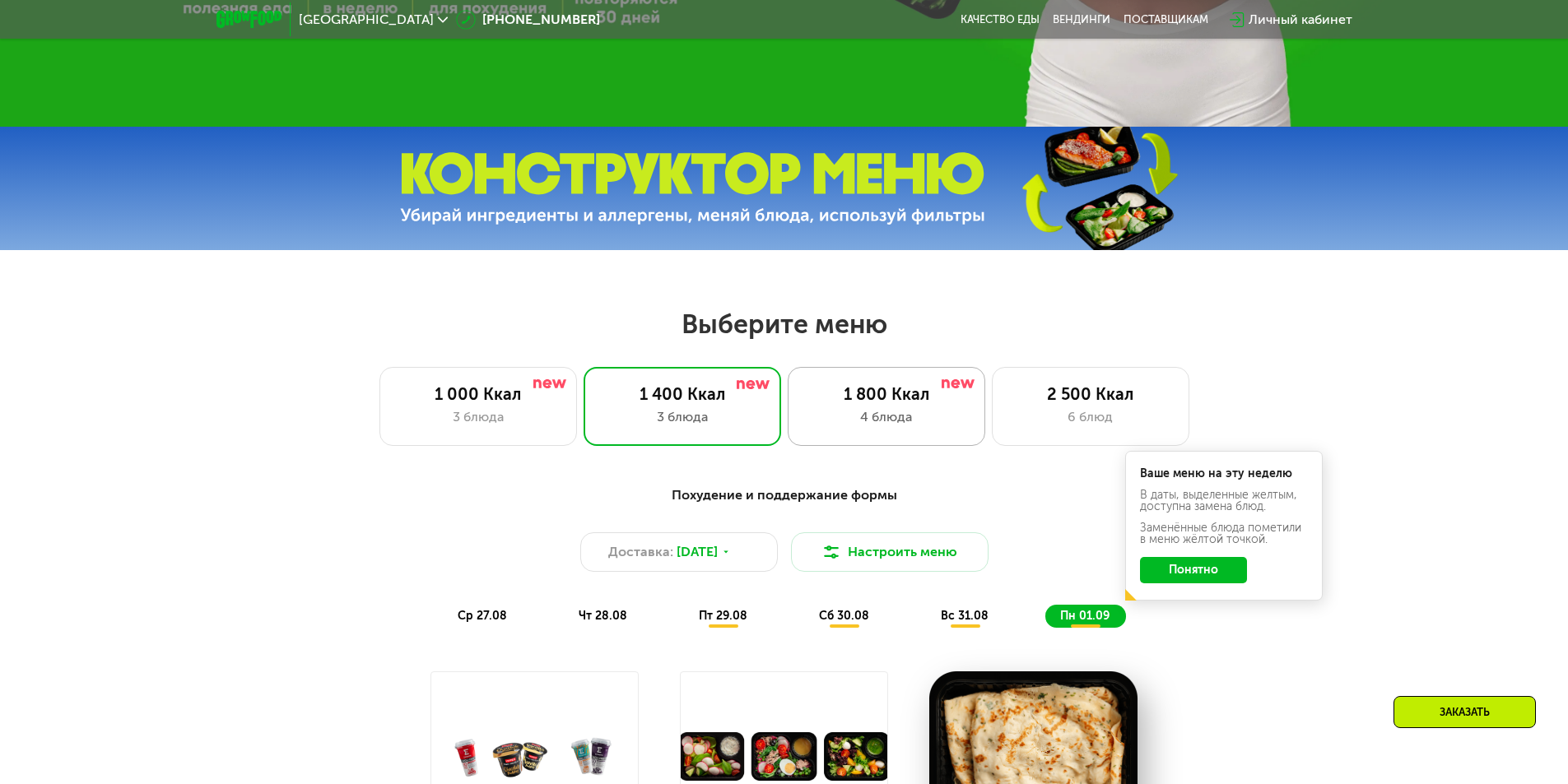
scroll to position [606, 0]
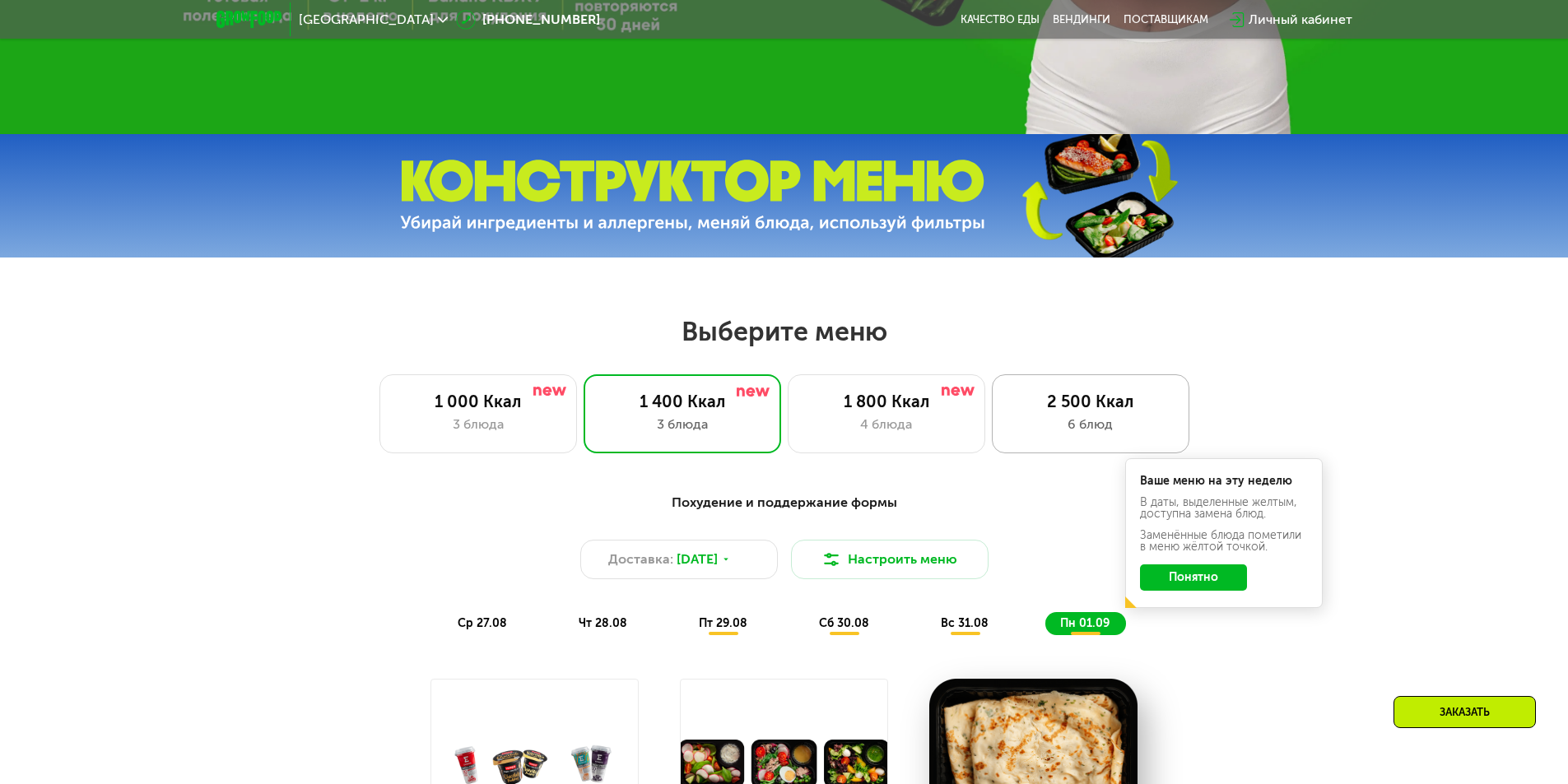
click at [1016, 432] on div "6 блюд" at bounding box center [1090, 425] width 163 height 20
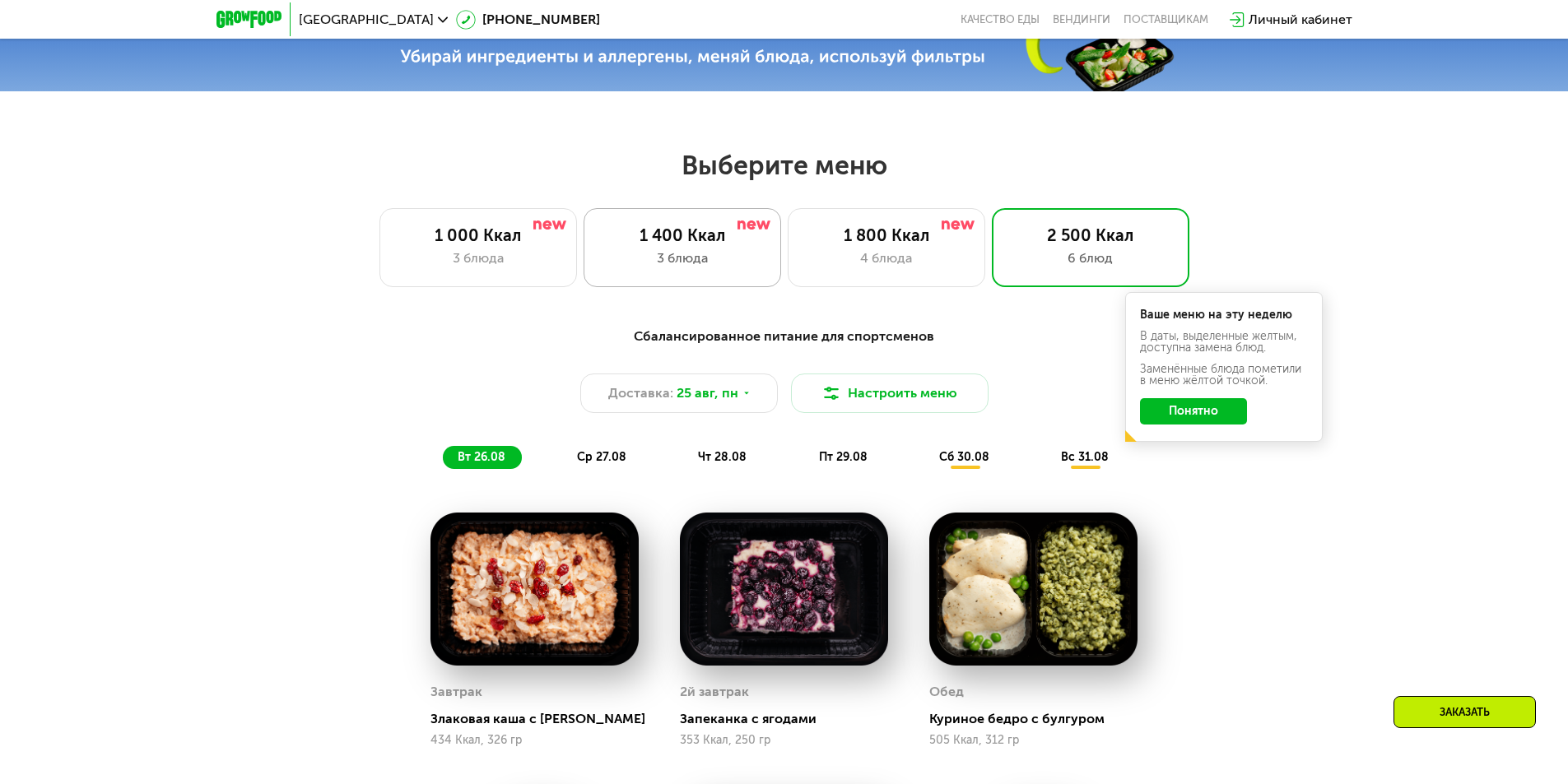
scroll to position [771, 0]
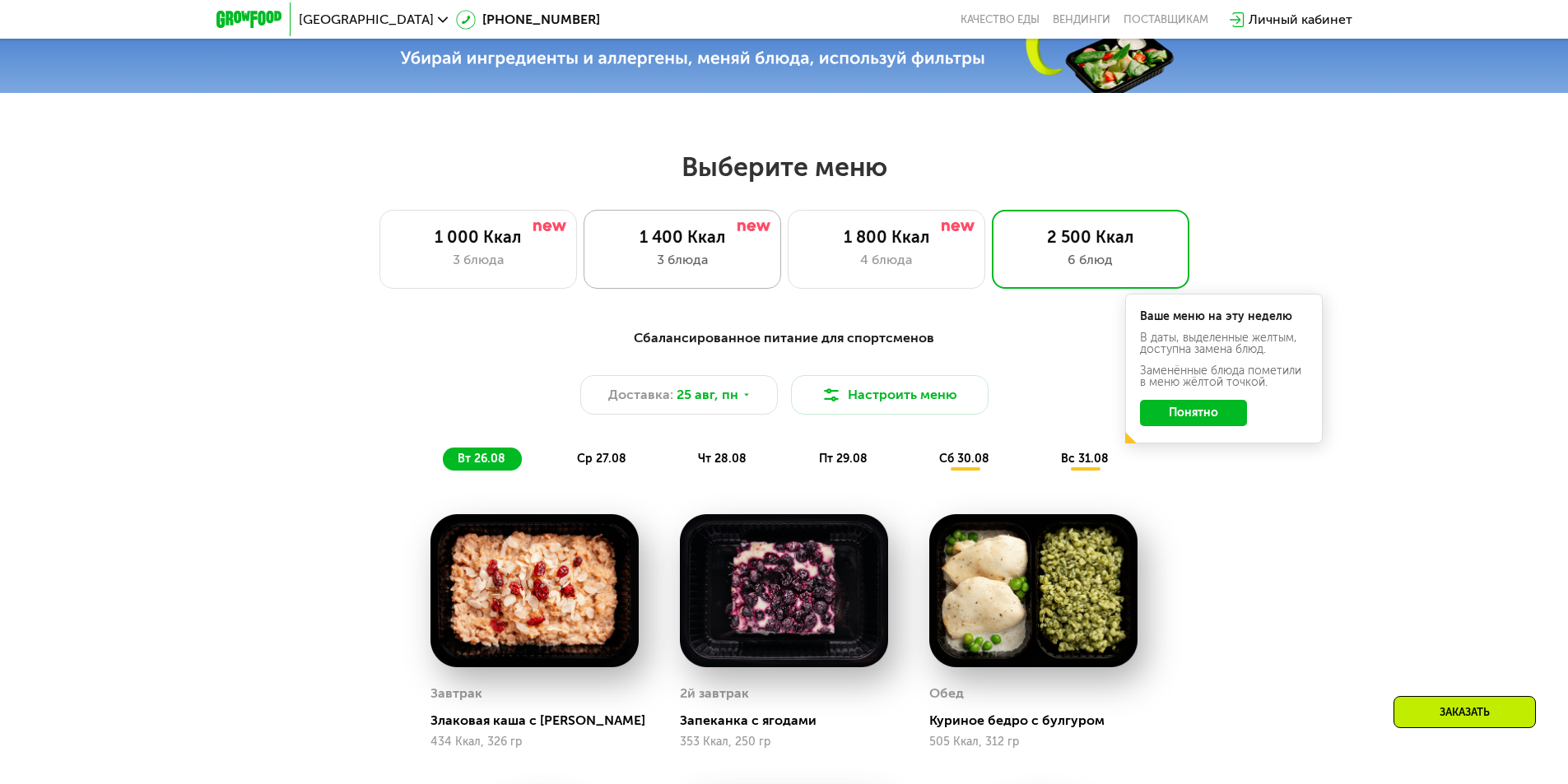
click at [701, 238] on div "1 400 Ккал" at bounding box center [682, 237] width 163 height 20
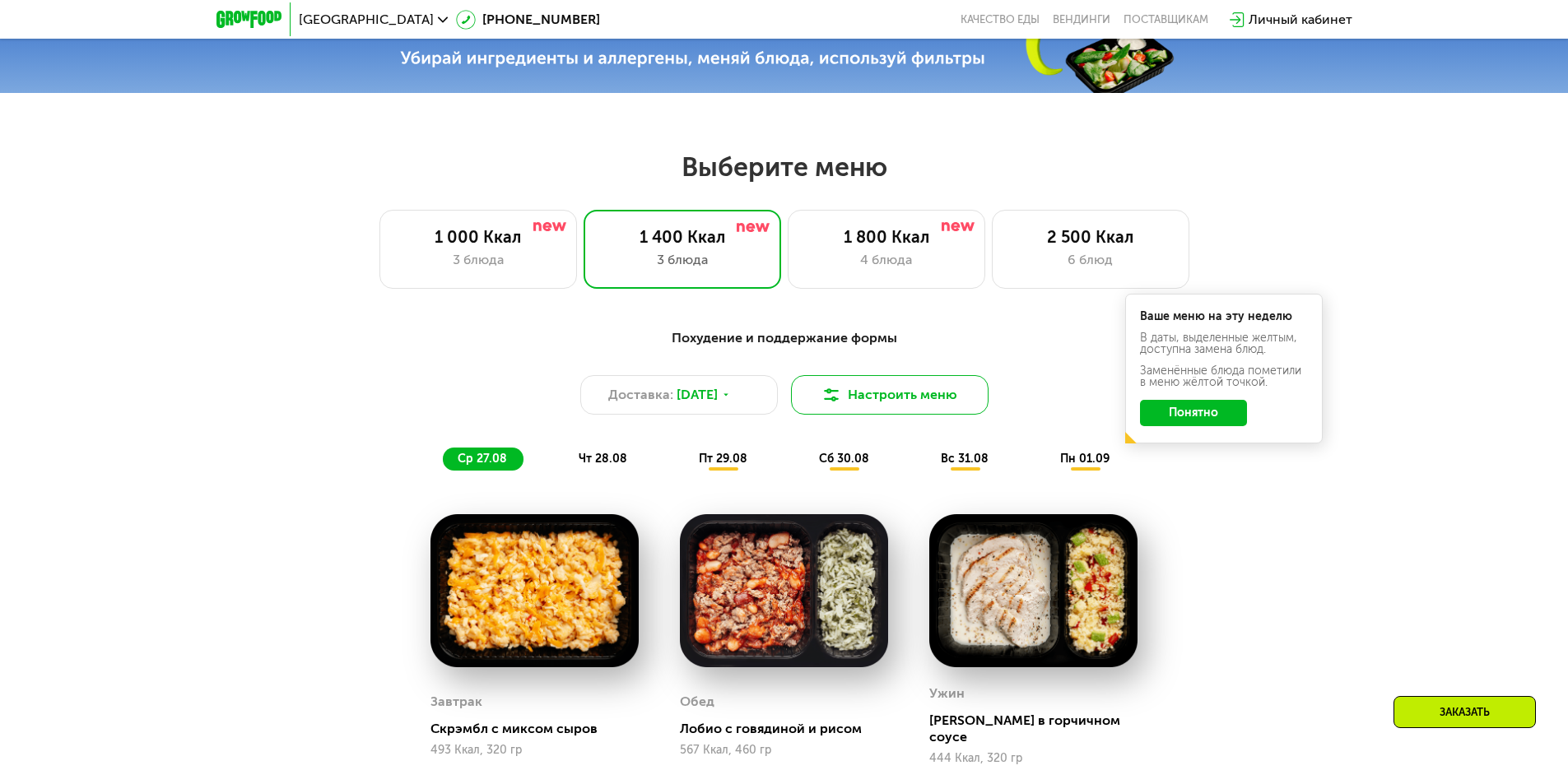
click at [933, 401] on button "Настроить меню" at bounding box center [890, 395] width 198 height 39
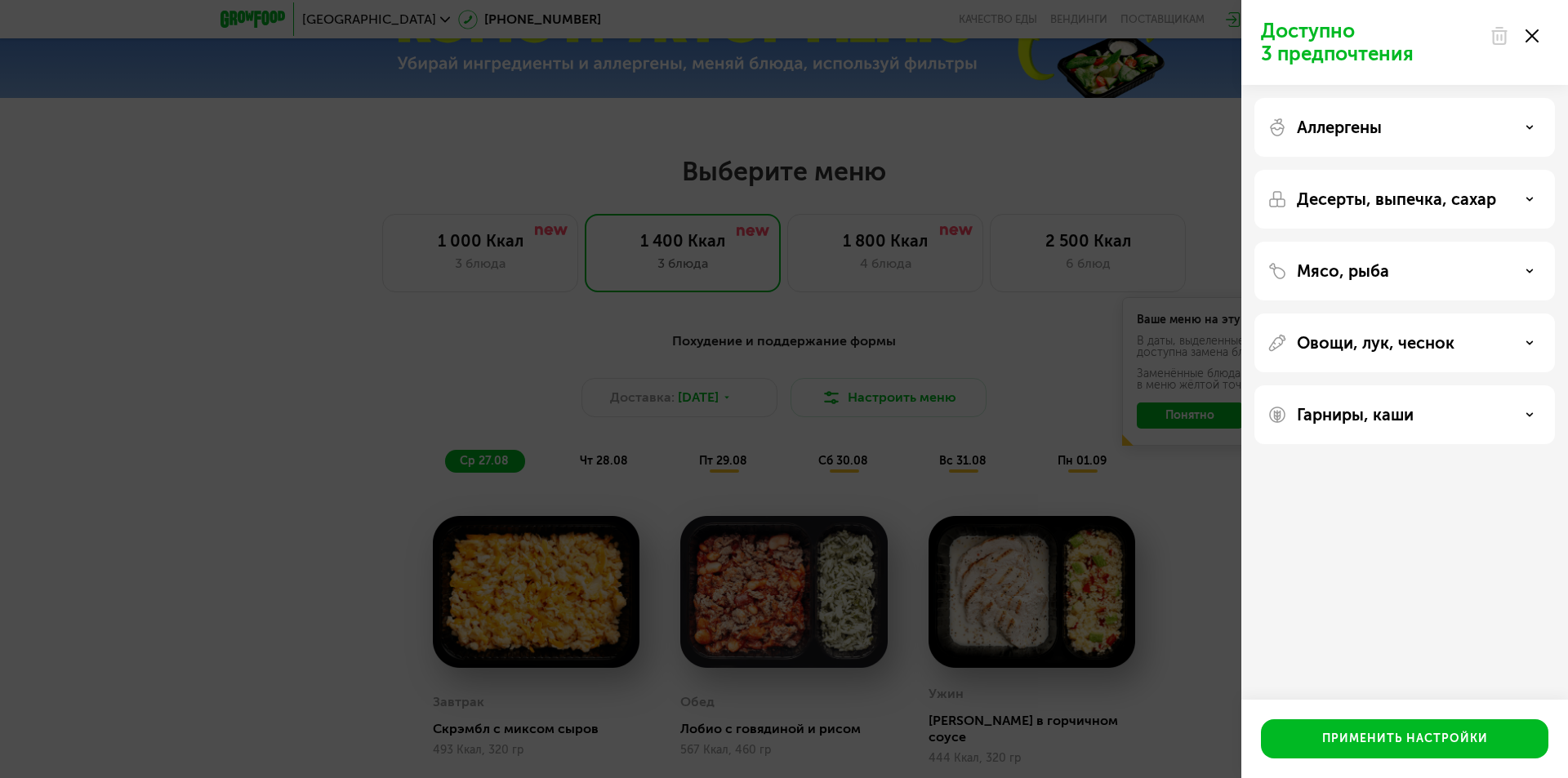
click at [1494, 276] on div "Мясо, рыба" at bounding box center [1404, 271] width 274 height 20
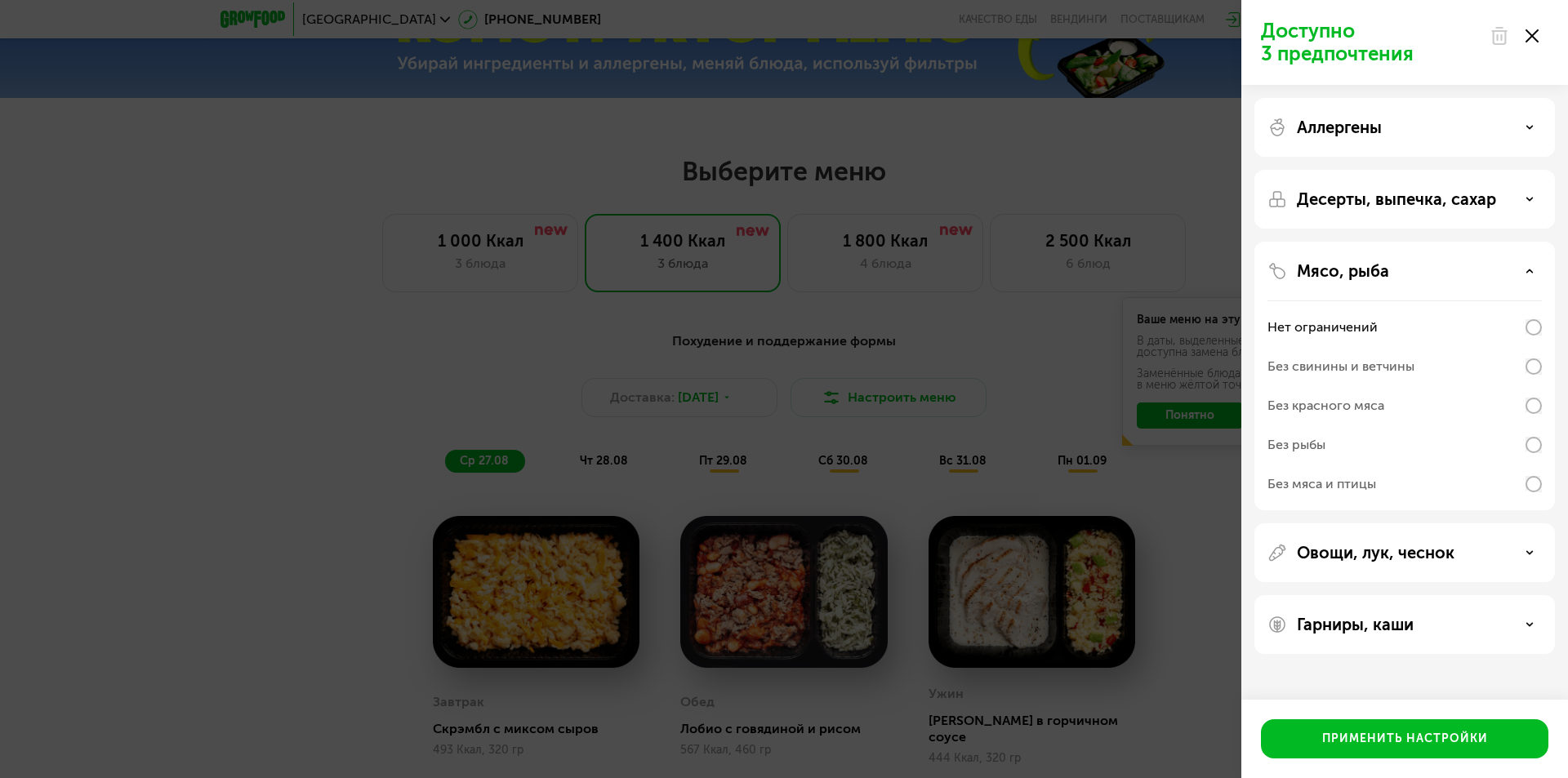
click at [1497, 276] on div "Мясо, рыба" at bounding box center [1404, 271] width 274 height 20
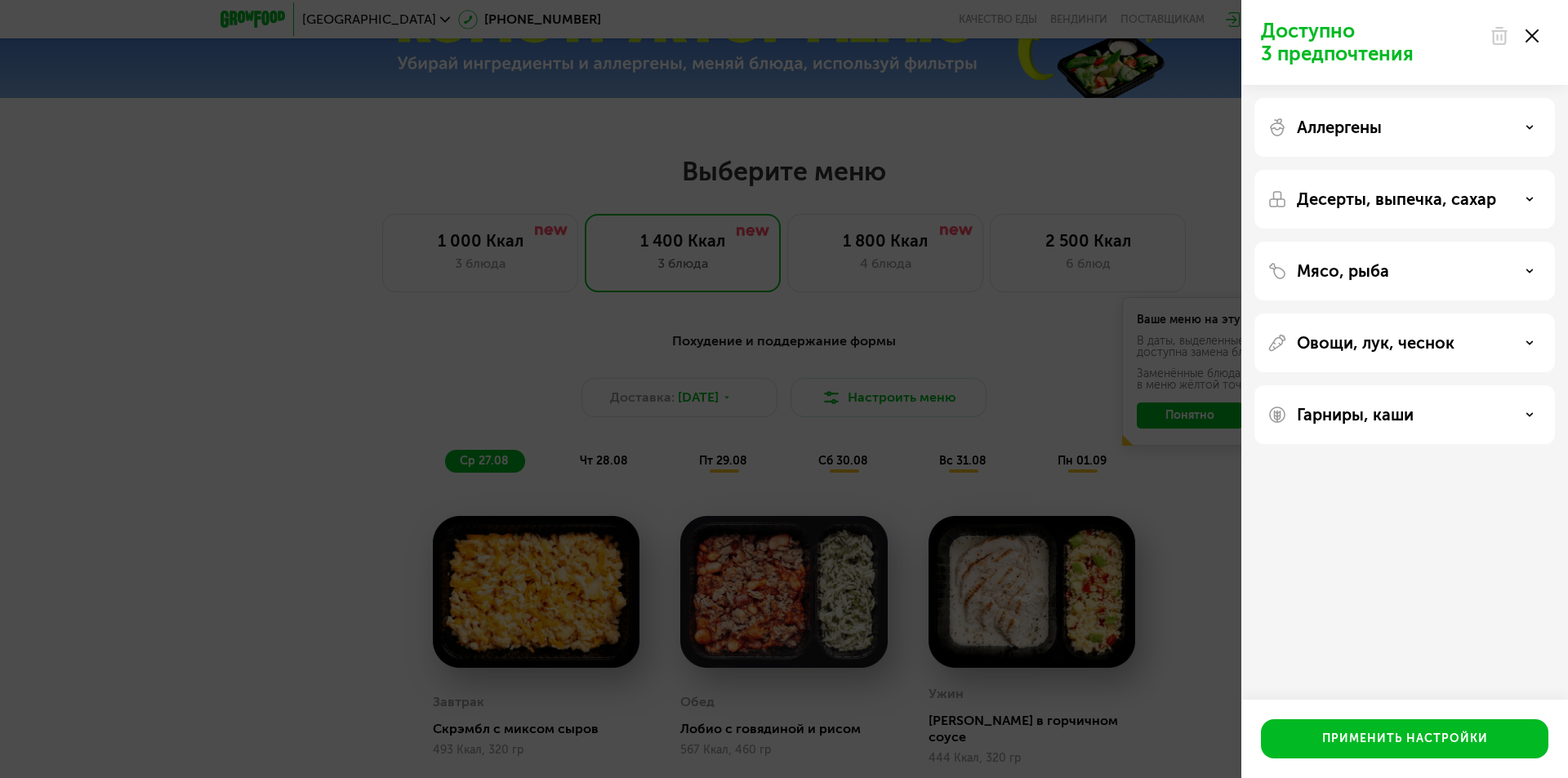
drag, startPoint x: 1194, startPoint y: 543, endPoint x: 1156, endPoint y: 519, distance: 44.9
click at [1199, 541] on div "Доступно 3 предпочтения Аллергены Десерты, выпечка, сахар Мясо, рыба Овощи, лук…" at bounding box center [784, 389] width 1568 height 778
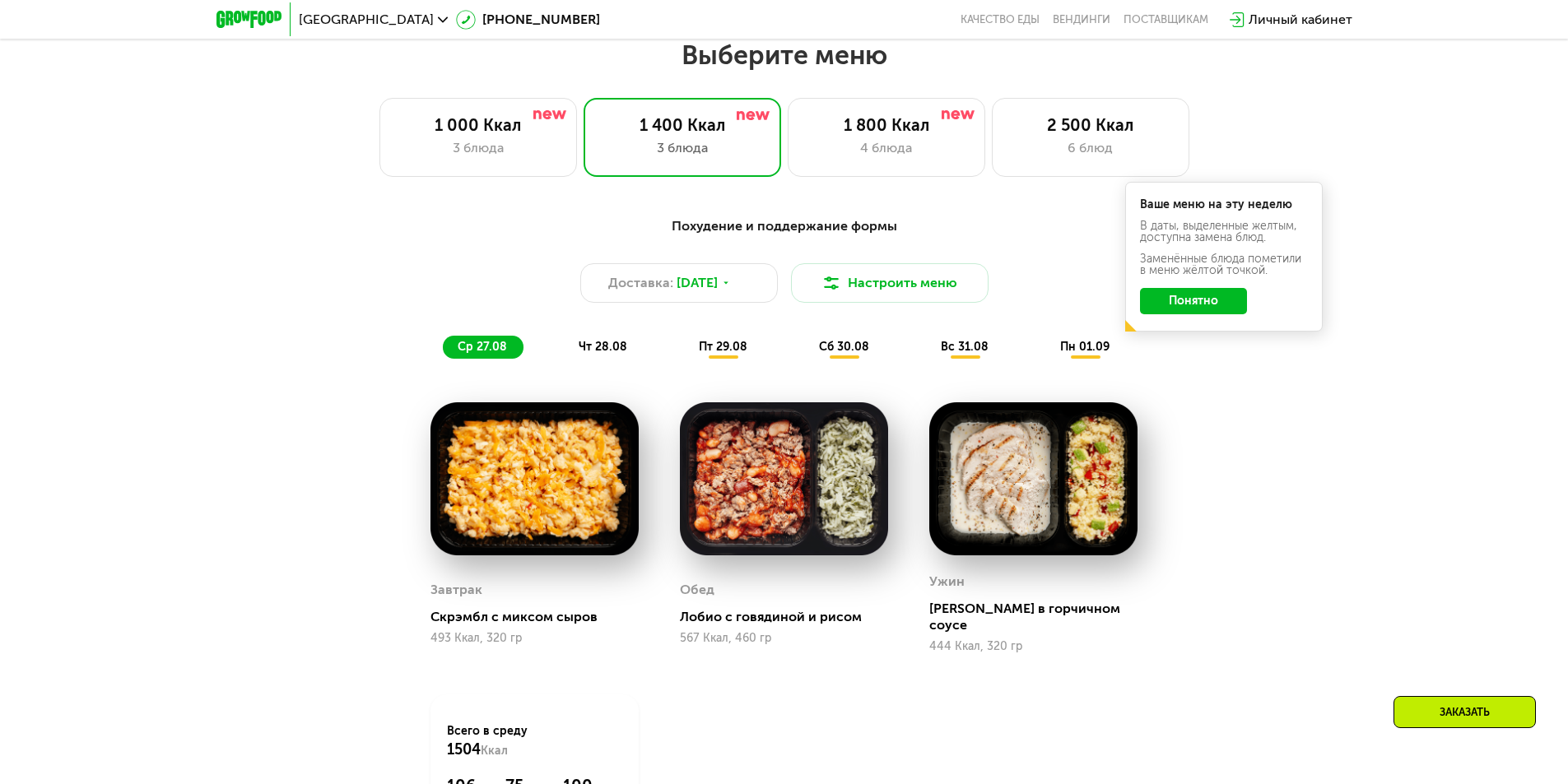
scroll to position [854, 0]
